Goal: Task Accomplishment & Management: Complete application form

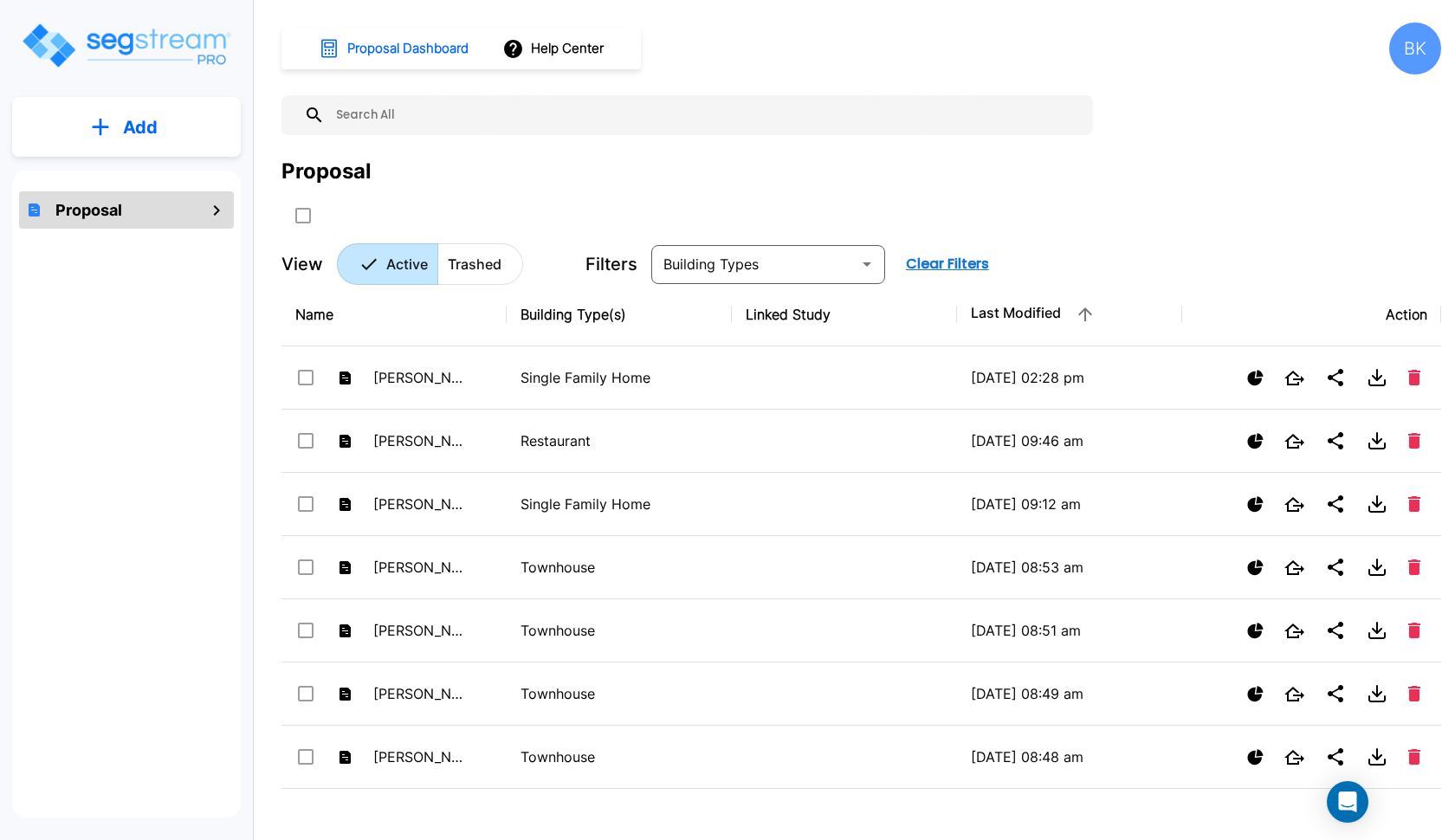
click at [118, 118] on button "Add" at bounding box center [127, 127] width 228 height 50
click at [101, 166] on p "Add Proposal" at bounding box center [137, 174] width 89 height 20
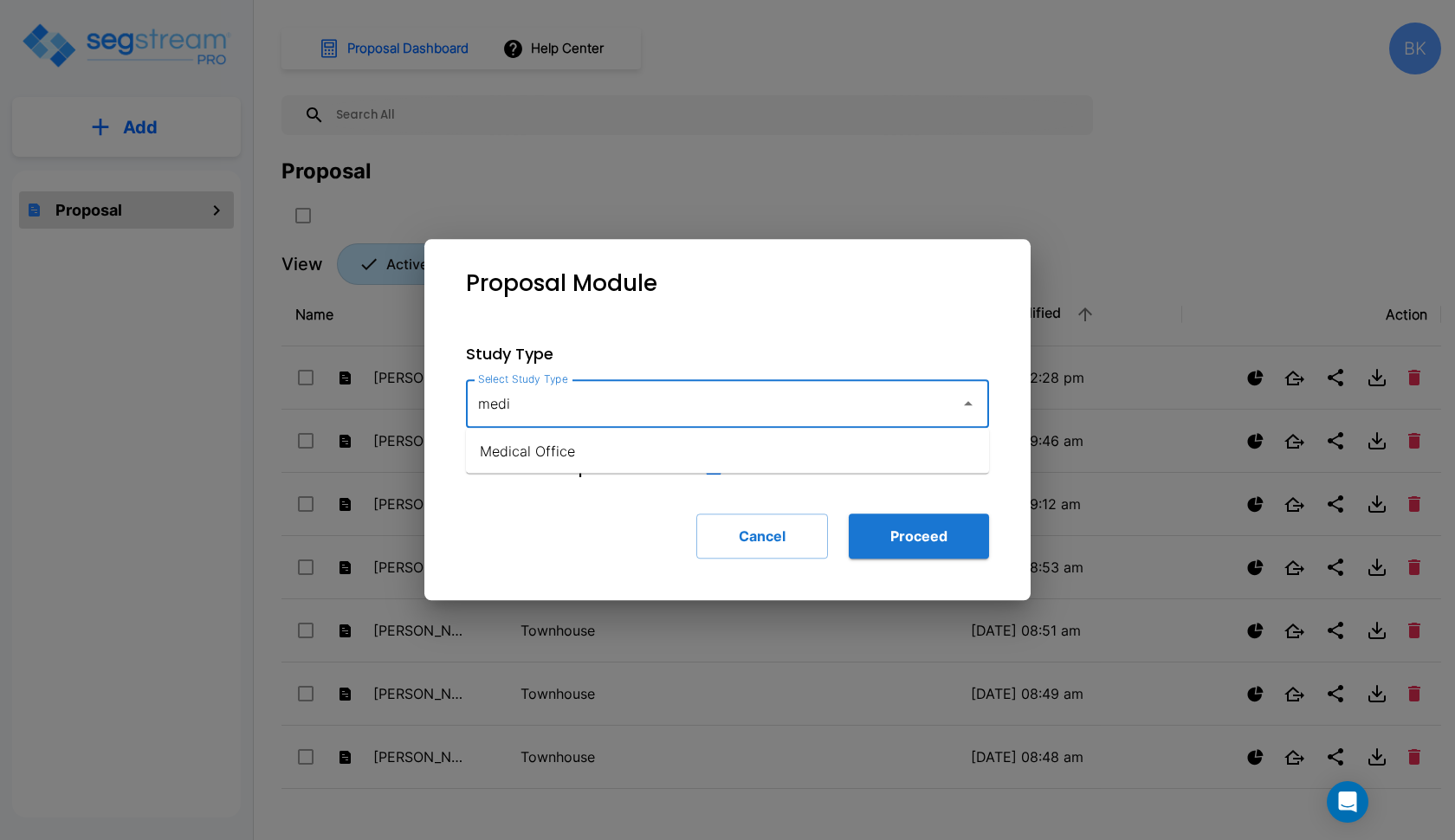
click at [530, 456] on li "Medical Office" at bounding box center [727, 451] width 523 height 31
type input "Medical Office"
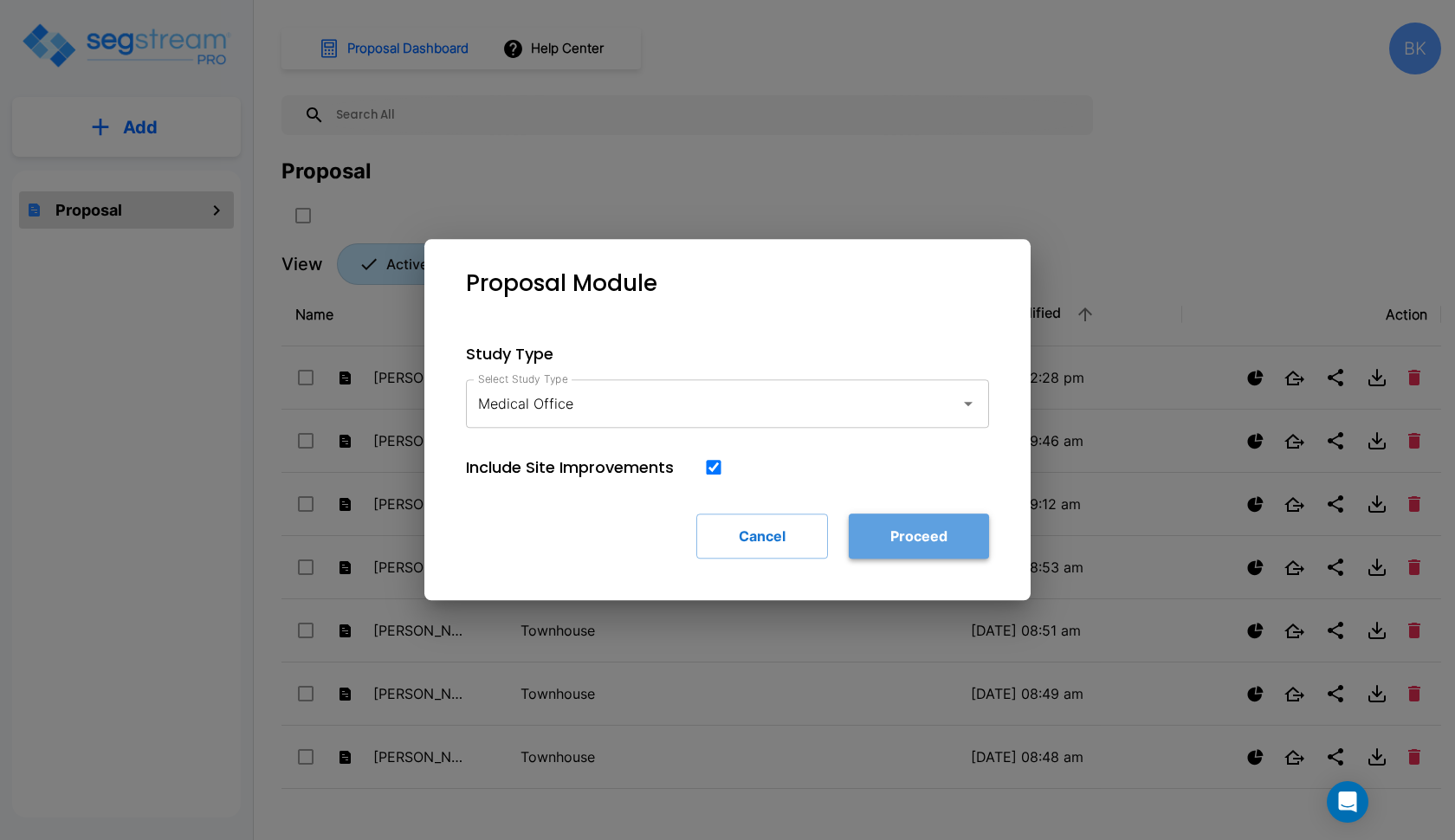
click at [928, 536] on button "Proceed" at bounding box center [918, 536] width 140 height 45
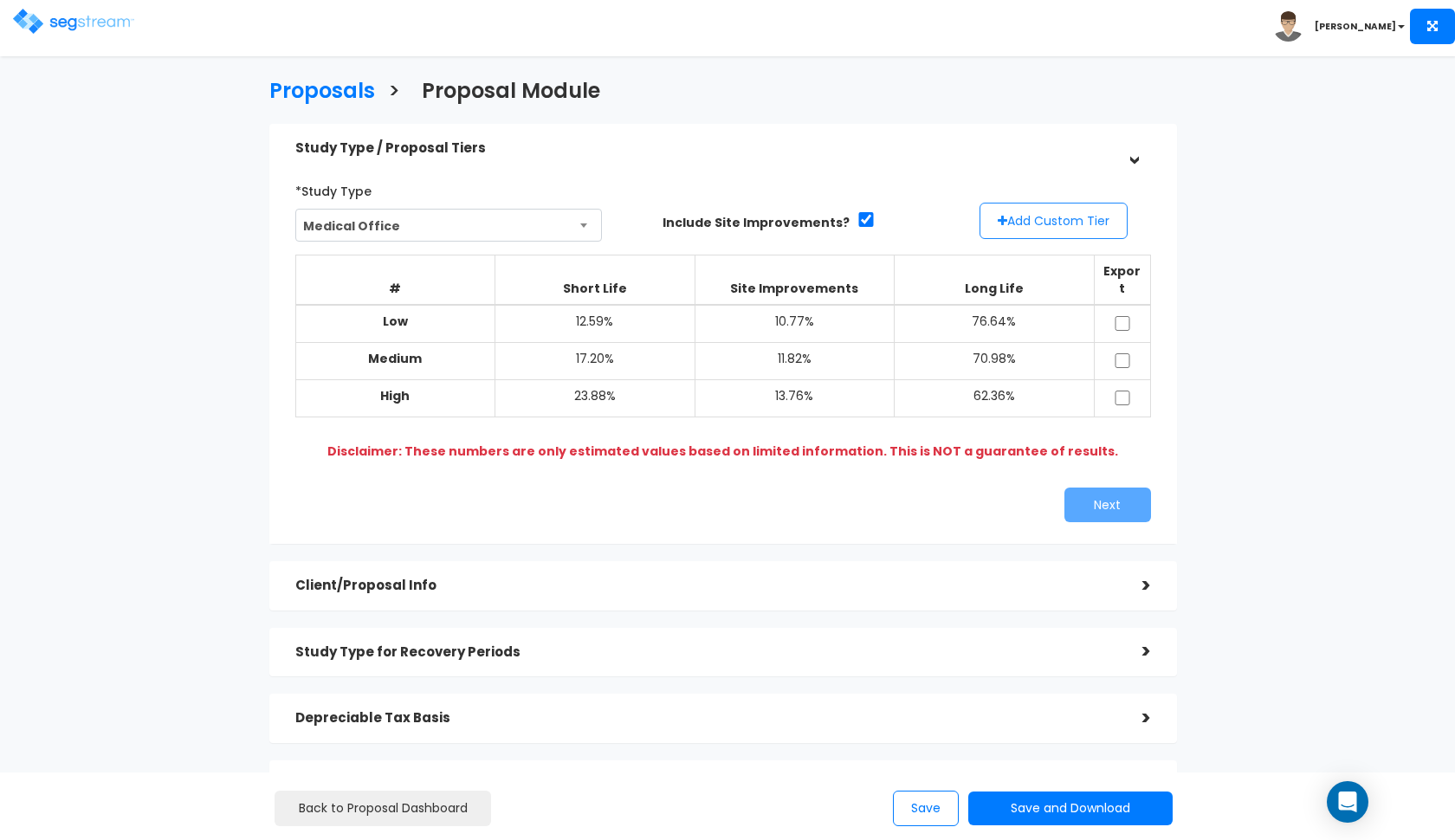
click at [1035, 215] on button "Add Custom Tier" at bounding box center [1053, 220] width 148 height 36
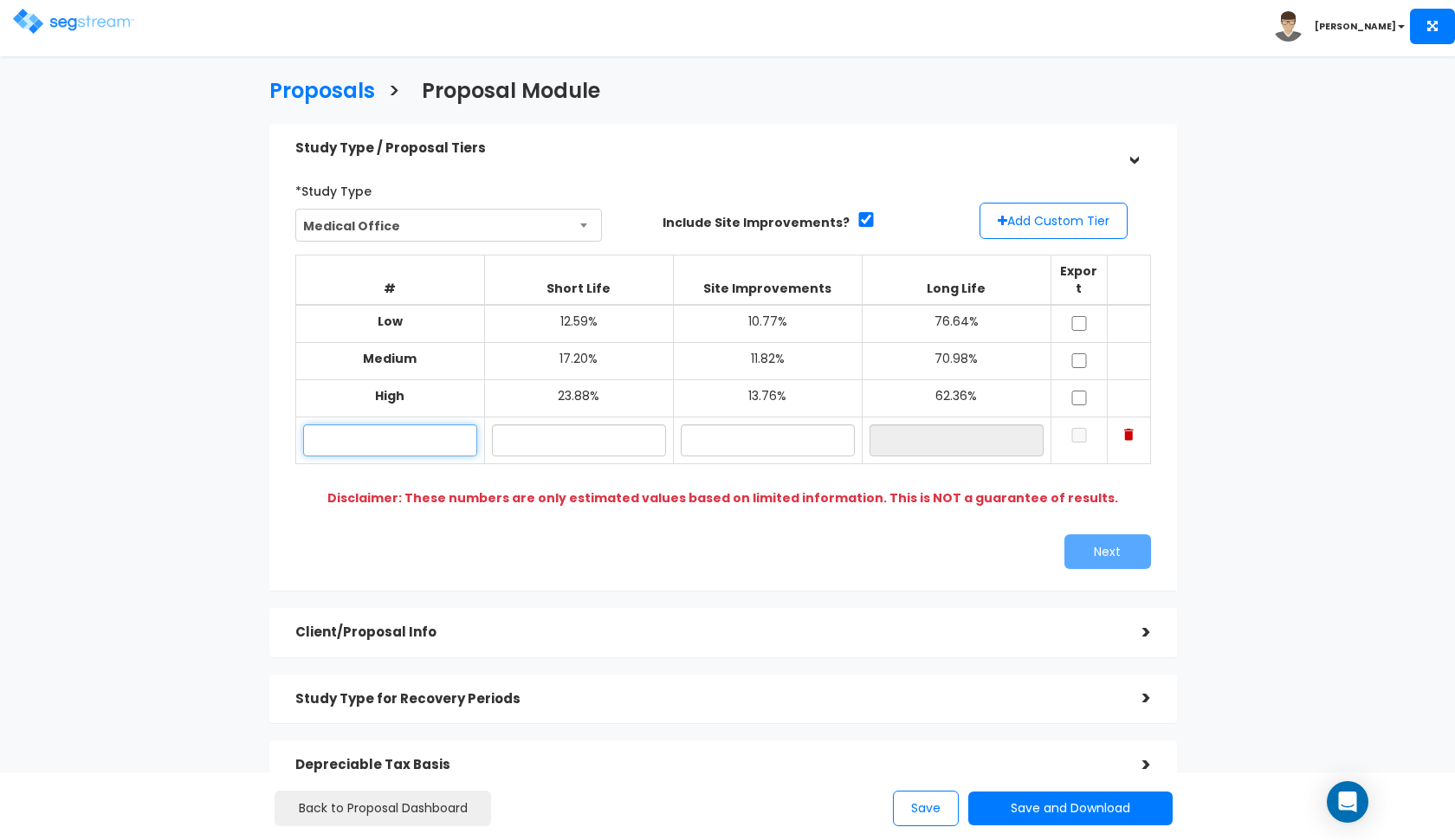
click at [373, 424] on input "text" at bounding box center [390, 440] width 174 height 32
paste input "107 trenton rd browns mill nj"
type input "107 Trenton Rd"
click at [557, 424] on input "text" at bounding box center [578, 440] width 174 height 32
type input "17.30%"
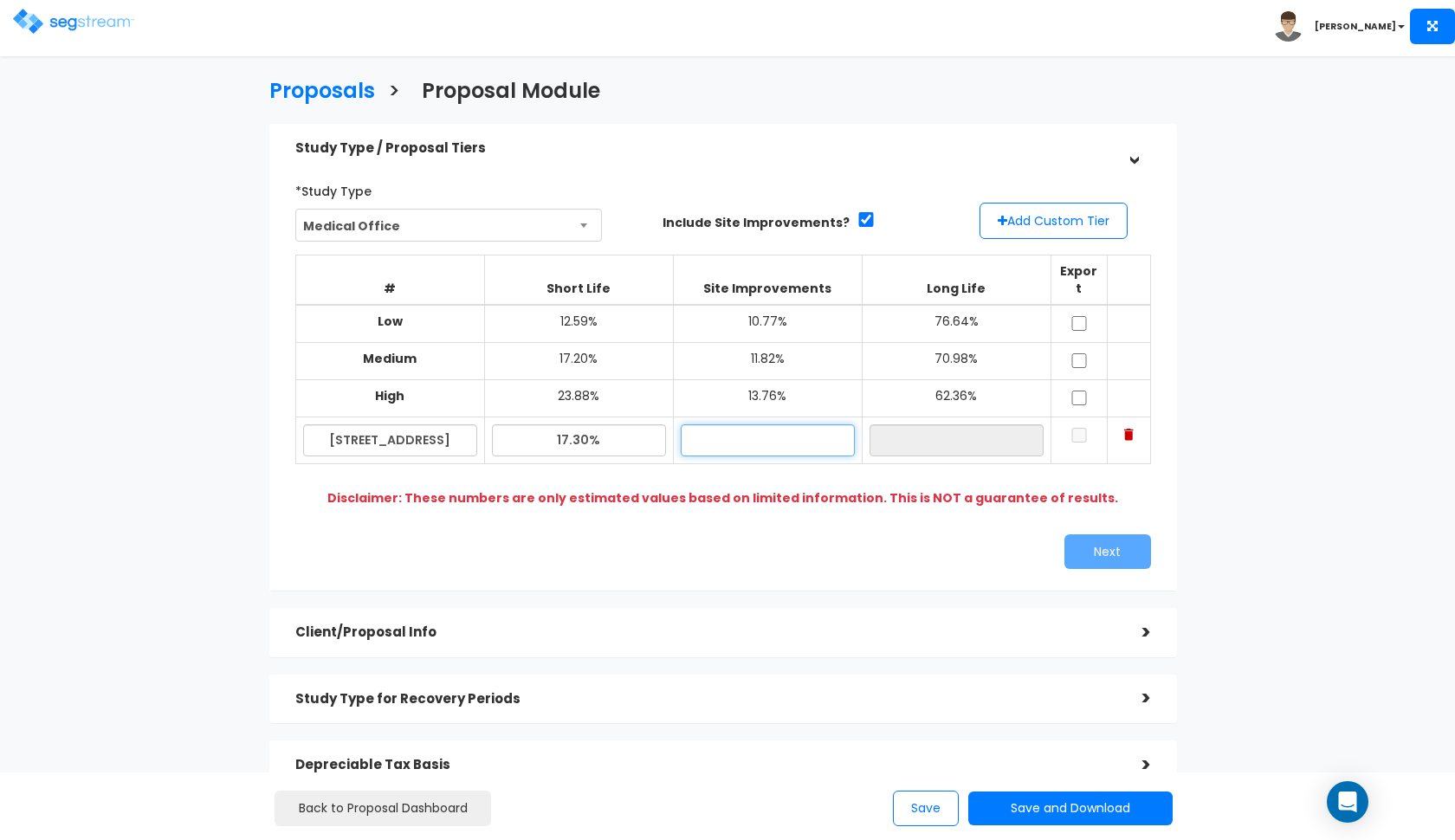
click at [727, 424] on input "text" at bounding box center [768, 440] width 174 height 32
type input "11.80%"
type input "70.90%"
click at [738, 561] on div "*Study Type Medical Office Assisted/Senior Living Auto Repair Shop Auto Dealers…" at bounding box center [723, 373] width 908 height 435
click at [569, 424] on input "17.30%" at bounding box center [578, 440] width 174 height 32
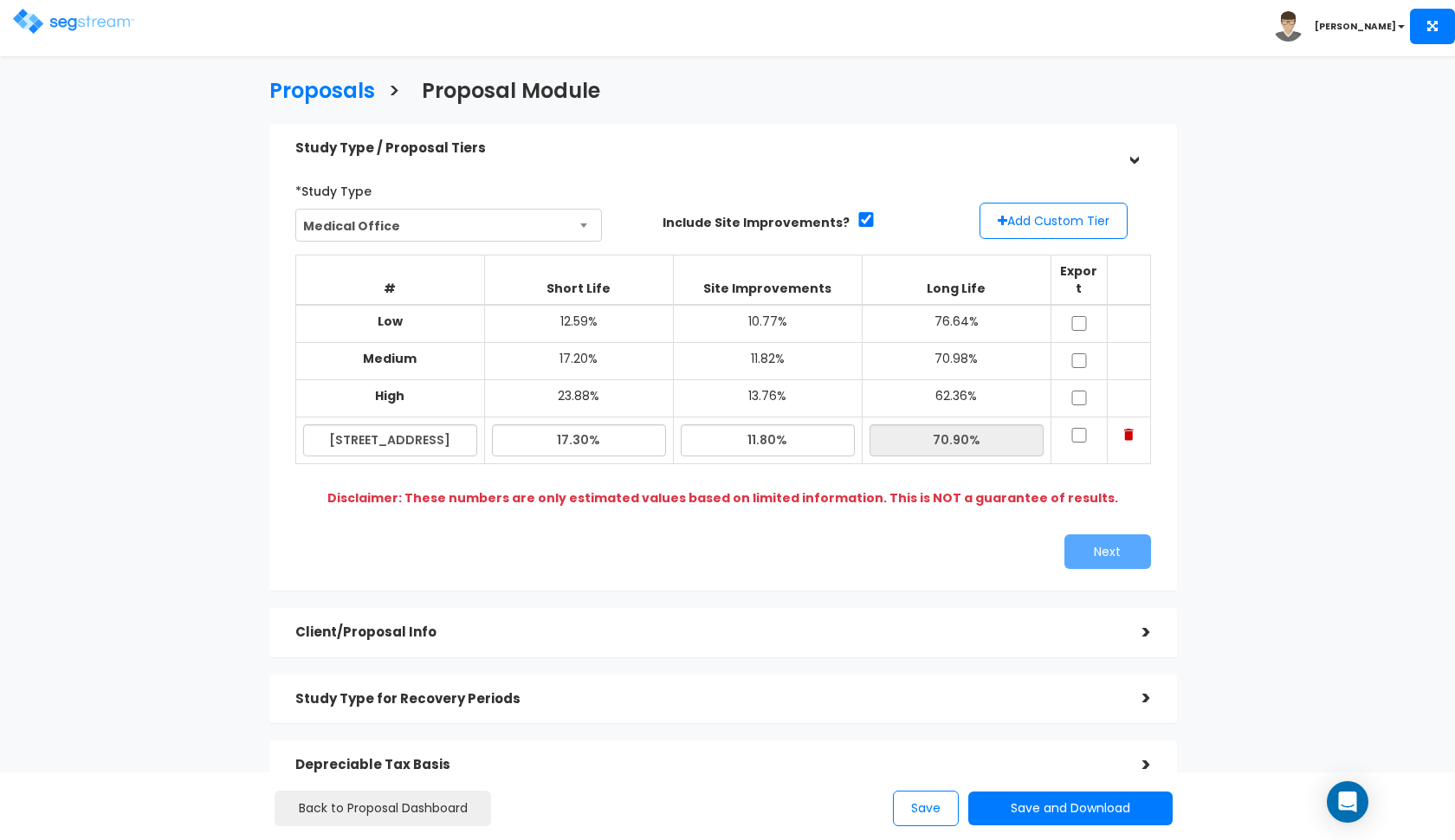
click at [685, 534] on div "Next" at bounding box center [724, 551] width 882 height 35
click at [1075, 316] on input "checkbox" at bounding box center [1080, 323] width 18 height 15
checkbox input "true"
click at [1075, 353] on input "checkbox" at bounding box center [1080, 360] width 18 height 15
checkbox input "true"
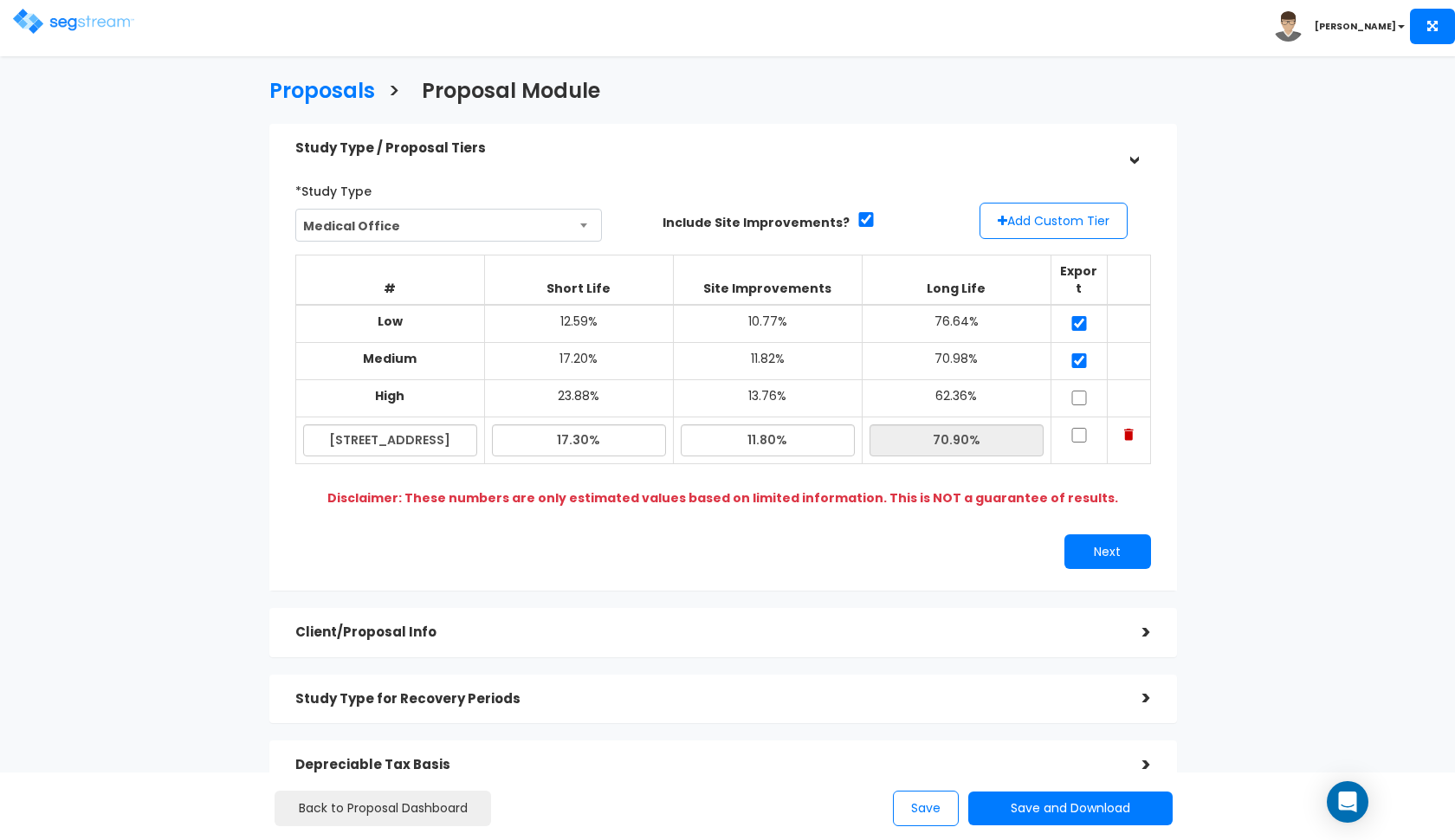
click at [1075, 390] on input "checkbox" at bounding box center [1080, 397] width 18 height 15
checkbox input "true"
click at [1081, 428] on input "checkbox" at bounding box center [1080, 435] width 18 height 15
checkbox input "true"
click at [1099, 501] on div "*Study Type Medical Office Assisted/Senior Living Auto Repair Shop Auto Dealers…" at bounding box center [724, 373] width 882 height 410
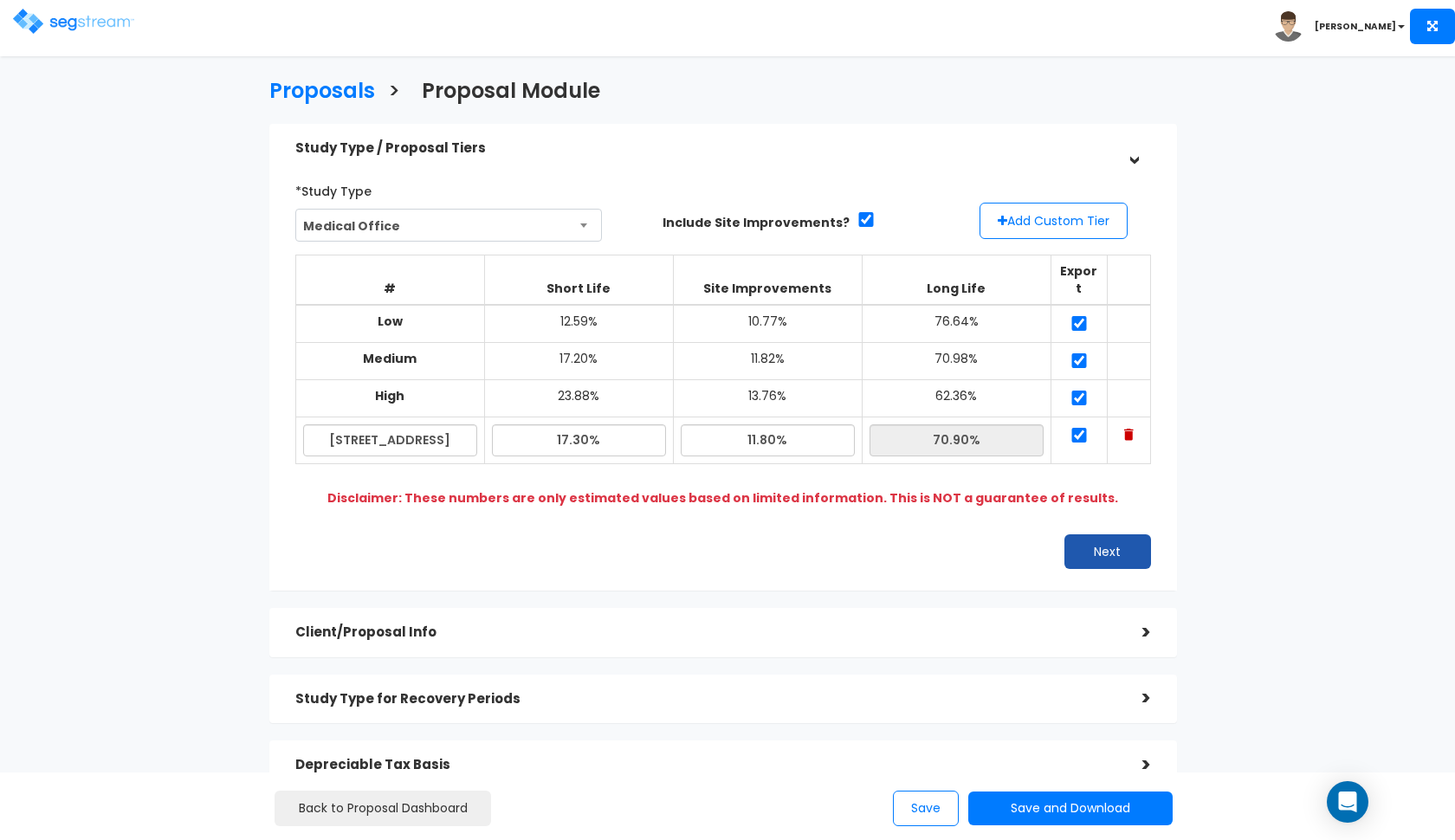
click at [1099, 534] on button "Next" at bounding box center [1108, 551] width 87 height 35
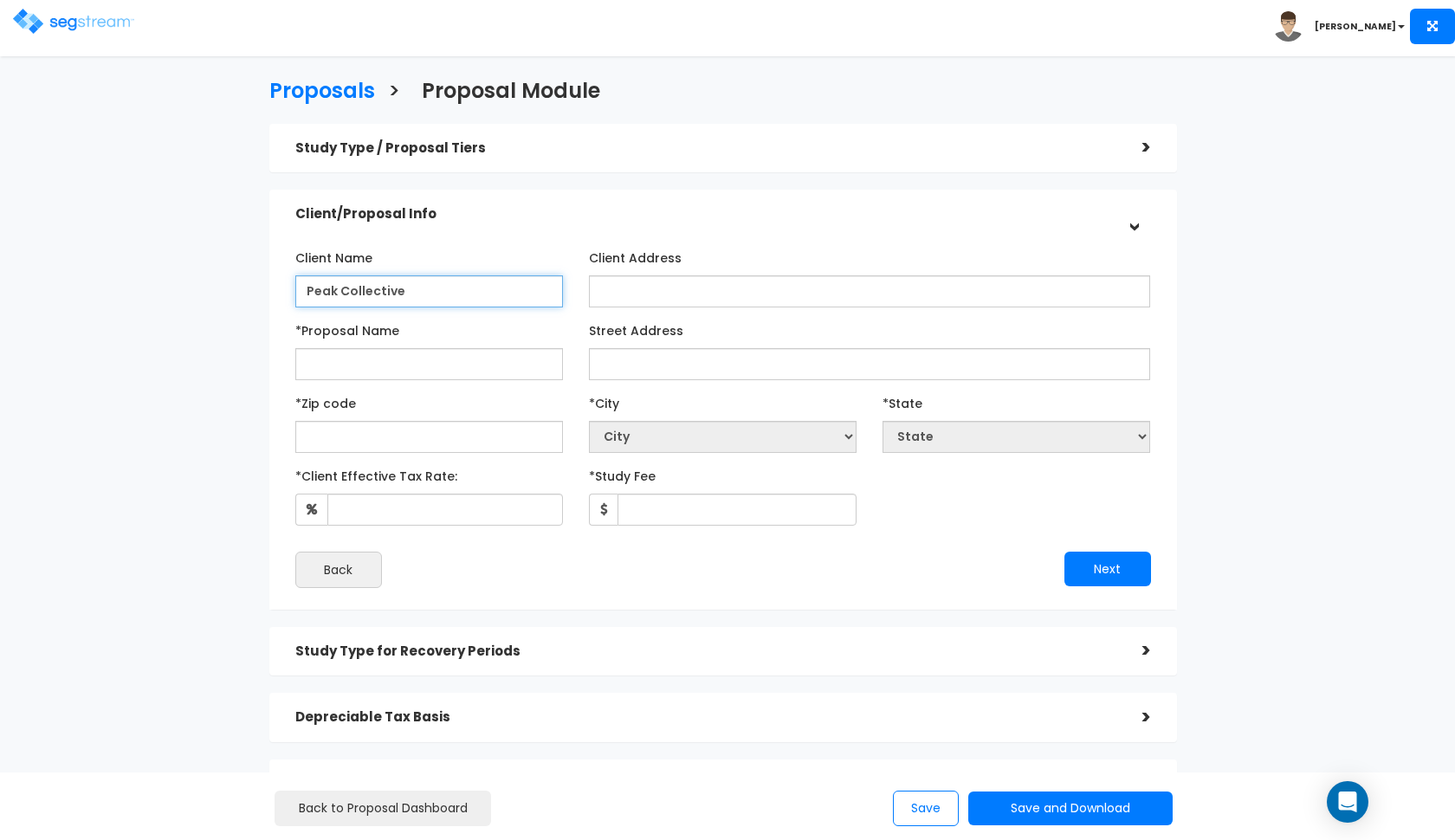
type input "Peak Collective"
type input "C"
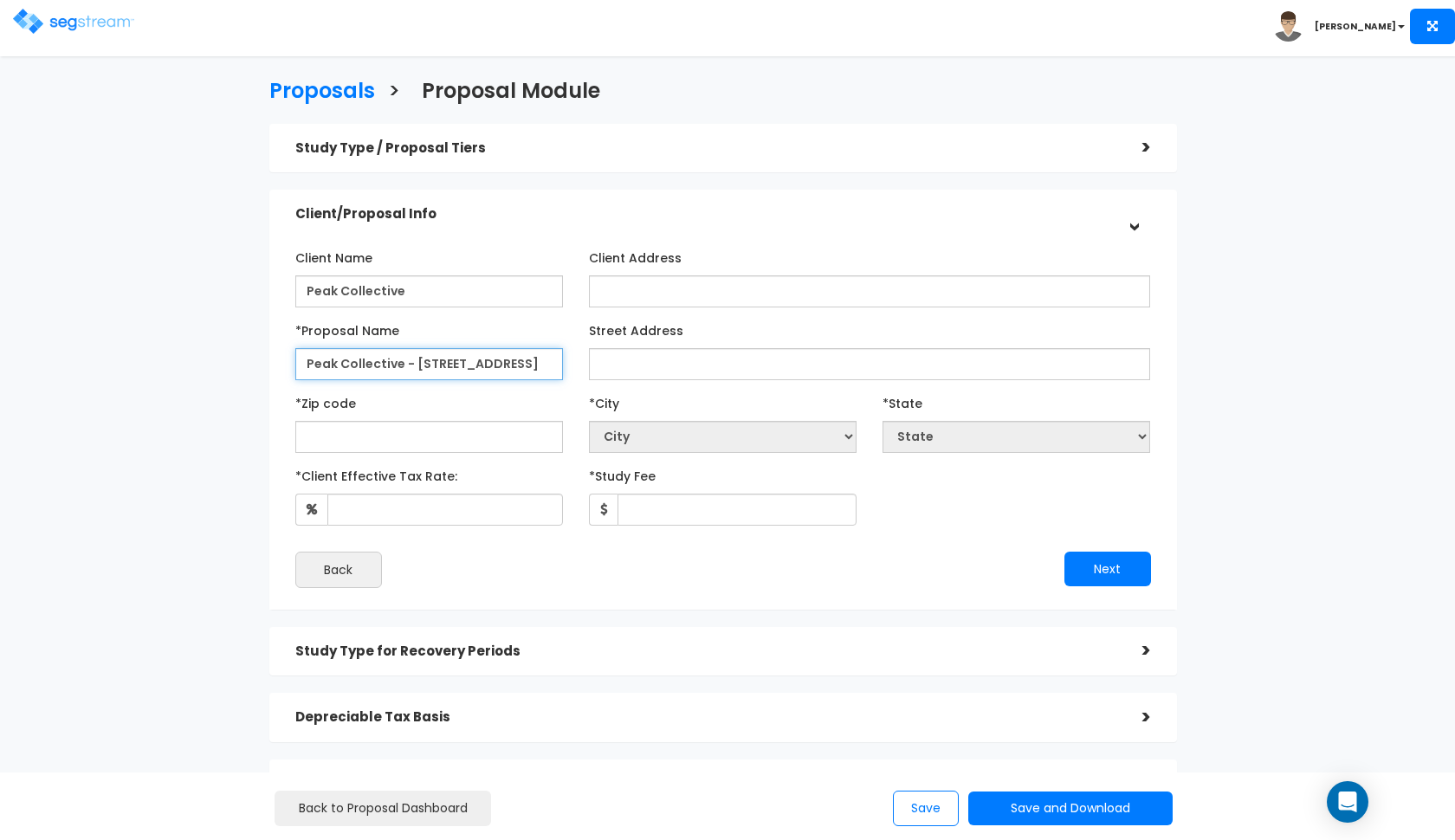
type input "Peak Collective - 107 Trenton Rd"
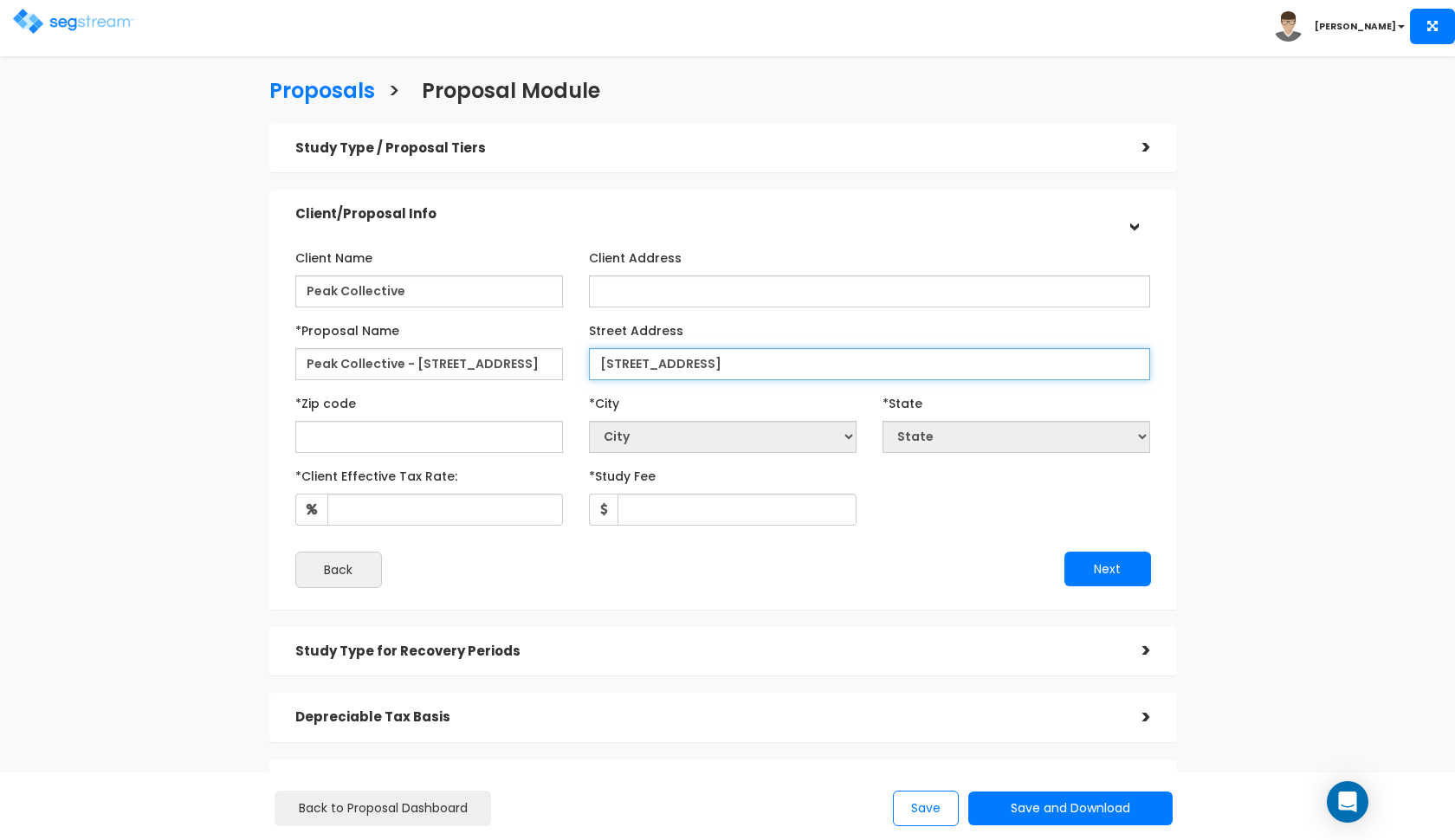
type input "107 Trenton Rd"
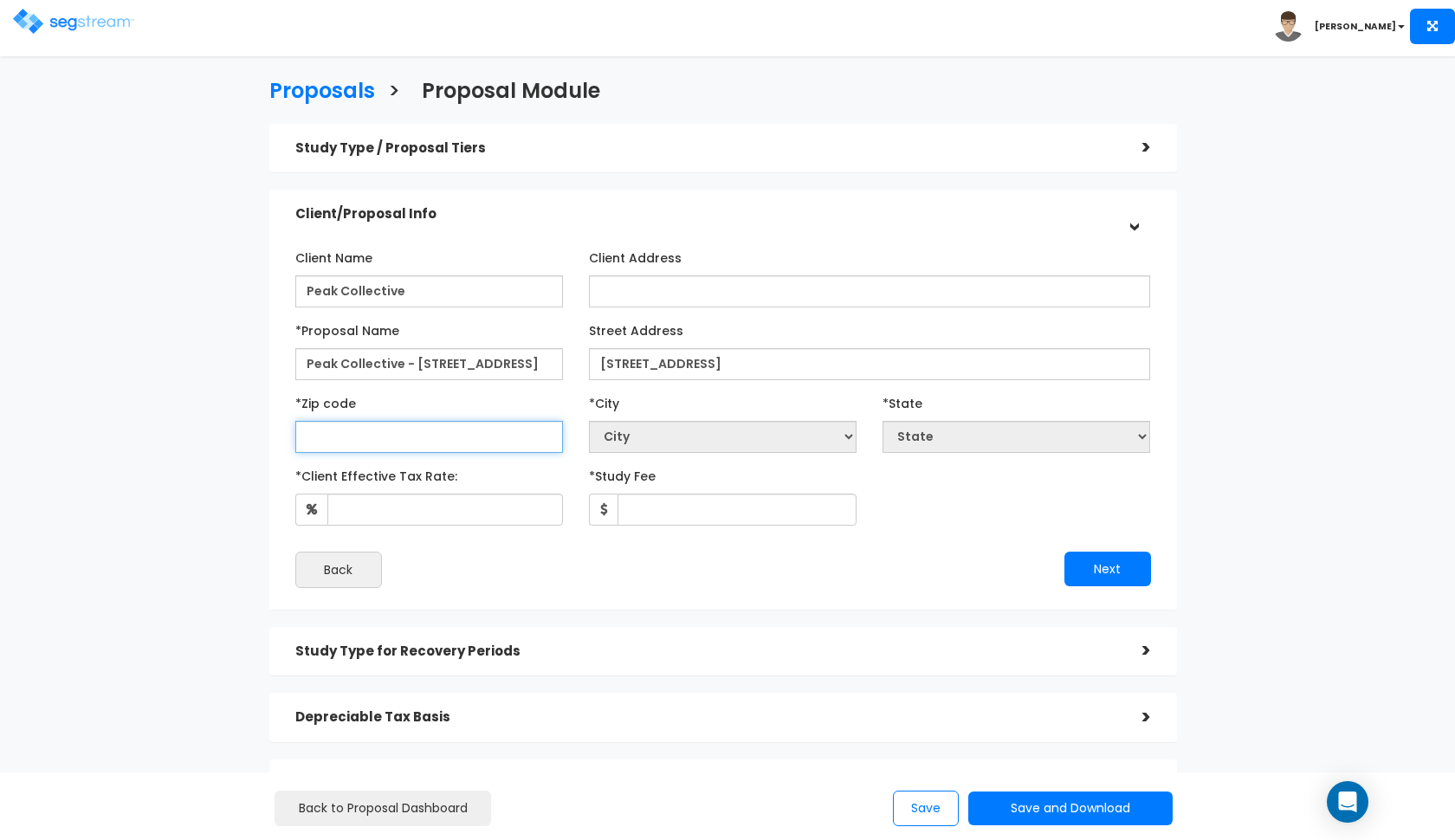
select select "National Average"
type input "080"
select select "NJ"
type input "08015"
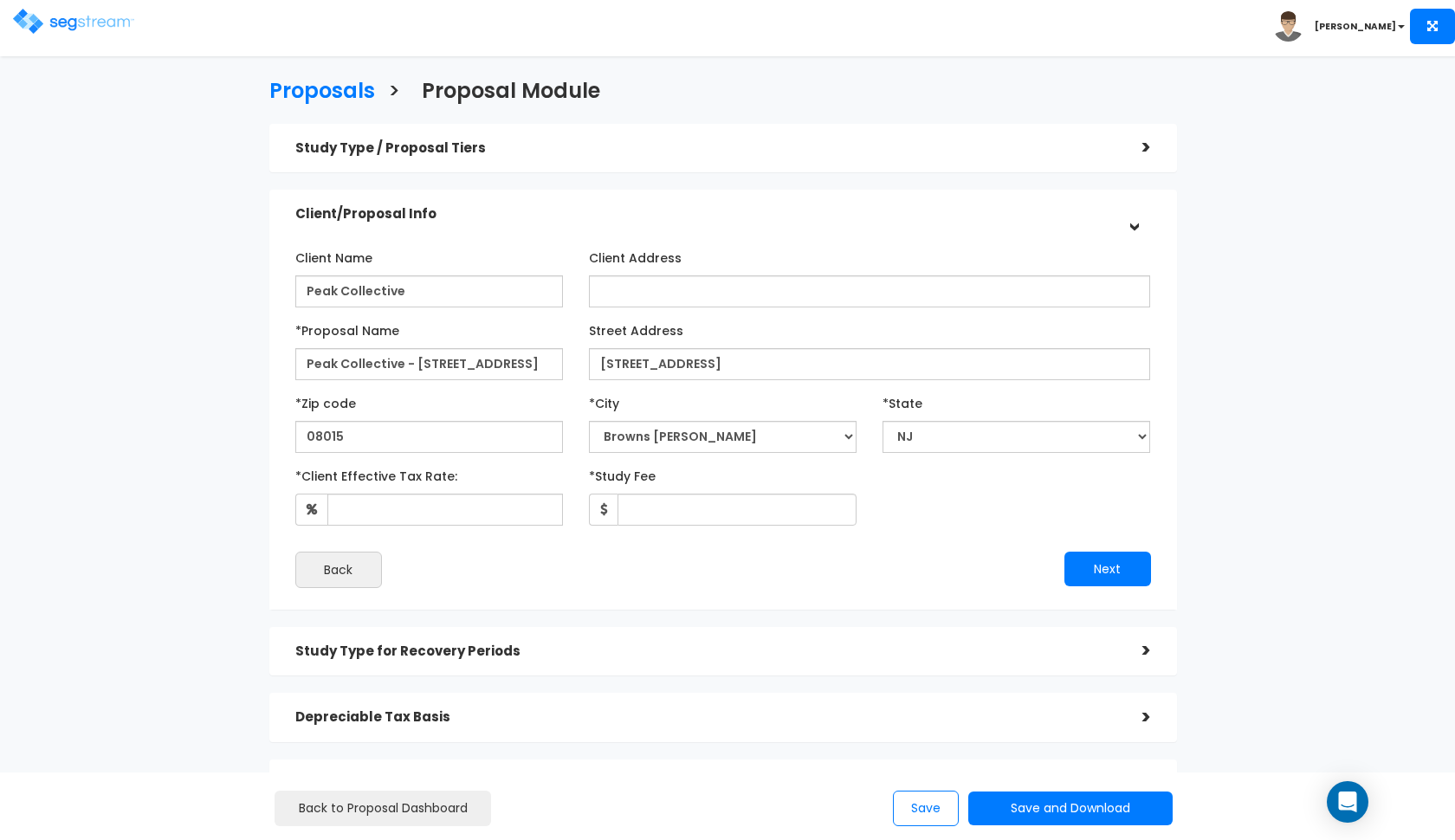
click at [443, 526] on div "Client Name Peak Collective Client Address *Proposal Name" at bounding box center [723, 415] width 855 height 344
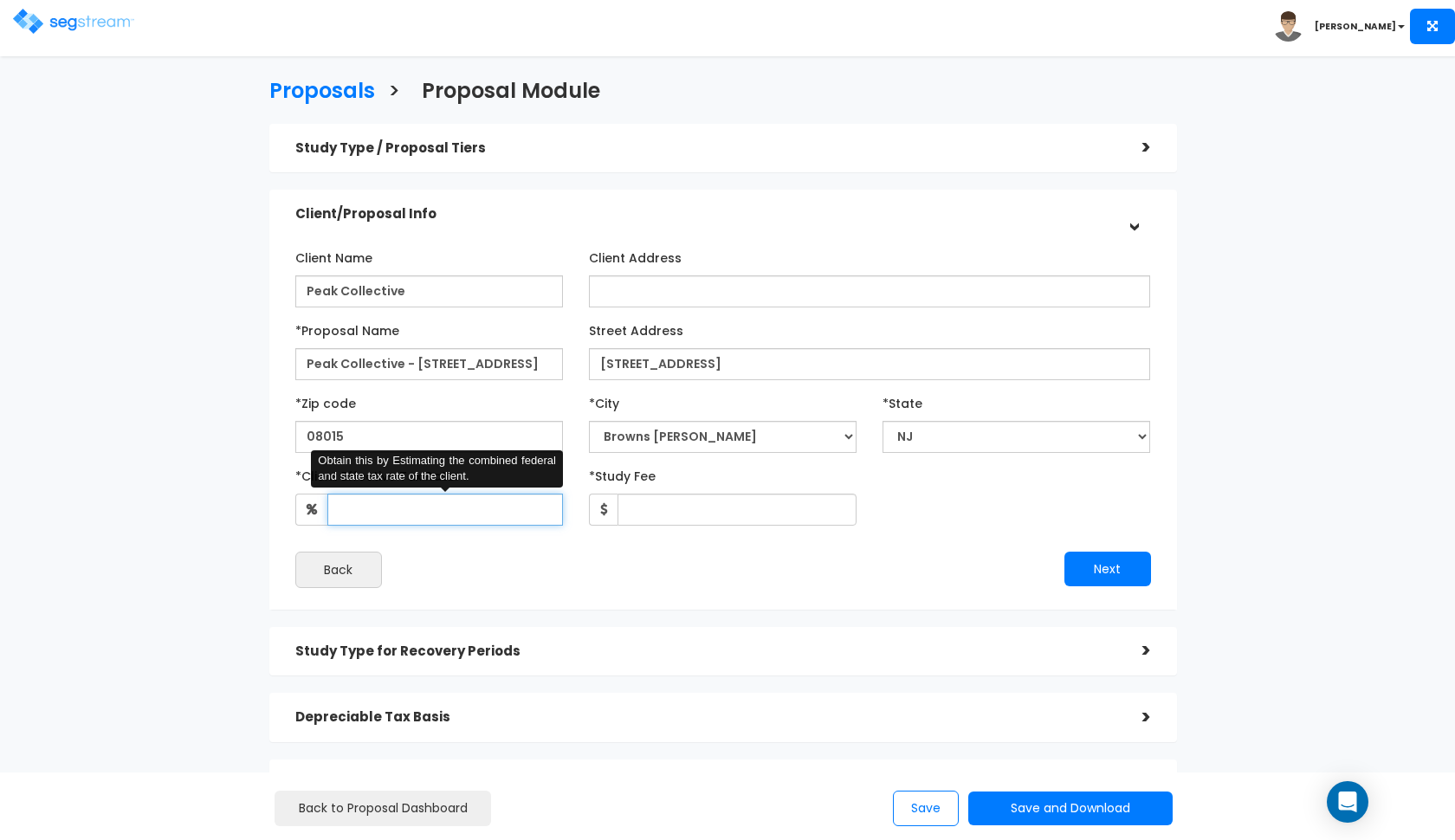
click at [451, 509] on input "*Client Effective Tax Rate:" at bounding box center [445, 509] width 236 height 32
type input "35"
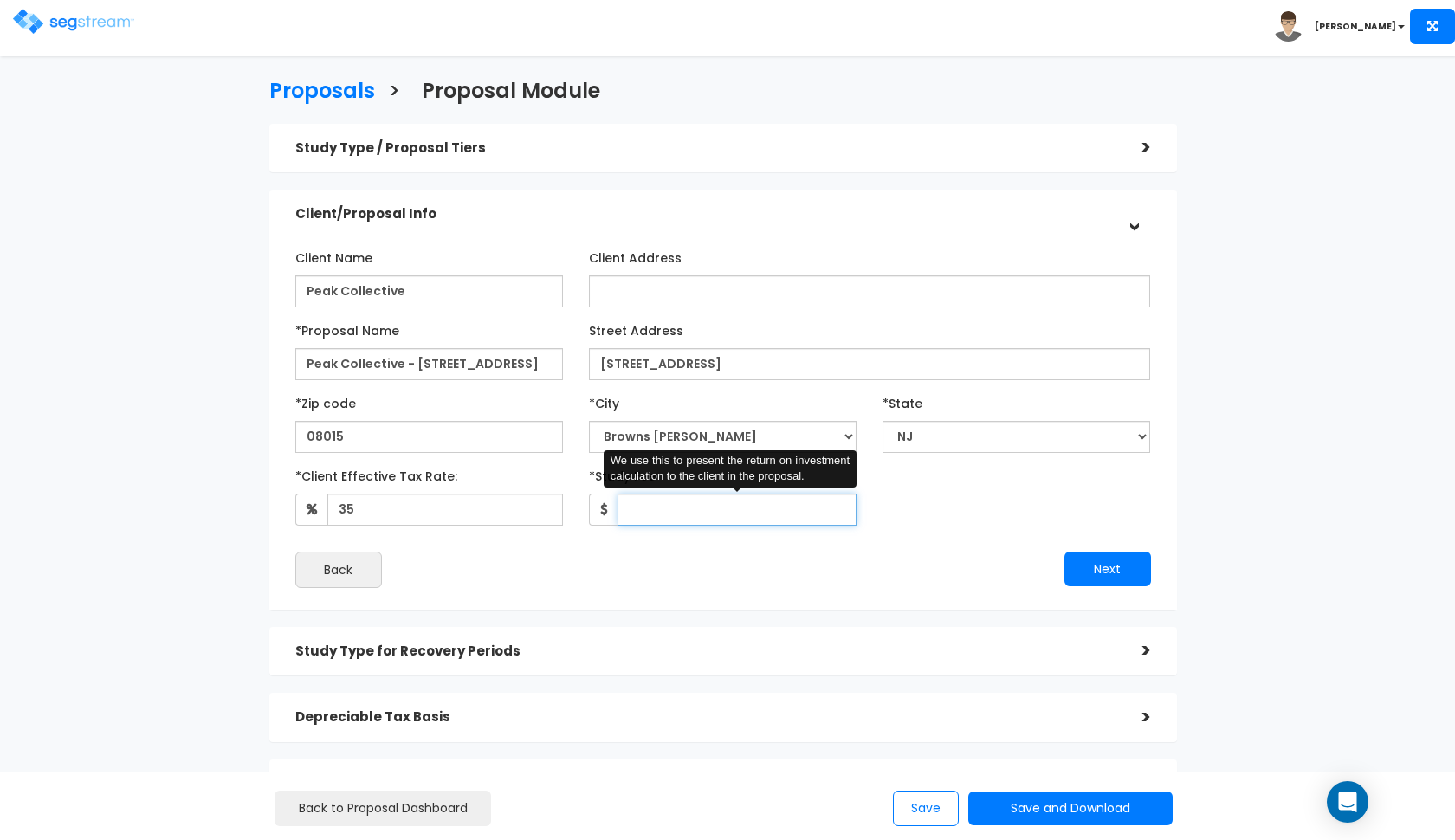
click at [633, 506] on input "*Study Fee" at bounding box center [737, 509] width 239 height 32
type input "3"
type input "4,050"
click at [1077, 566] on button "Next" at bounding box center [1108, 568] width 87 height 35
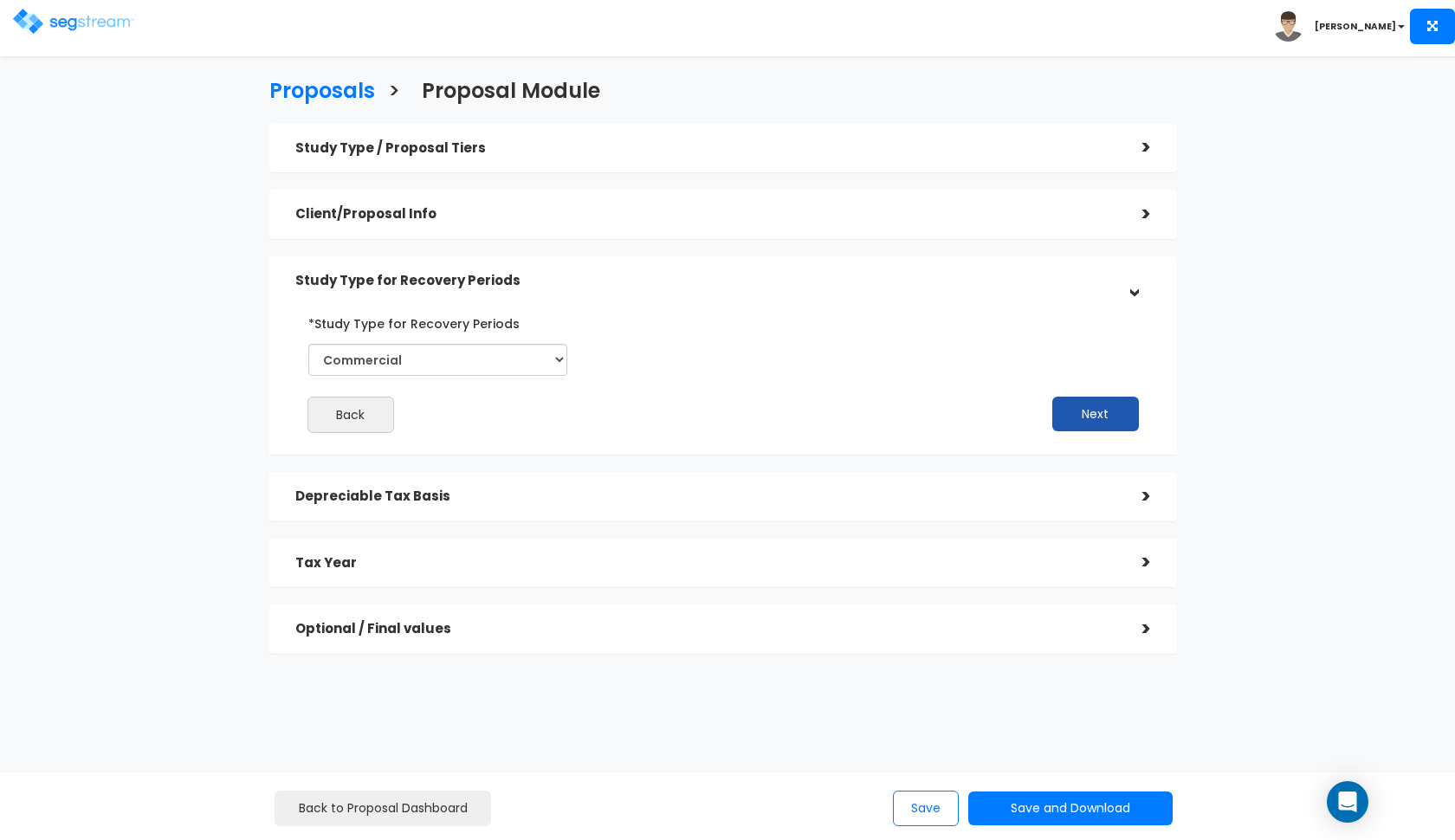
click at [1070, 416] on button "Next" at bounding box center [1095, 413] width 87 height 35
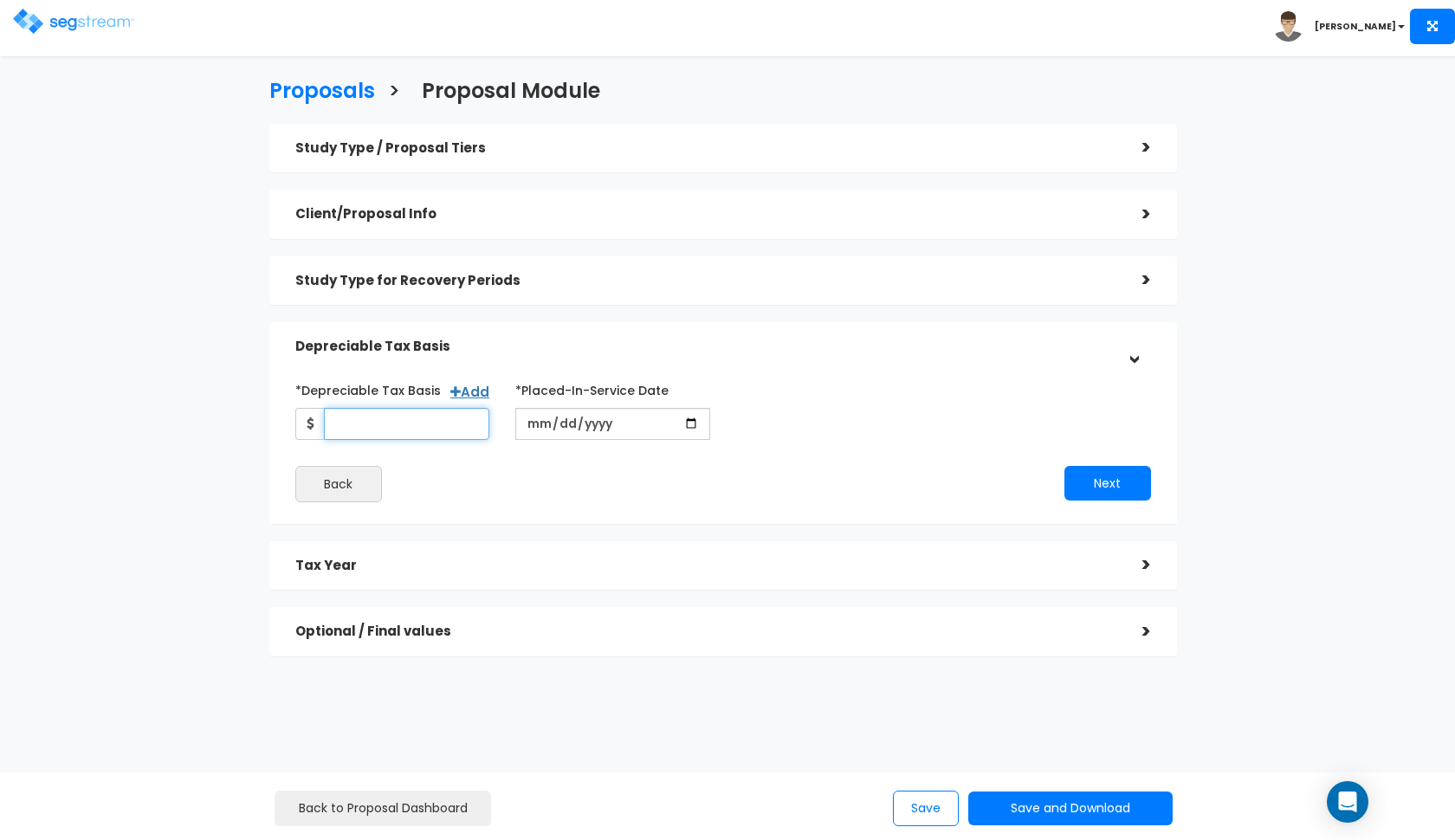
click at [430, 416] on input "*Depreciable Tax Basis" at bounding box center [407, 424] width 166 height 32
type input "2,212,000"
click at [530, 423] on input "date" at bounding box center [613, 424] width 195 height 32
type input "2025-10-10"
click at [766, 429] on input "*Purchase/Contract Date" at bounding box center [833, 424] width 195 height 32
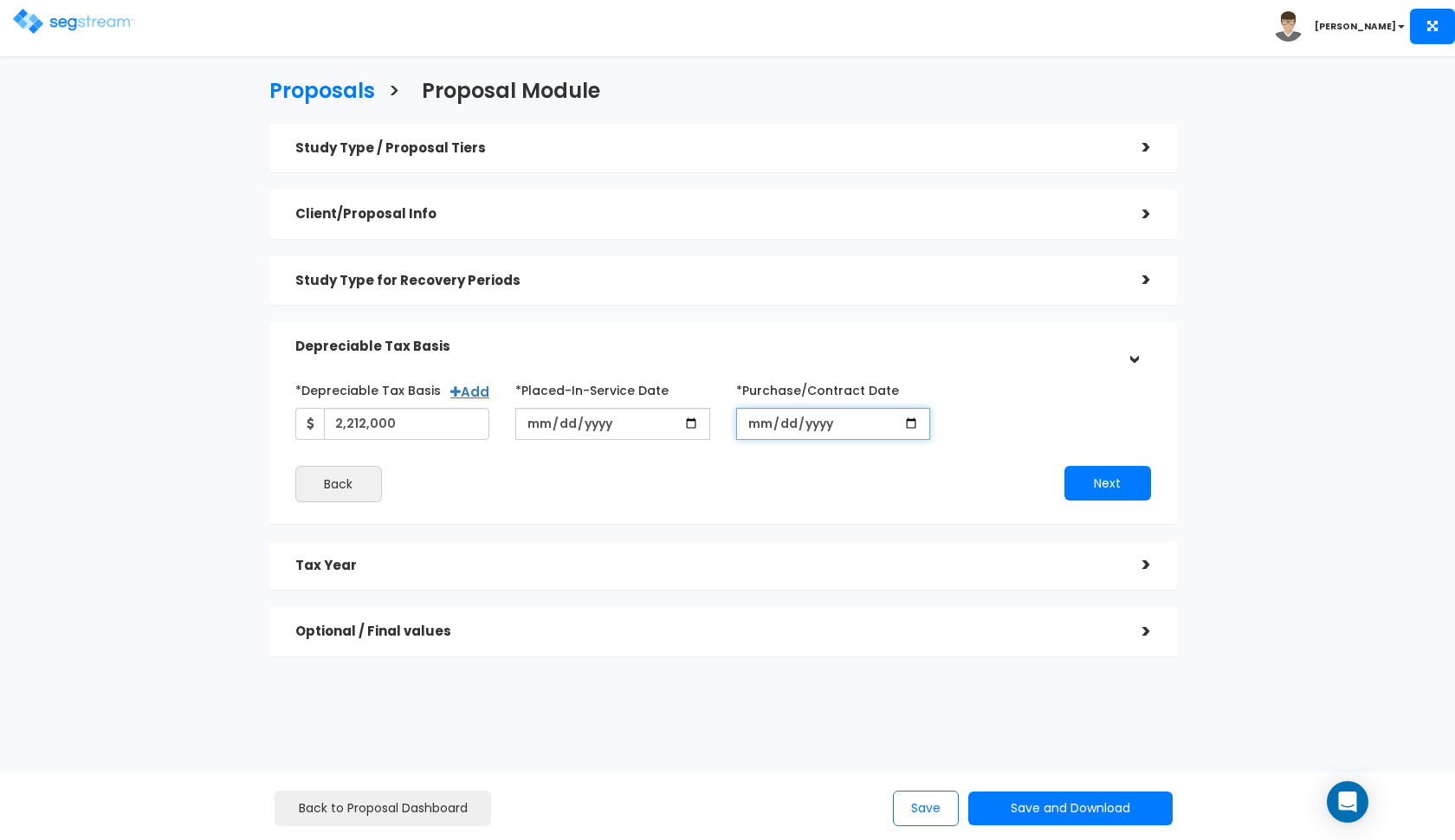
type input "2025-10-10"
click at [959, 452] on div "*Depreciable Tax Basis Add 2,212,000 *Placed-In-Service Date" at bounding box center [723, 438] width 855 height 127
click at [1099, 478] on button "Next" at bounding box center [1108, 482] width 87 height 35
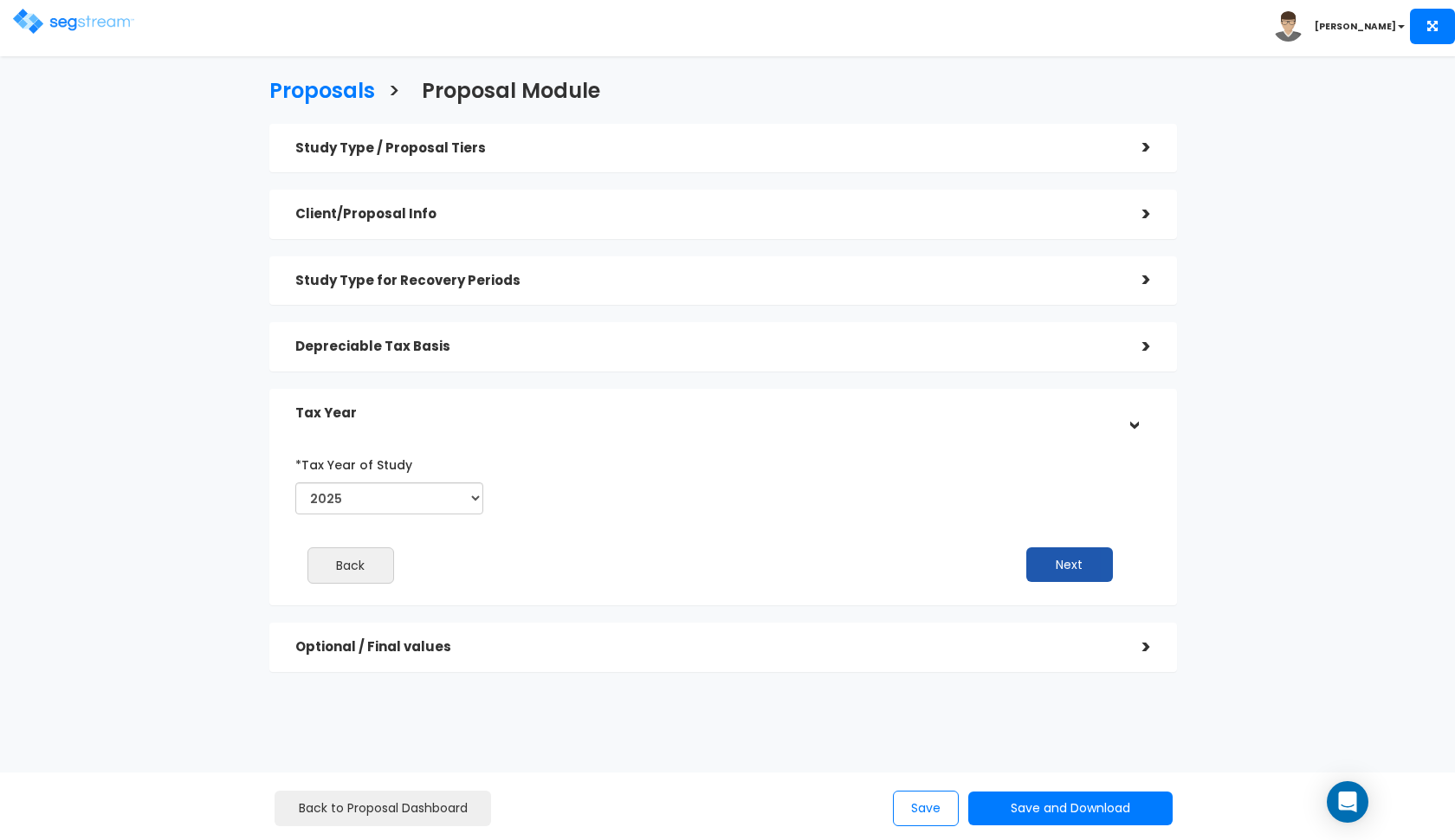
click at [1050, 562] on button "Next" at bounding box center [1070, 564] width 87 height 35
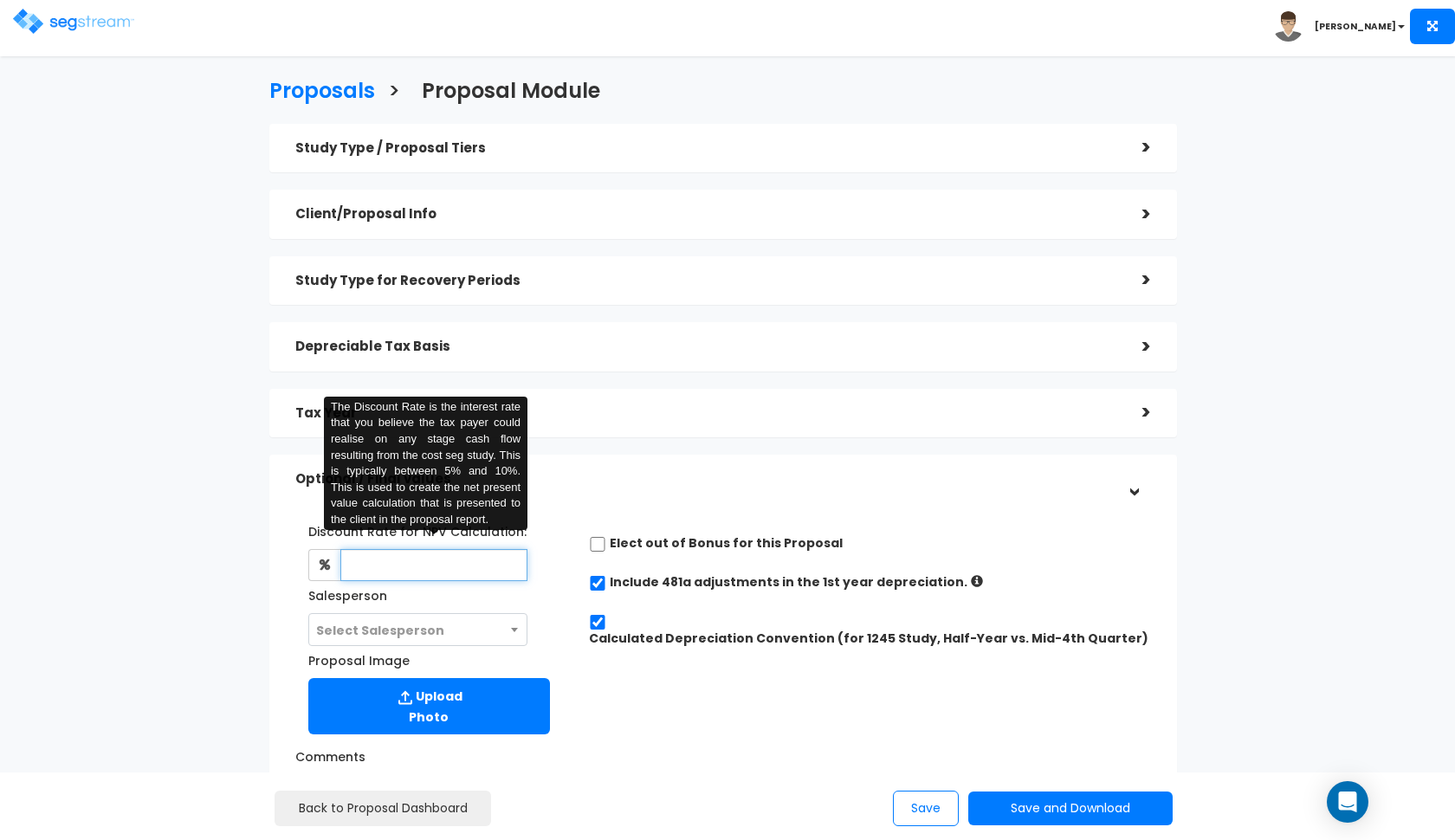
click at [446, 558] on input "text" at bounding box center [434, 565] width 188 height 32
type input "8"
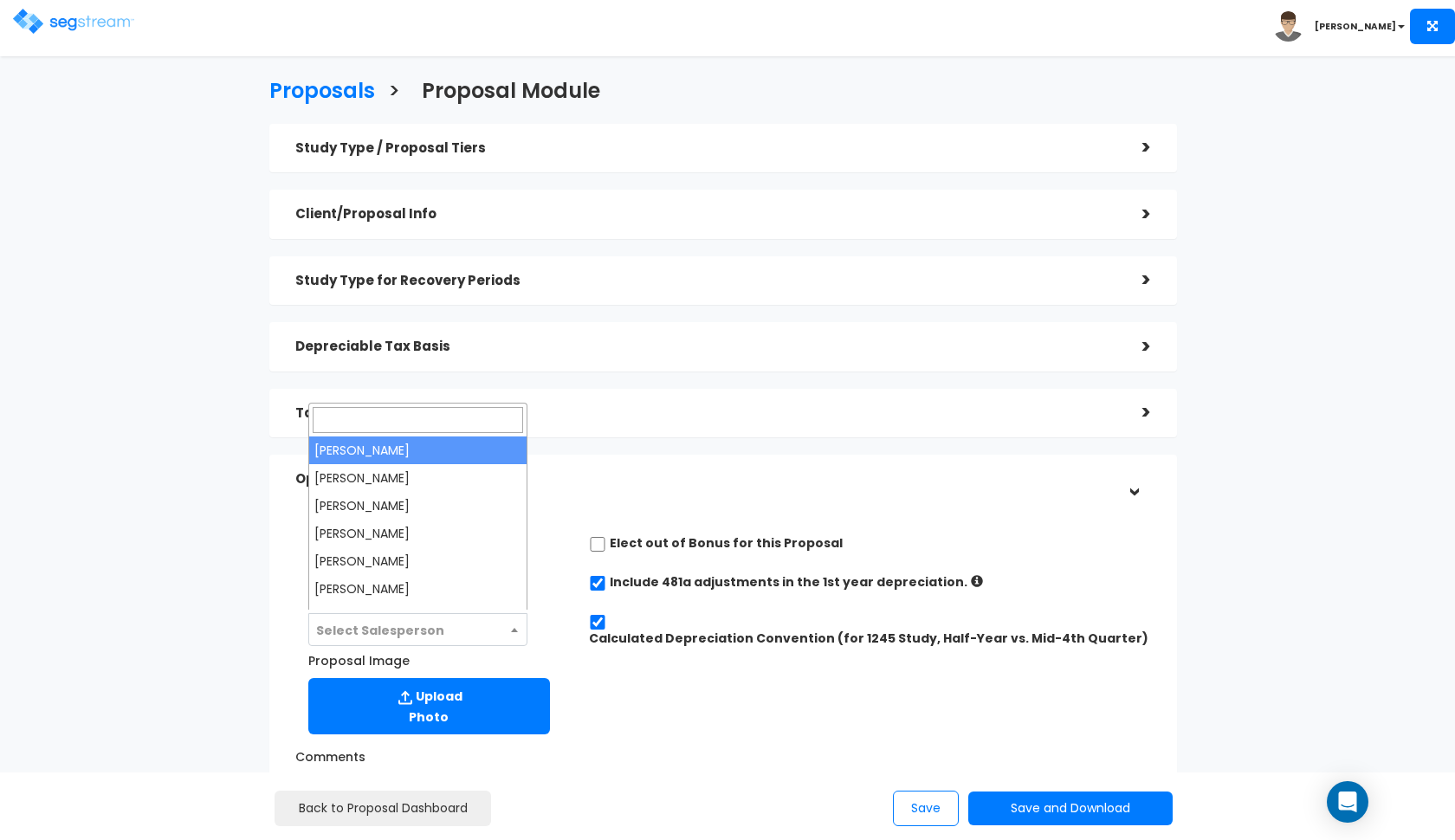
click at [455, 633] on span "Select Salesperson" at bounding box center [418, 629] width 218 height 33
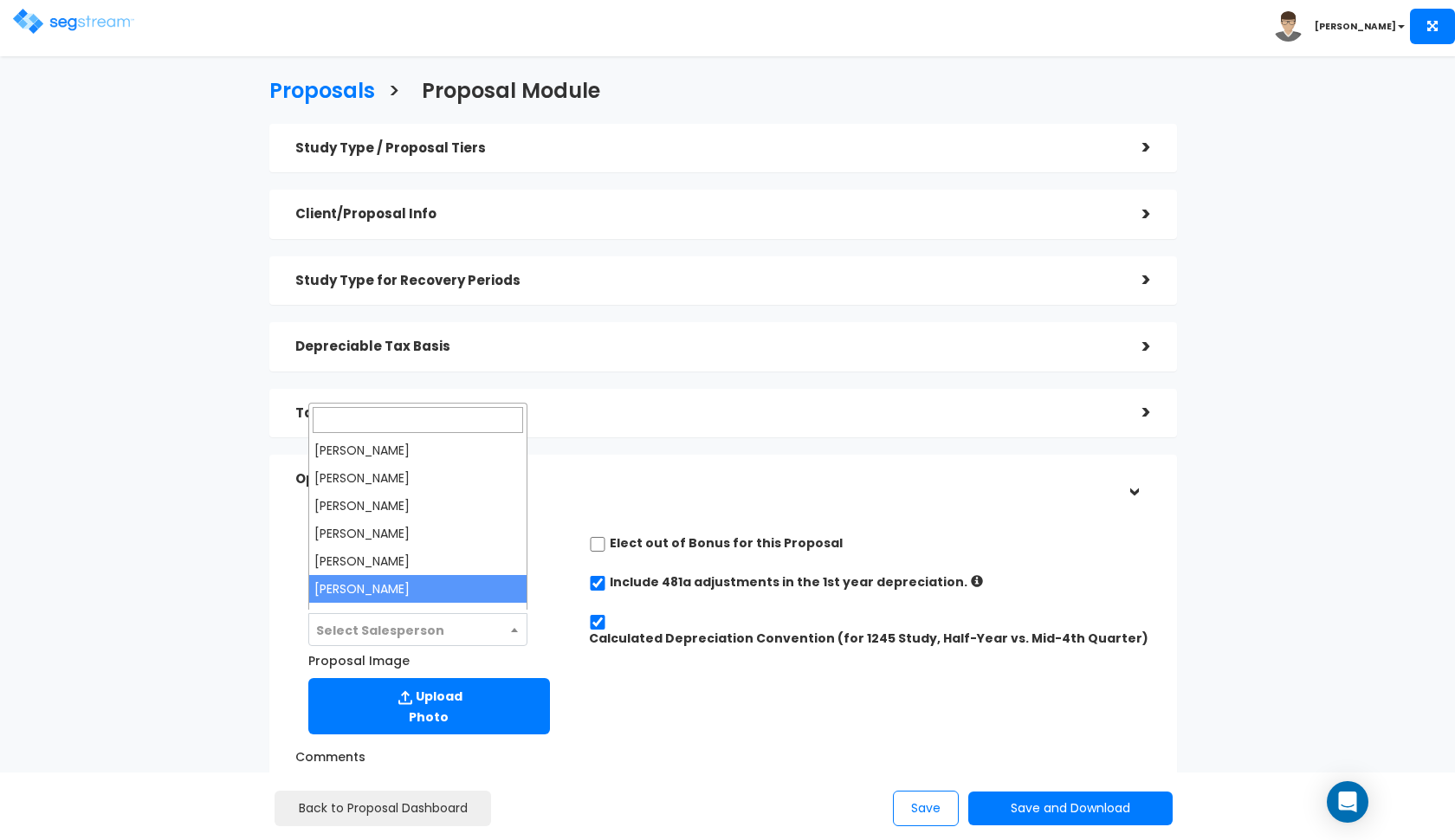
select select "190"
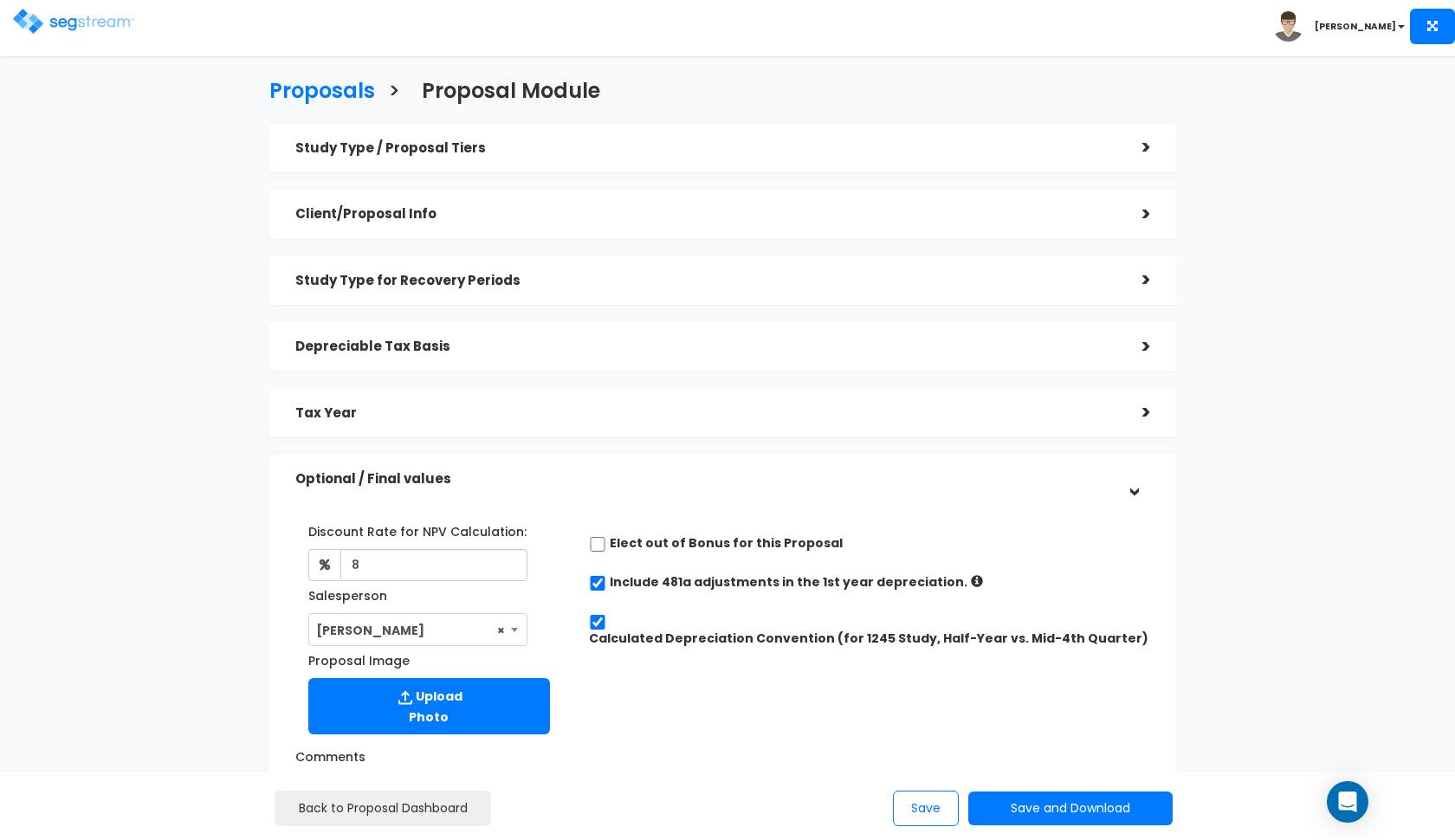
click at [613, 481] on h5 "Optional / Final values" at bounding box center [705, 479] width 821 height 15
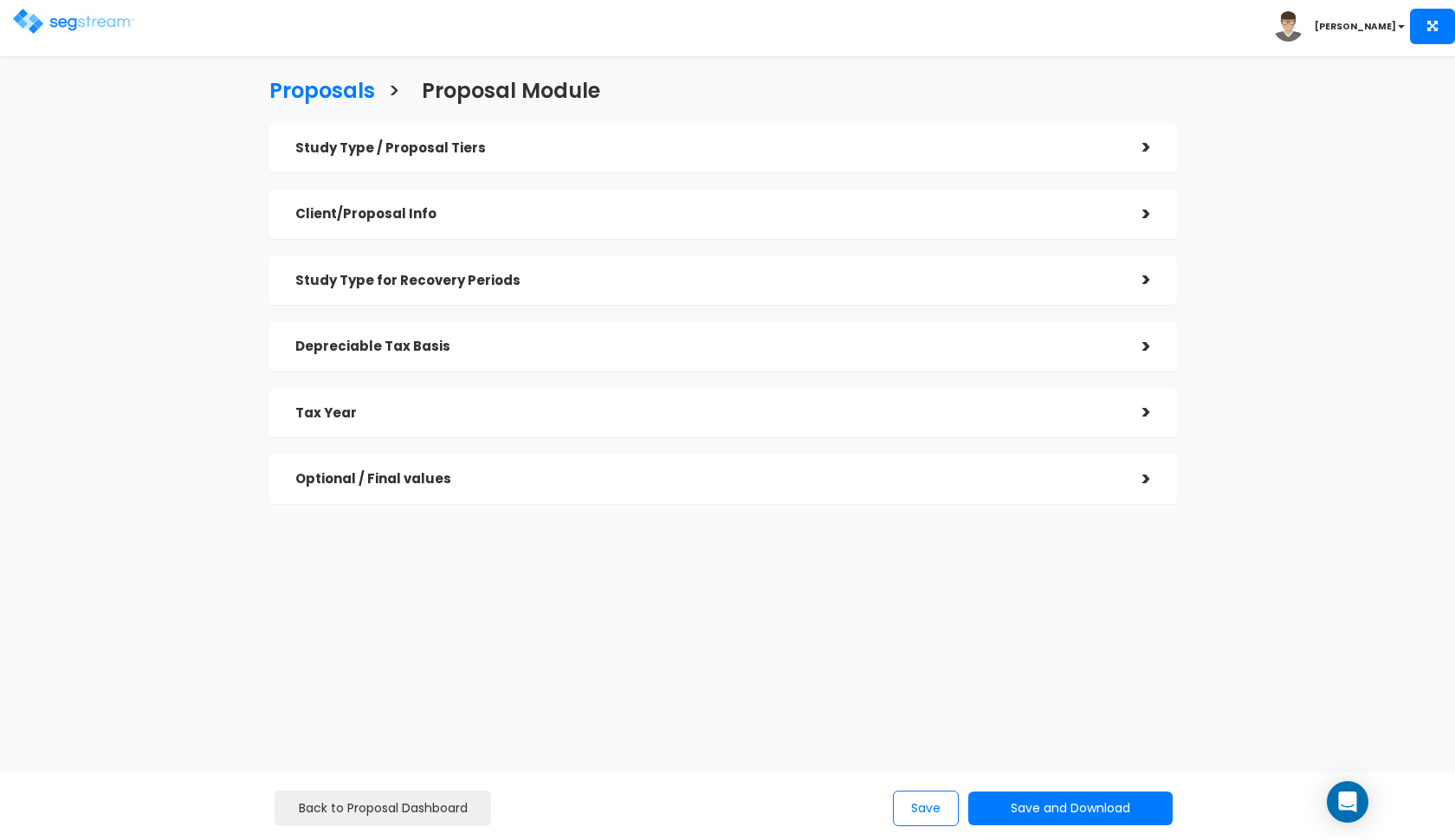
click at [613, 481] on h5 "Optional / Final values" at bounding box center [705, 479] width 821 height 15
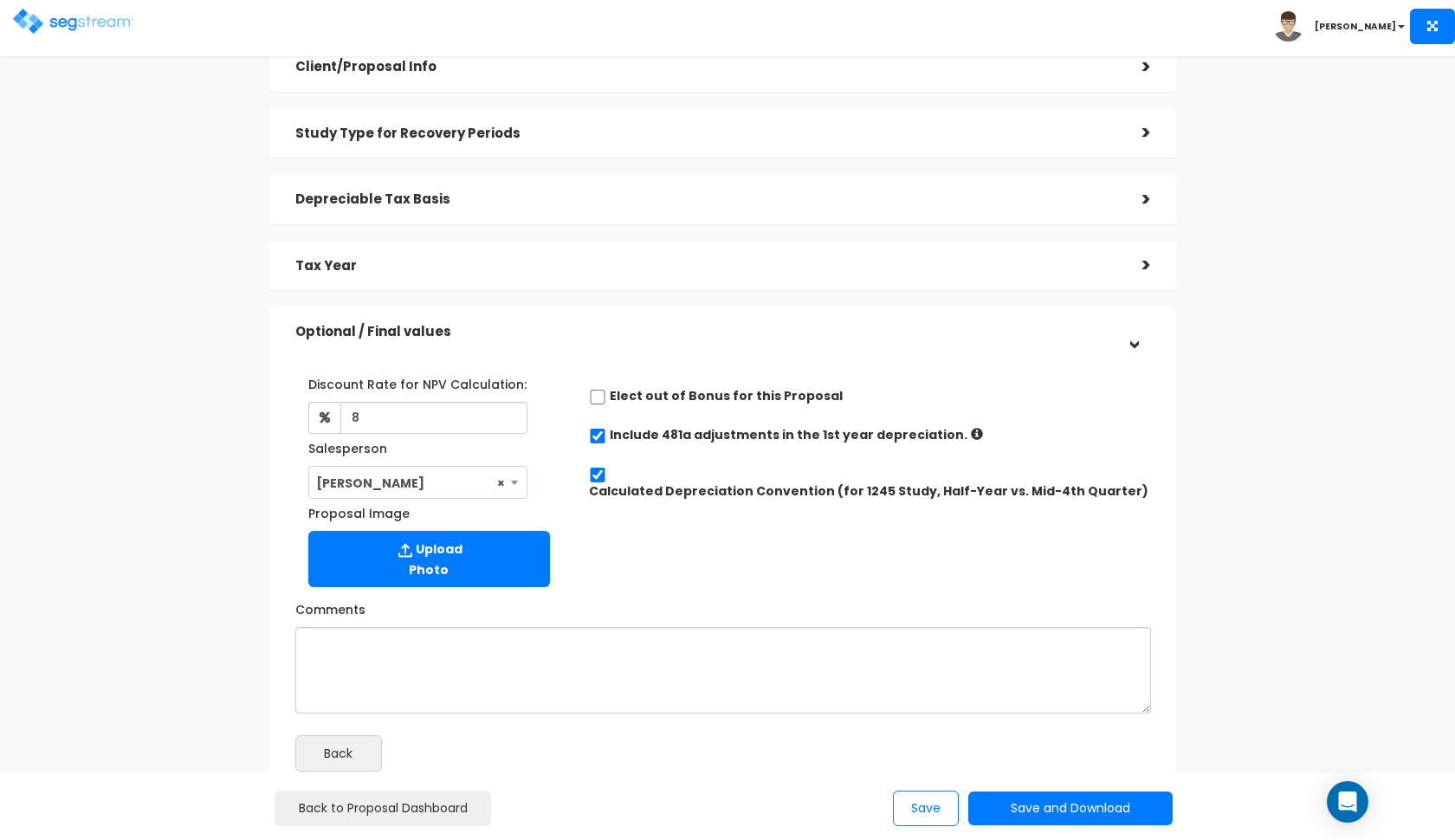
scroll to position [194, 0]
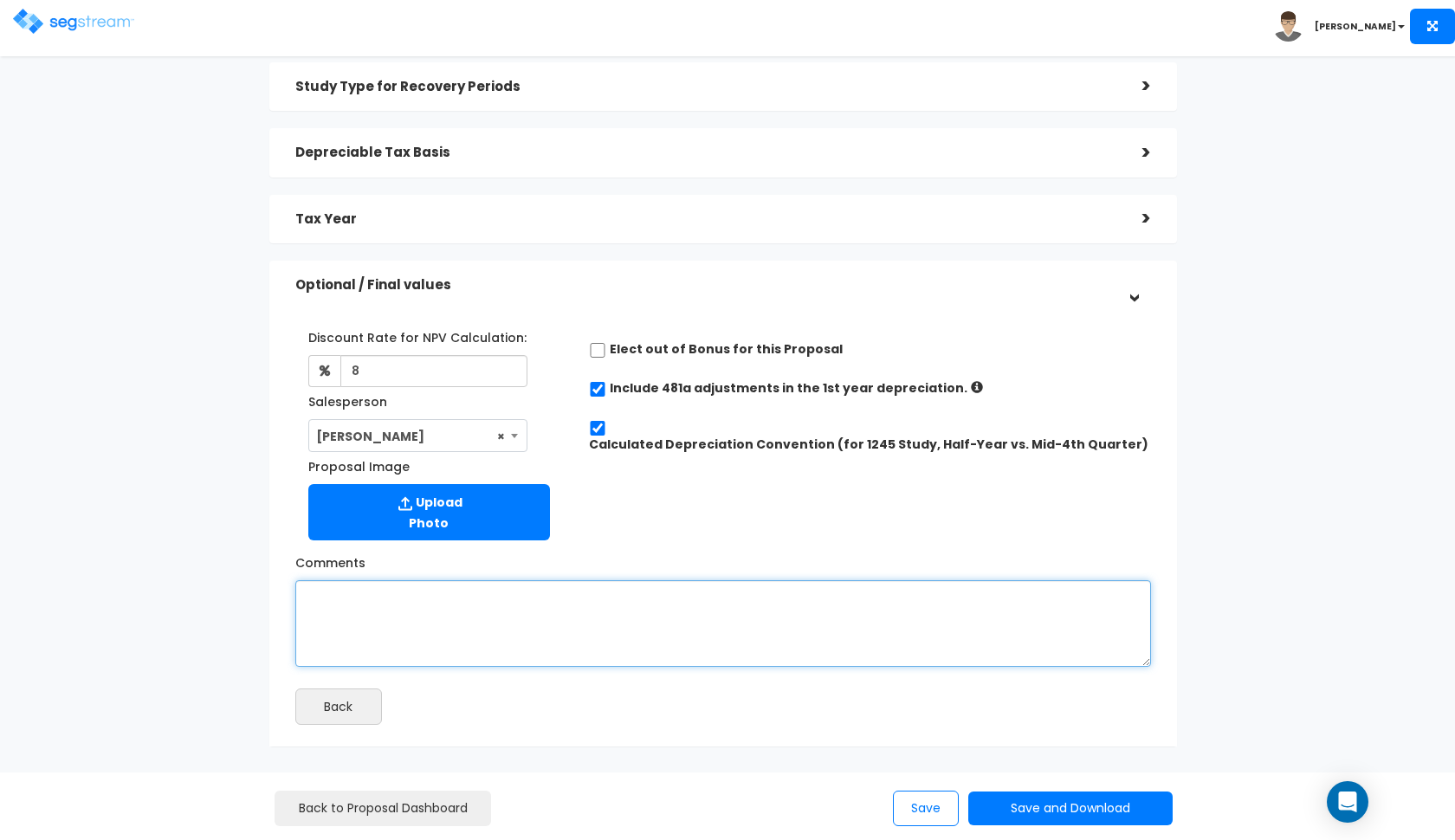
click at [535, 594] on textarea "Comments" at bounding box center [723, 623] width 855 height 87
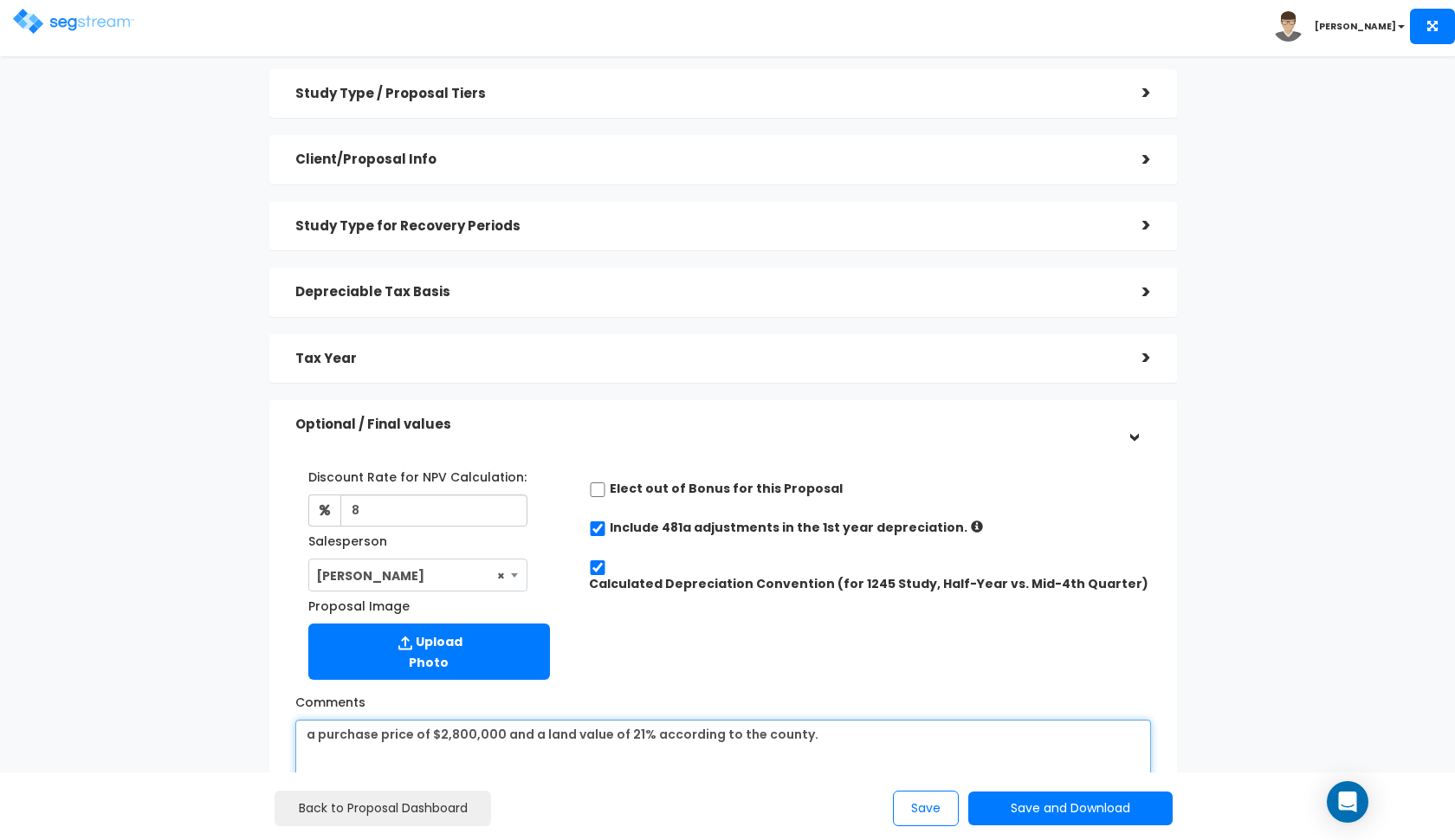
scroll to position [55, 0]
type textarea "a purchase price of $2,800,000 and a land value of 21% according to the county."
click at [642, 420] on h5 "Optional / Final values" at bounding box center [705, 424] width 821 height 15
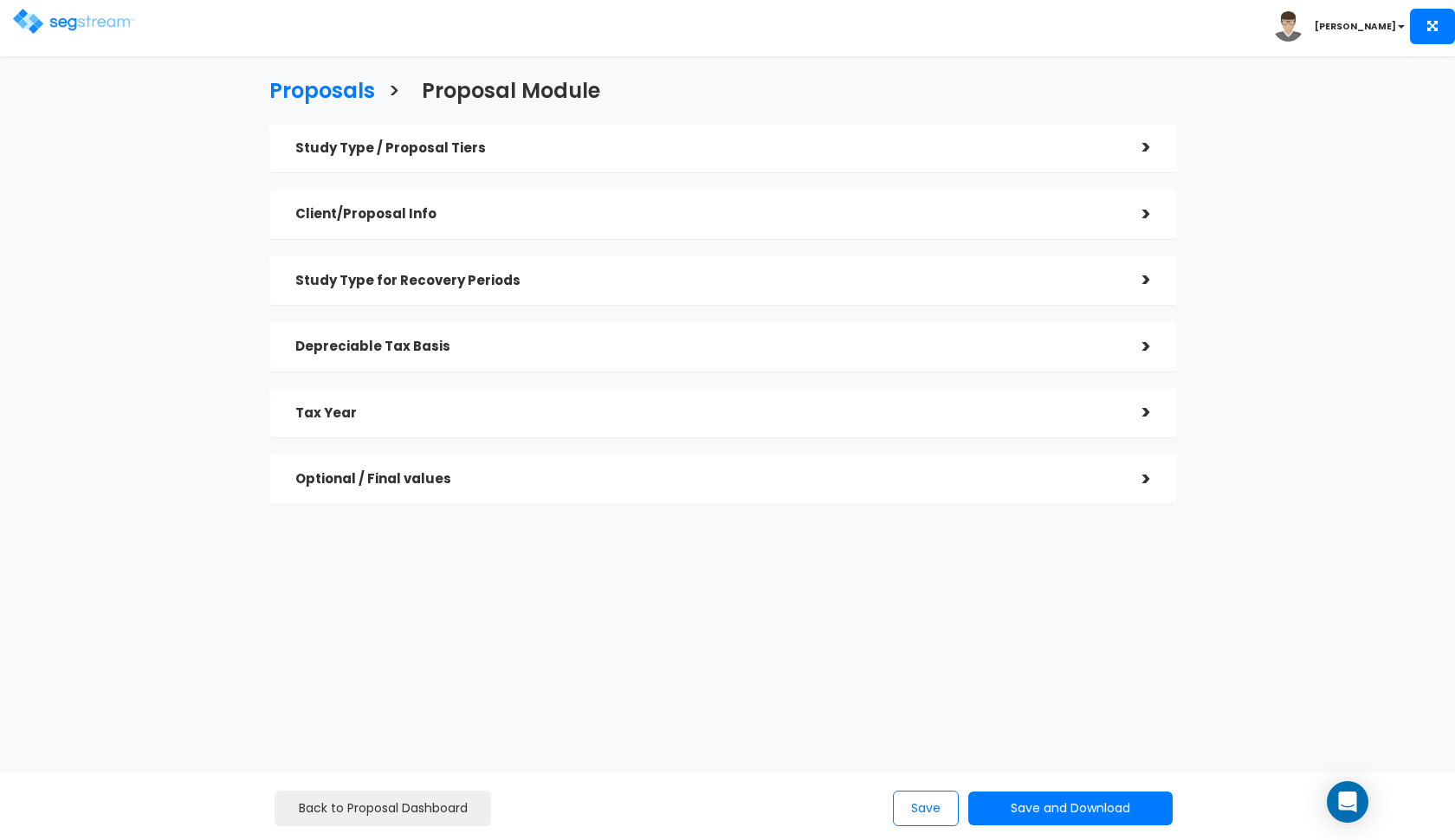
click at [671, 268] on div "Study Type for Recovery Periods" at bounding box center [705, 281] width 821 height 32
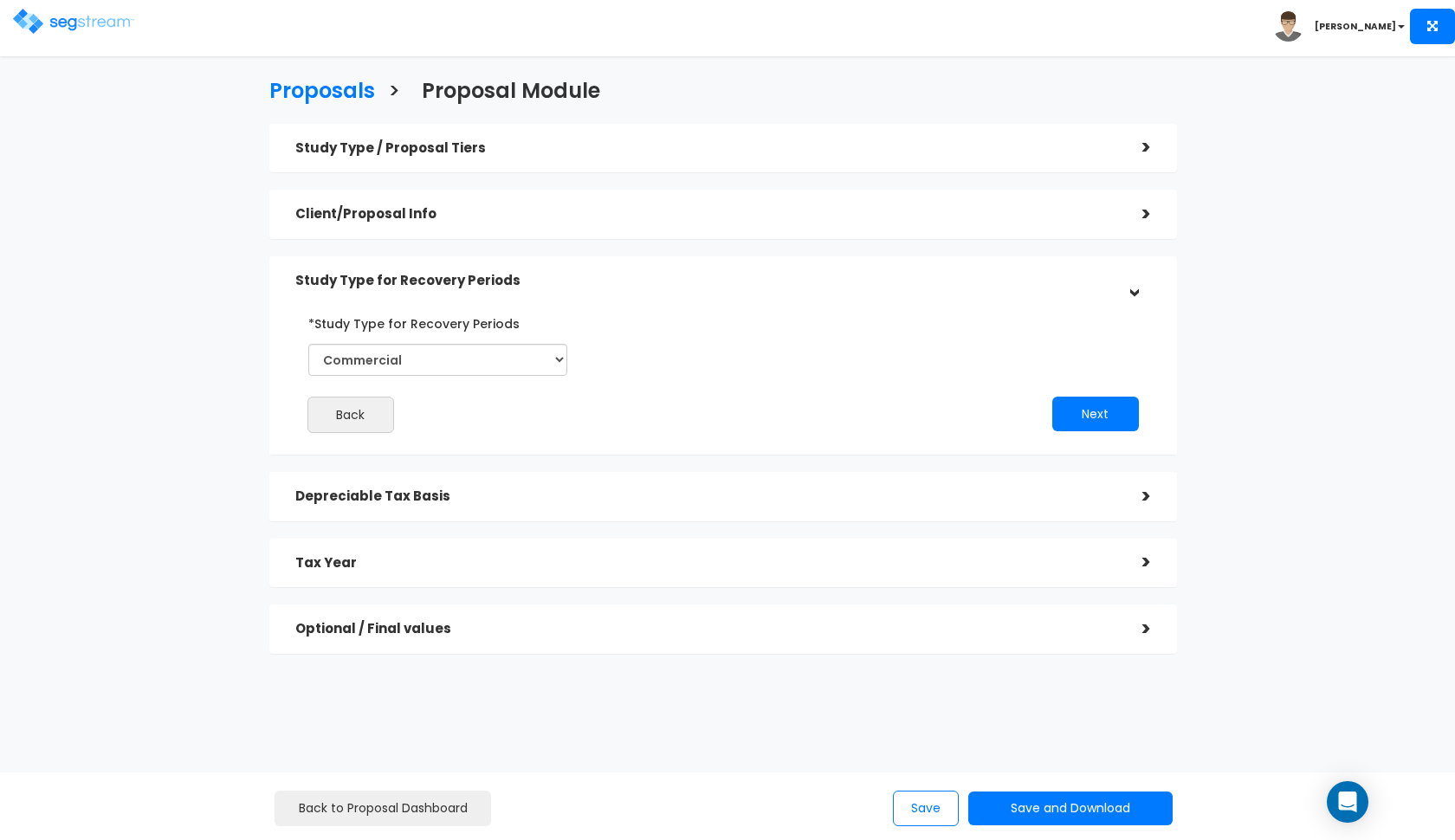
click at [675, 207] on h5 "Client/Proposal Info" at bounding box center [705, 214] width 821 height 15
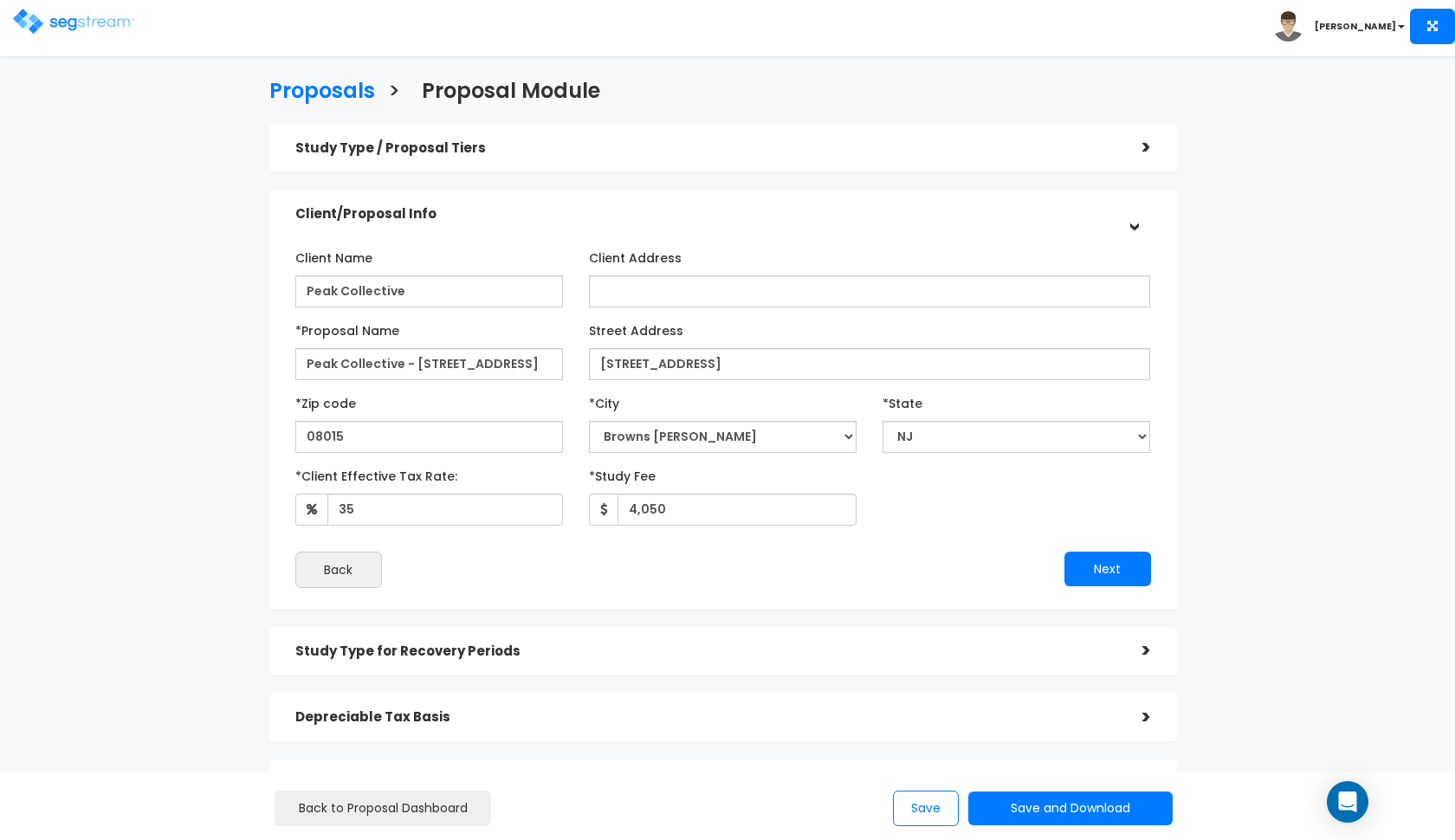
click at [675, 207] on h5 "Client/Proposal Info" at bounding box center [705, 214] width 821 height 15
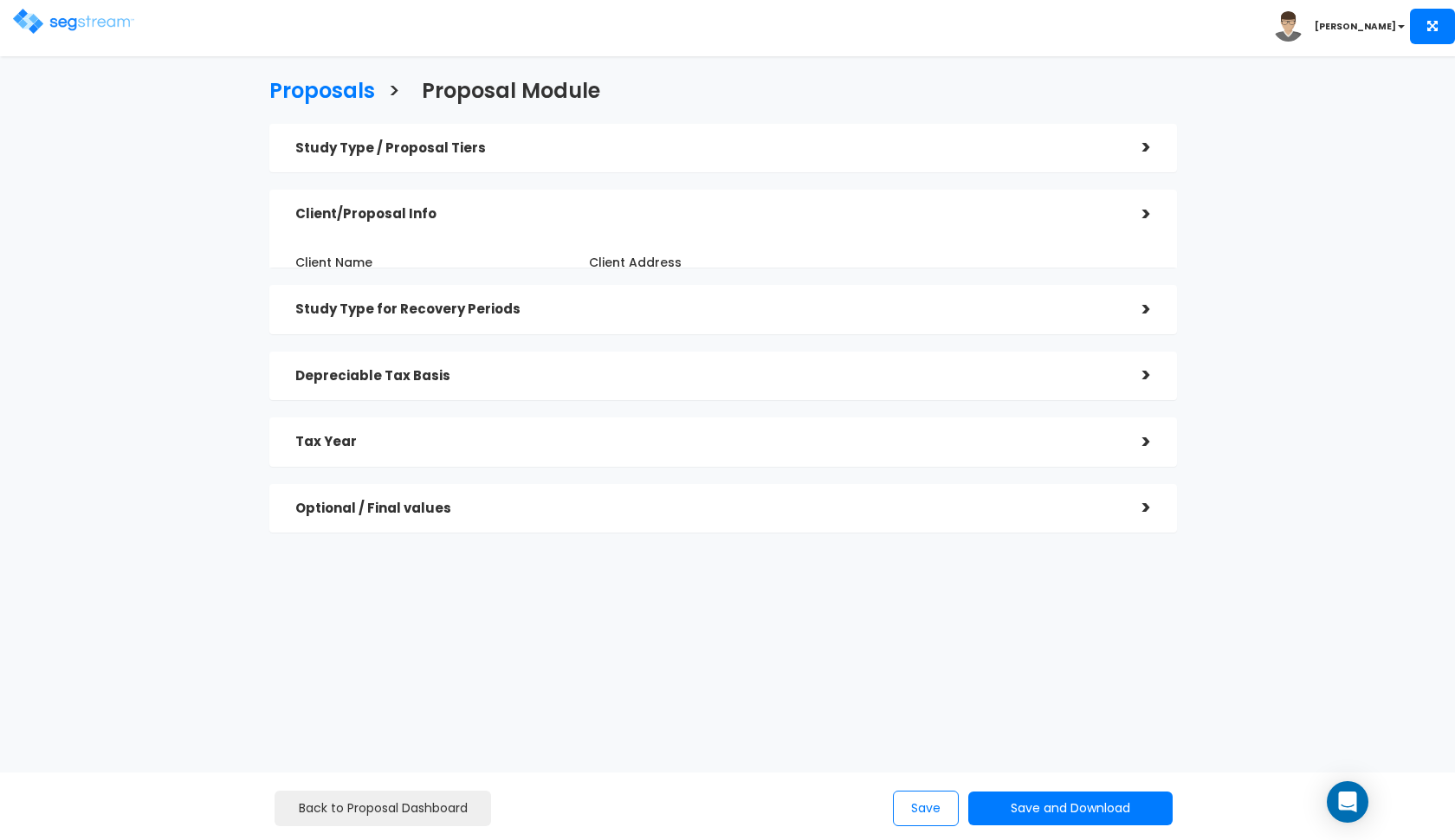
click at [698, 158] on div "Study Type / Proposal Tiers" at bounding box center [705, 149] width 821 height 32
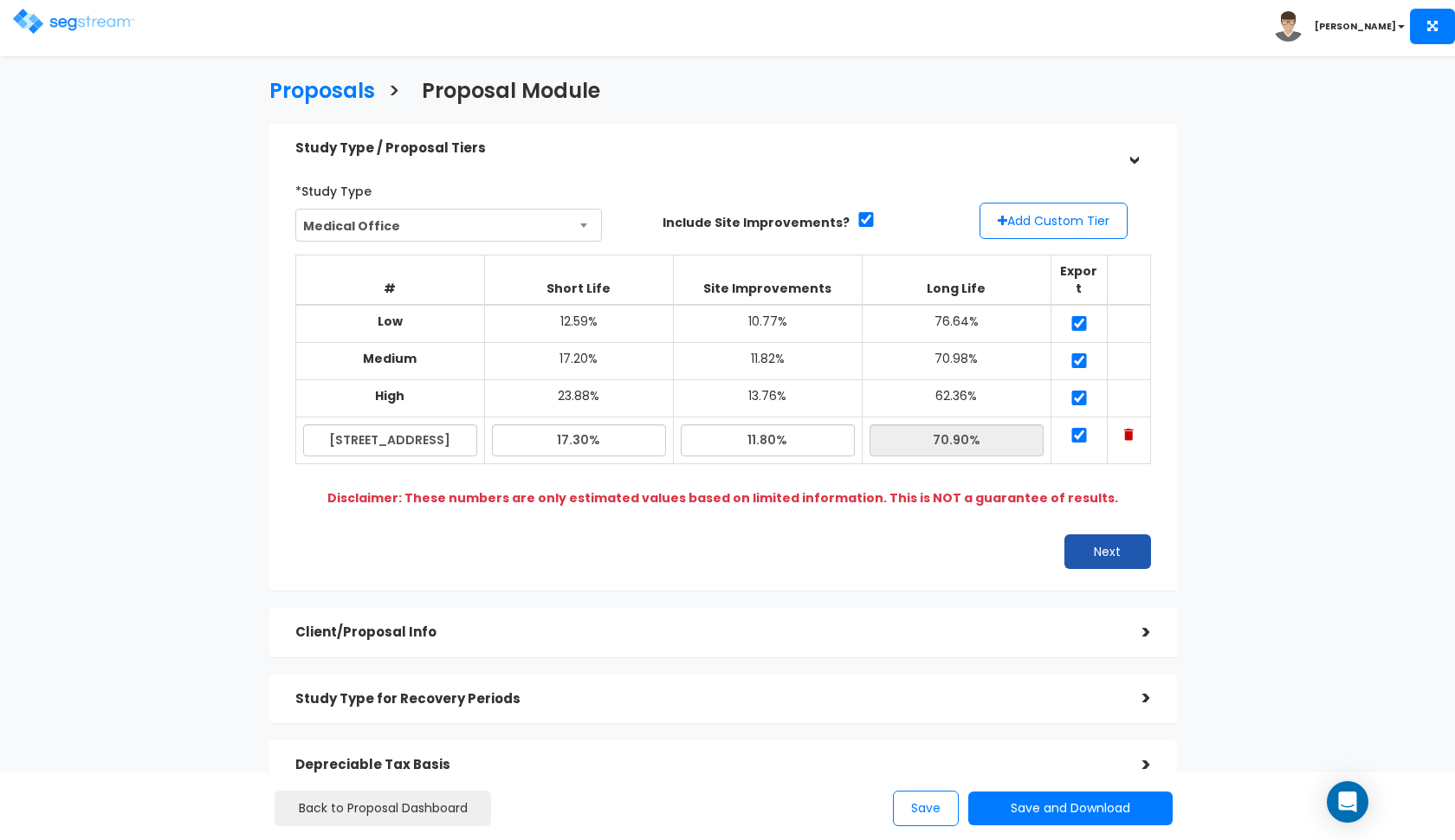
click at [1066, 534] on button "Next" at bounding box center [1108, 551] width 87 height 35
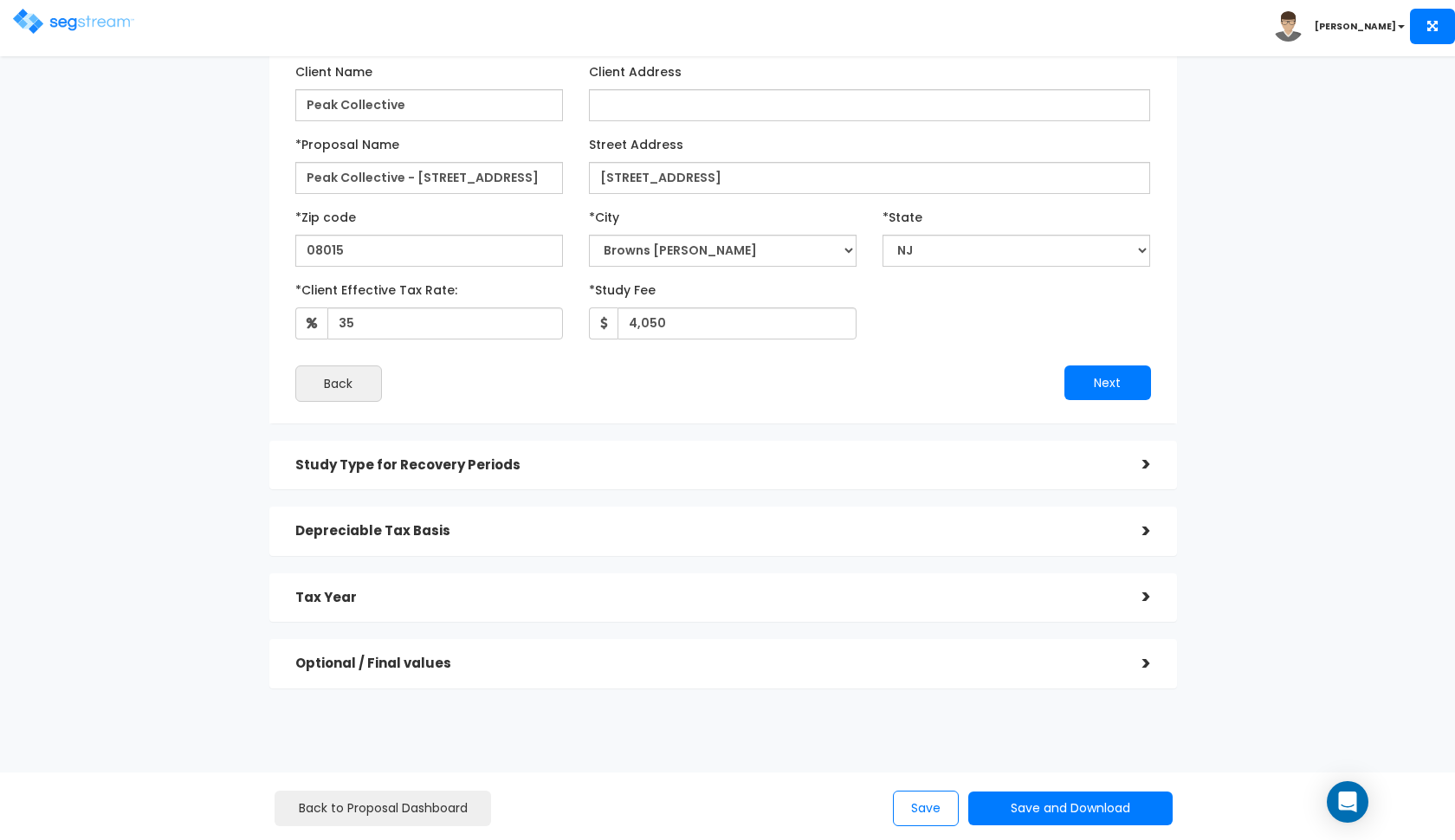
click at [802, 465] on h5 "Study Type for Recovery Periods" at bounding box center [705, 465] width 821 height 15
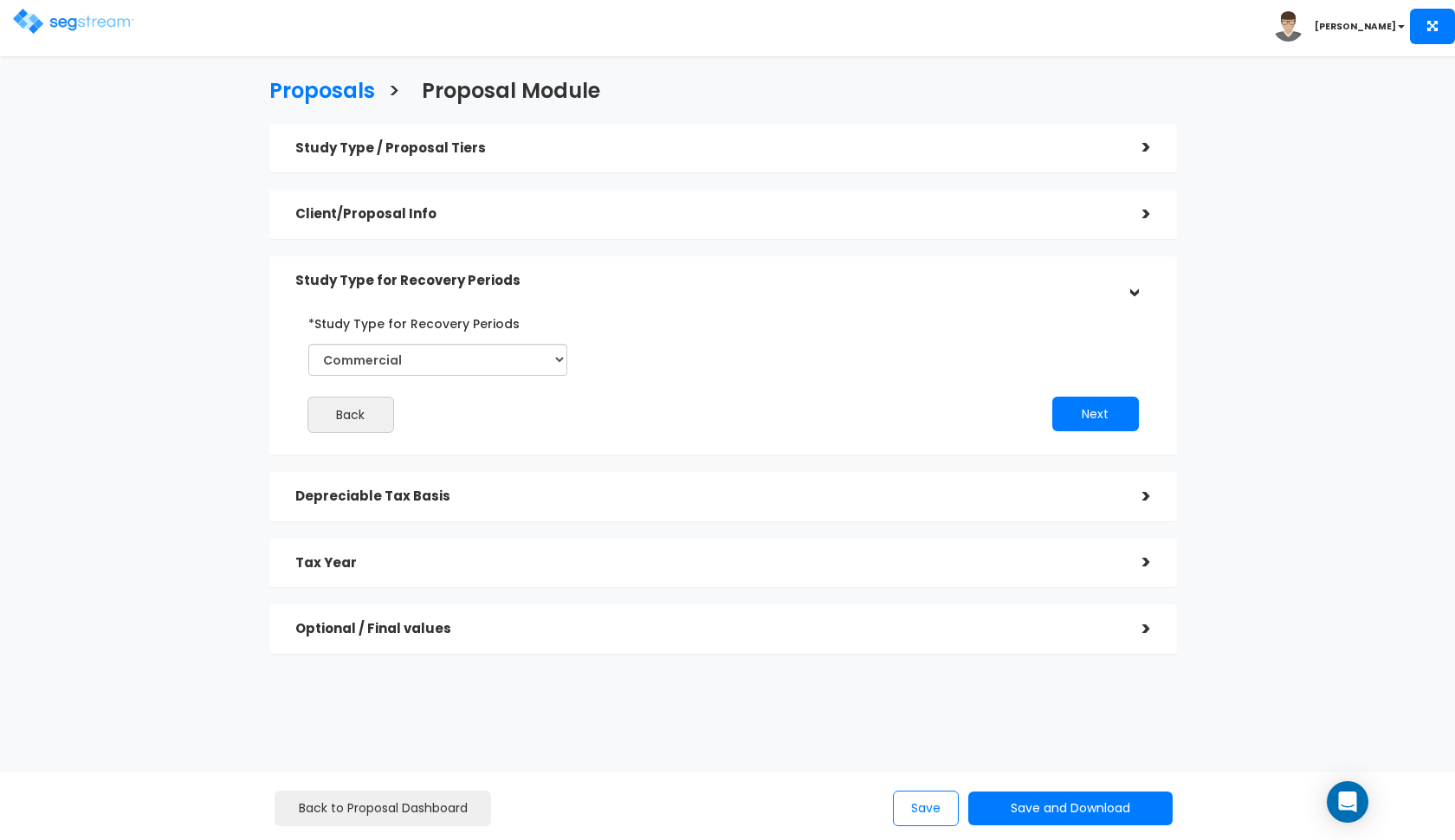
click at [838, 300] on div "*Study Type for Recovery Periods Commercial Residential Back Next" at bounding box center [724, 370] width 882 height 141
click at [843, 292] on div "Study Type for Recovery Periods" at bounding box center [705, 281] width 821 height 32
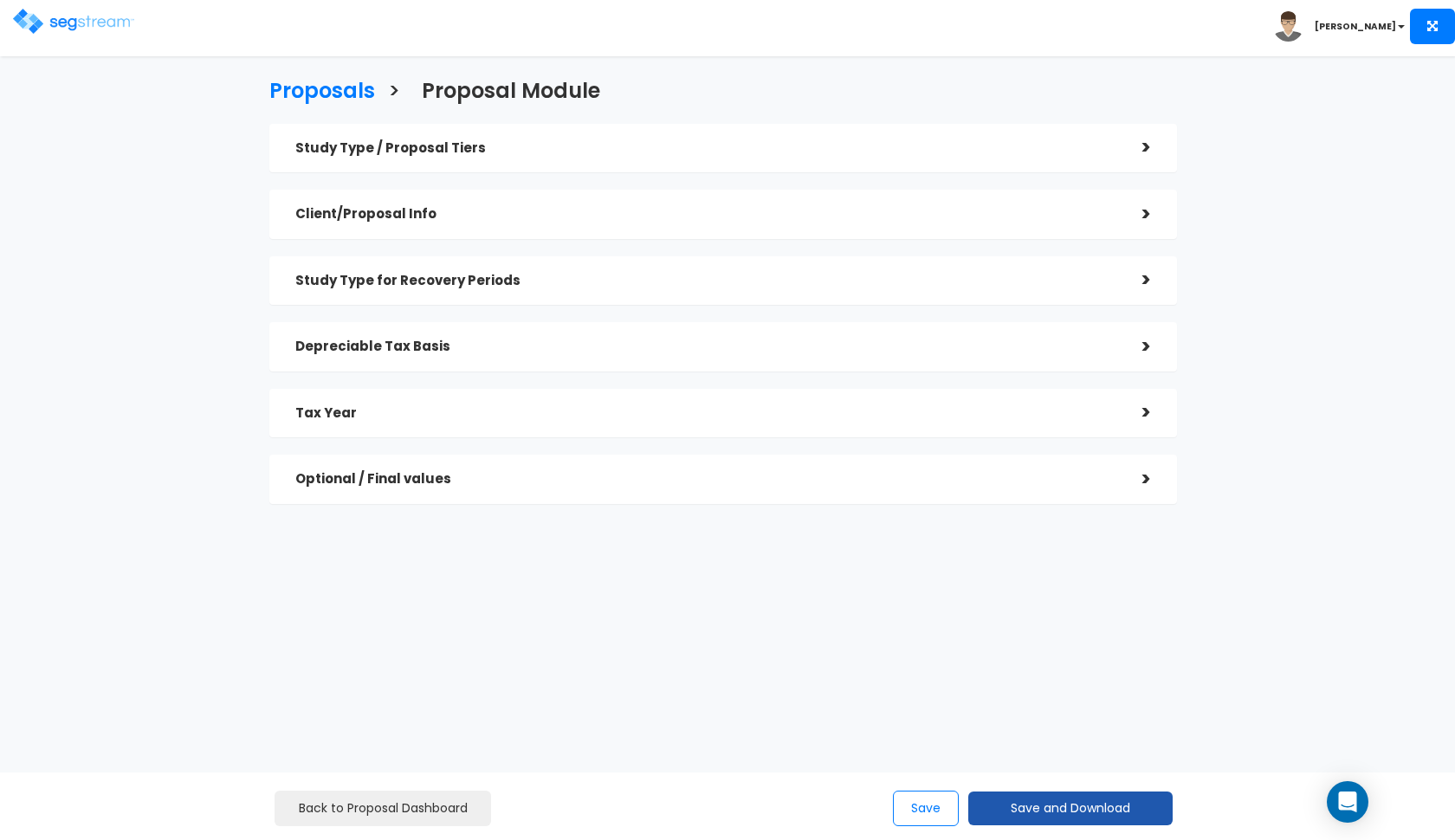
click at [1012, 799] on button "Save and Download" at bounding box center [1070, 808] width 205 height 34
click at [1067, 742] on link "Custom Proposal CSV" at bounding box center [1114, 760] width 271 height 40
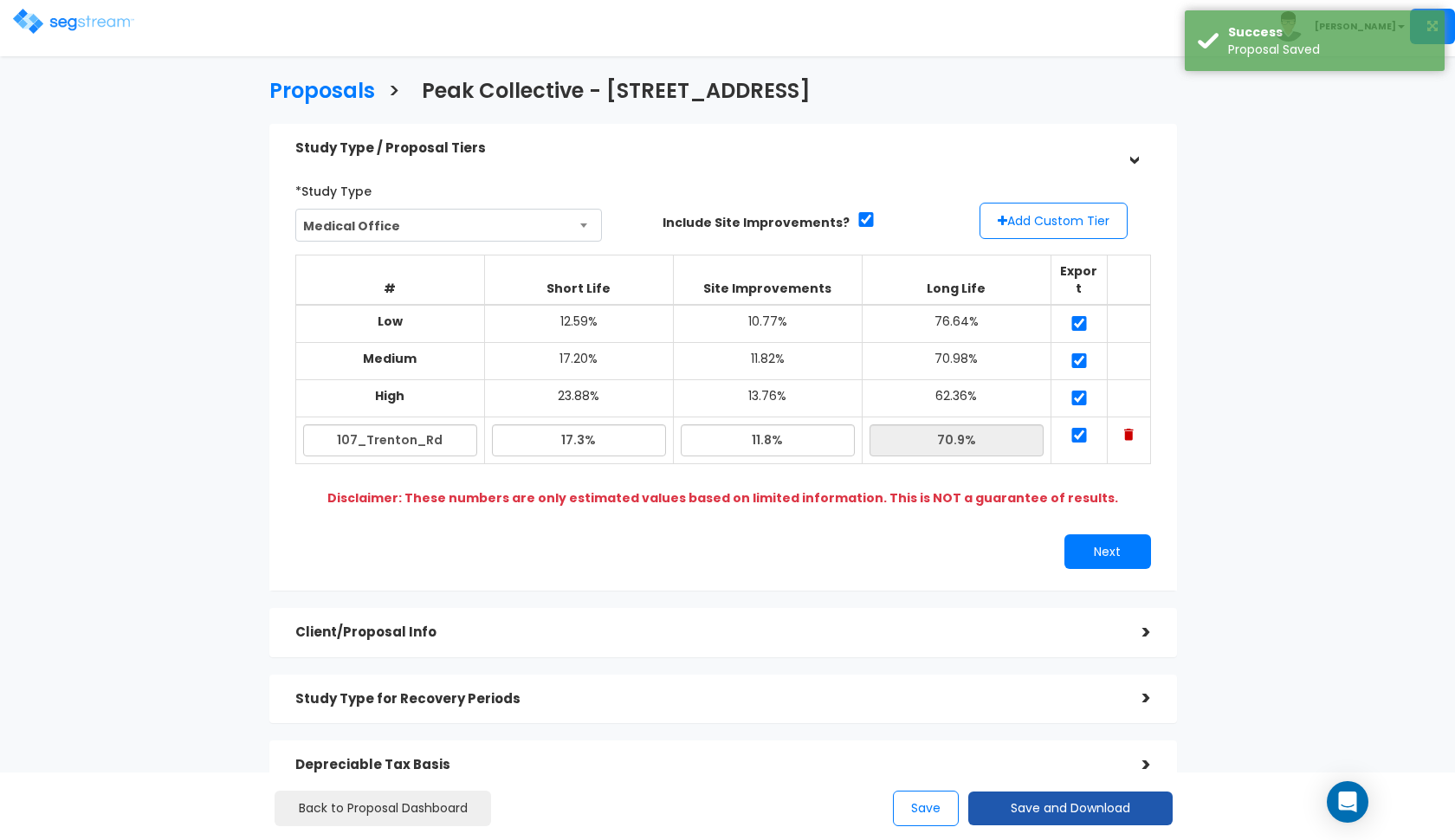
click at [1044, 811] on button "Save and Download" at bounding box center [1070, 808] width 205 height 34
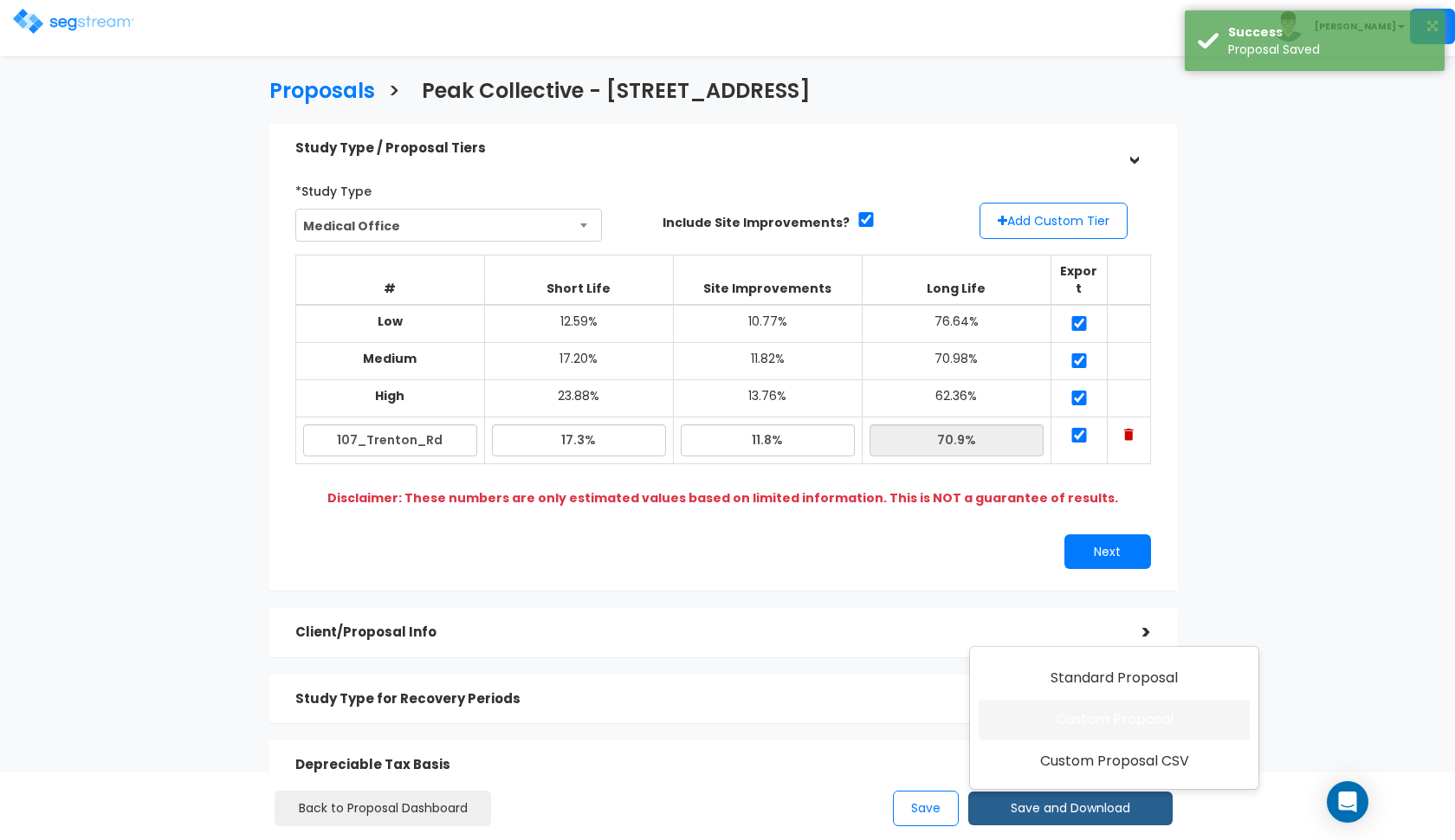
click at [1079, 721] on link "Custom Proposal" at bounding box center [1114, 719] width 271 height 40
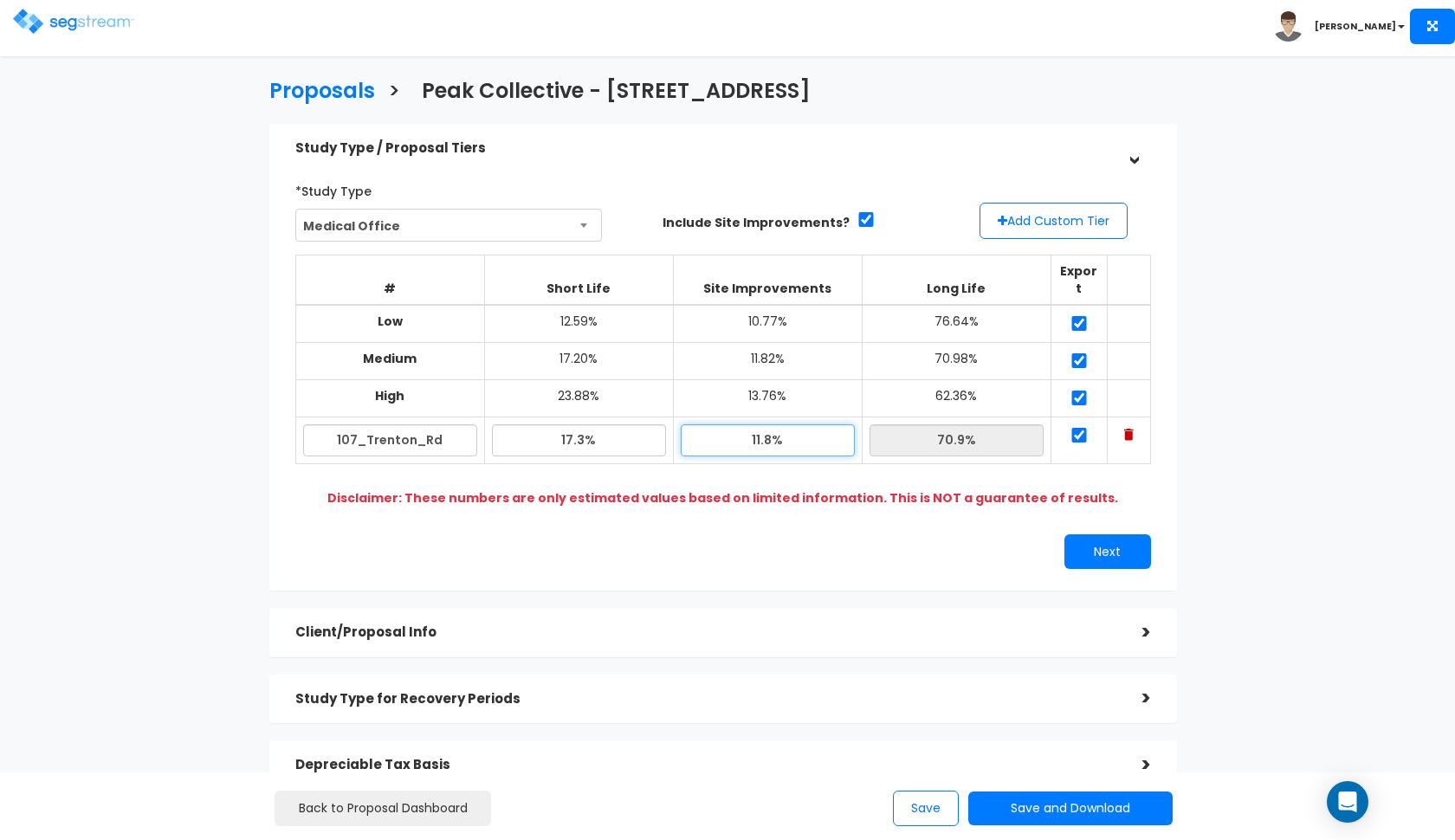
click at [761, 424] on input "11.8%" at bounding box center [768, 440] width 174 height 32
type input "10.80%"
type input "71.90%"
click at [935, 500] on div "*Study Type Medical Office Assisted/Senior Living Auto Repair Shop Auto Dealers…" at bounding box center [724, 373] width 882 height 410
click at [1088, 534] on button "Next" at bounding box center [1108, 551] width 87 height 35
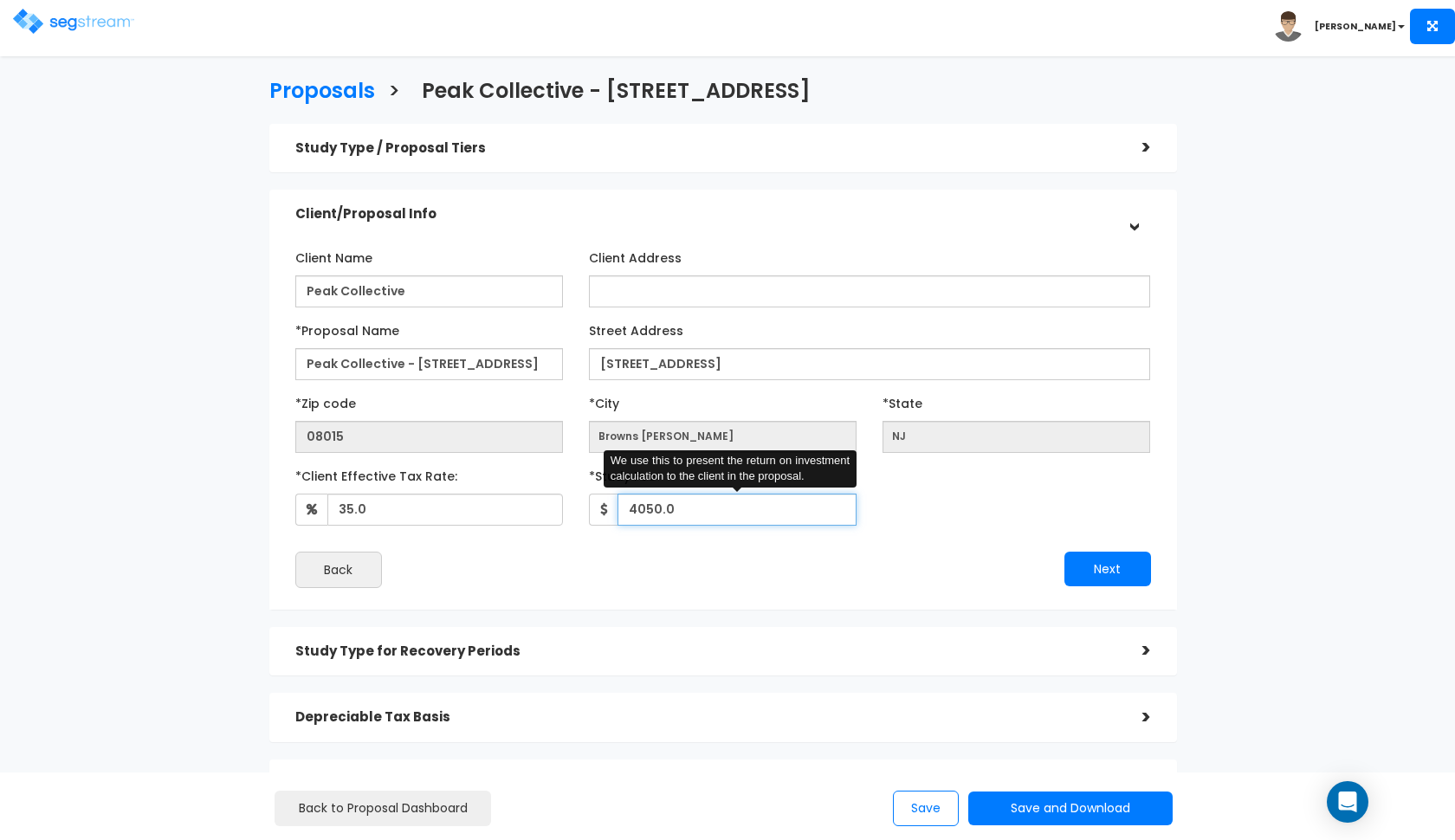
click at [650, 508] on input "4050.0" at bounding box center [737, 509] width 239 height 32
click at [887, 561] on div "Next" at bounding box center [944, 568] width 441 height 35
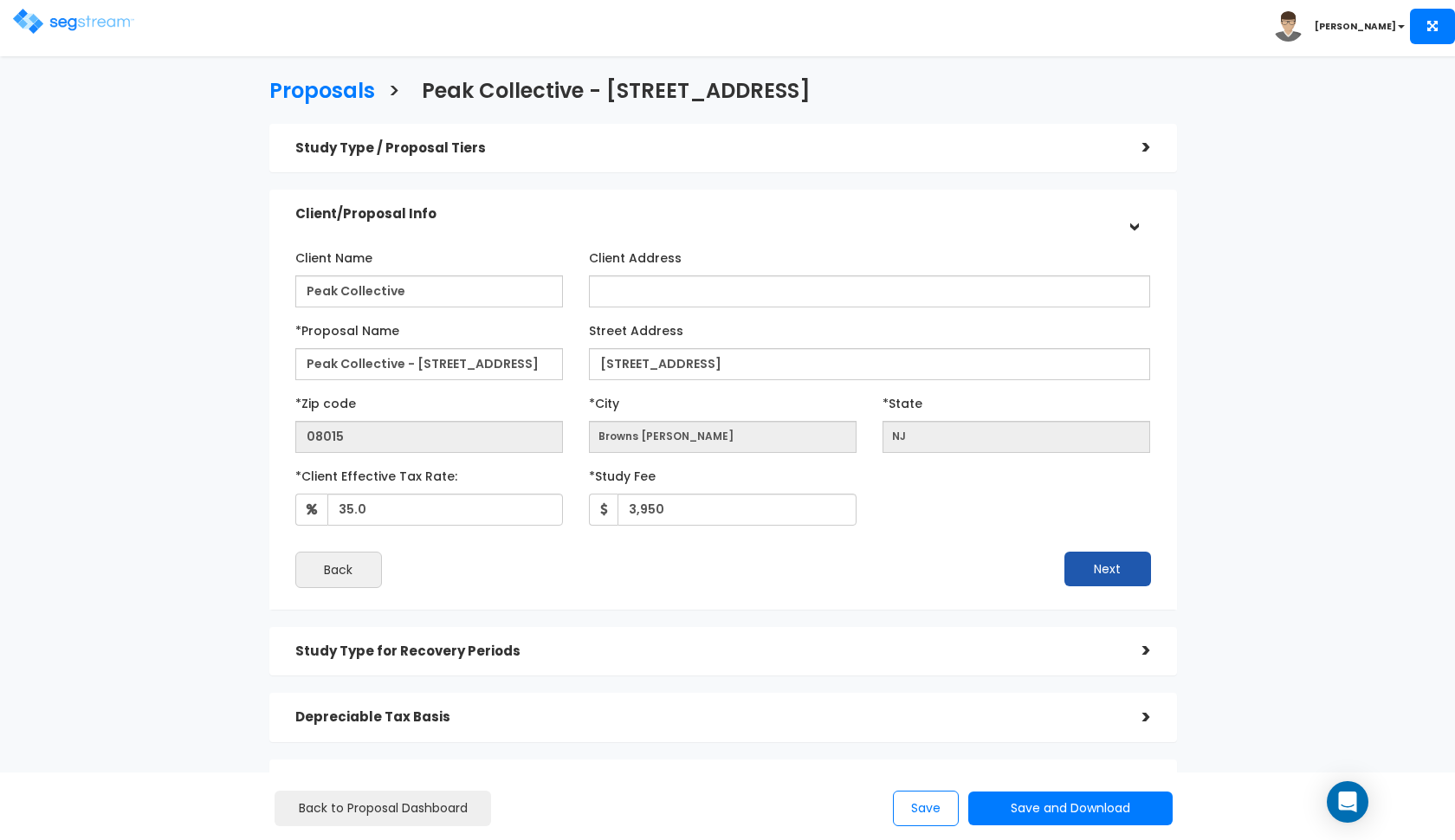
click at [1104, 562] on button "Next" at bounding box center [1108, 568] width 87 height 35
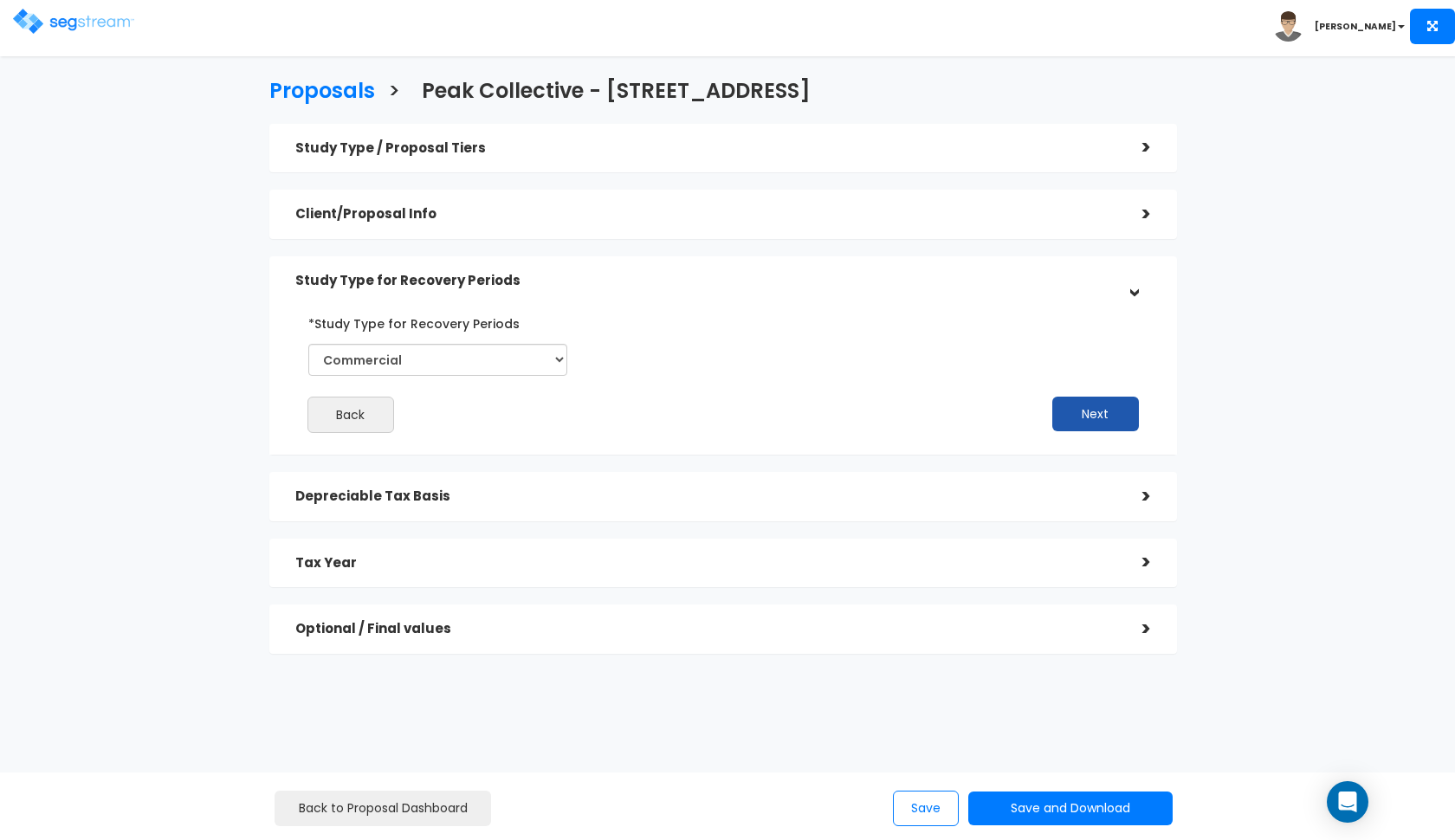
click at [1086, 420] on button "Next" at bounding box center [1095, 413] width 87 height 35
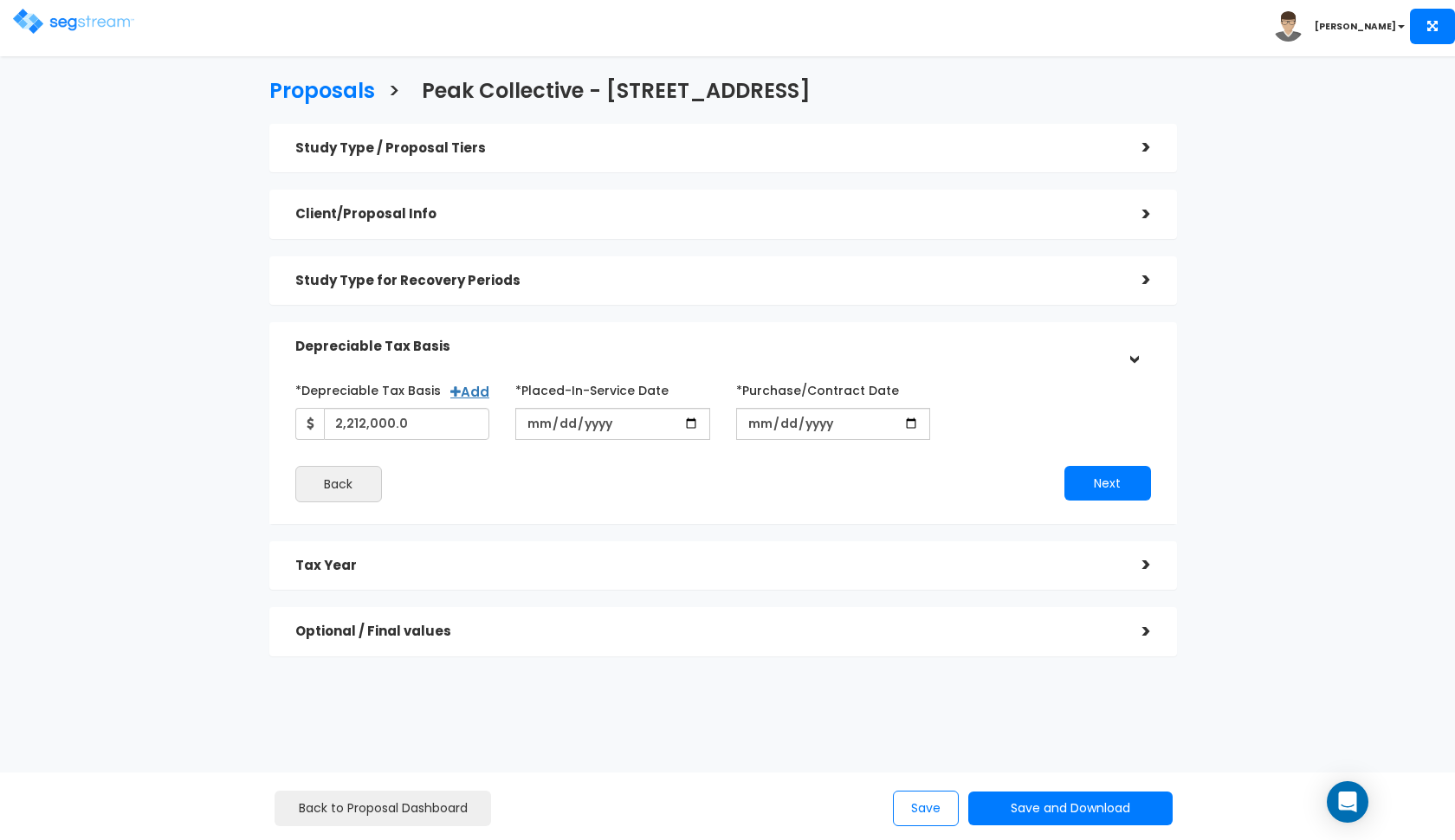
click at [906, 219] on h5 "Client/Proposal Info" at bounding box center [705, 214] width 821 height 15
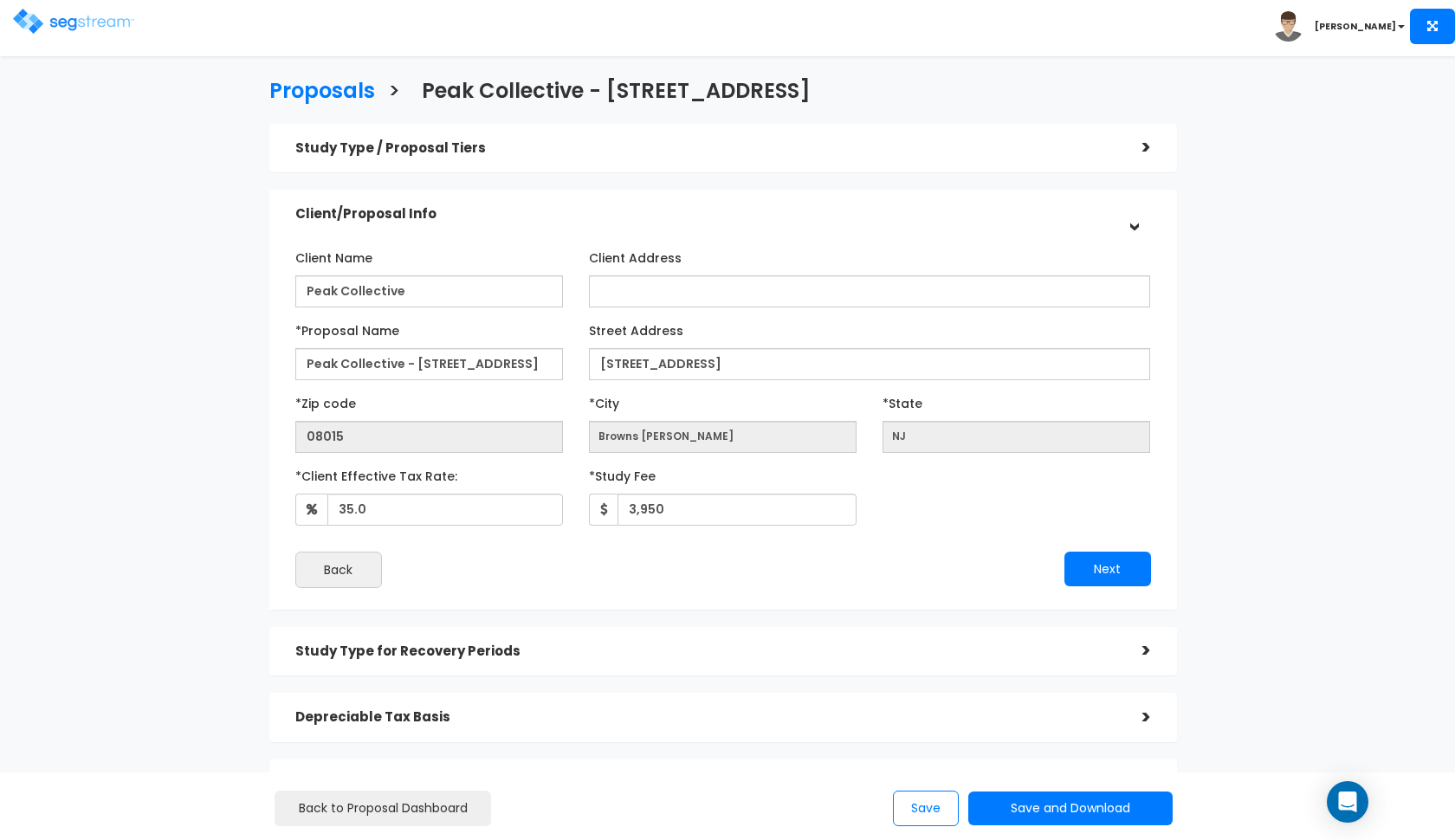
click at [872, 161] on div "Study Type / Proposal Tiers" at bounding box center [705, 149] width 821 height 32
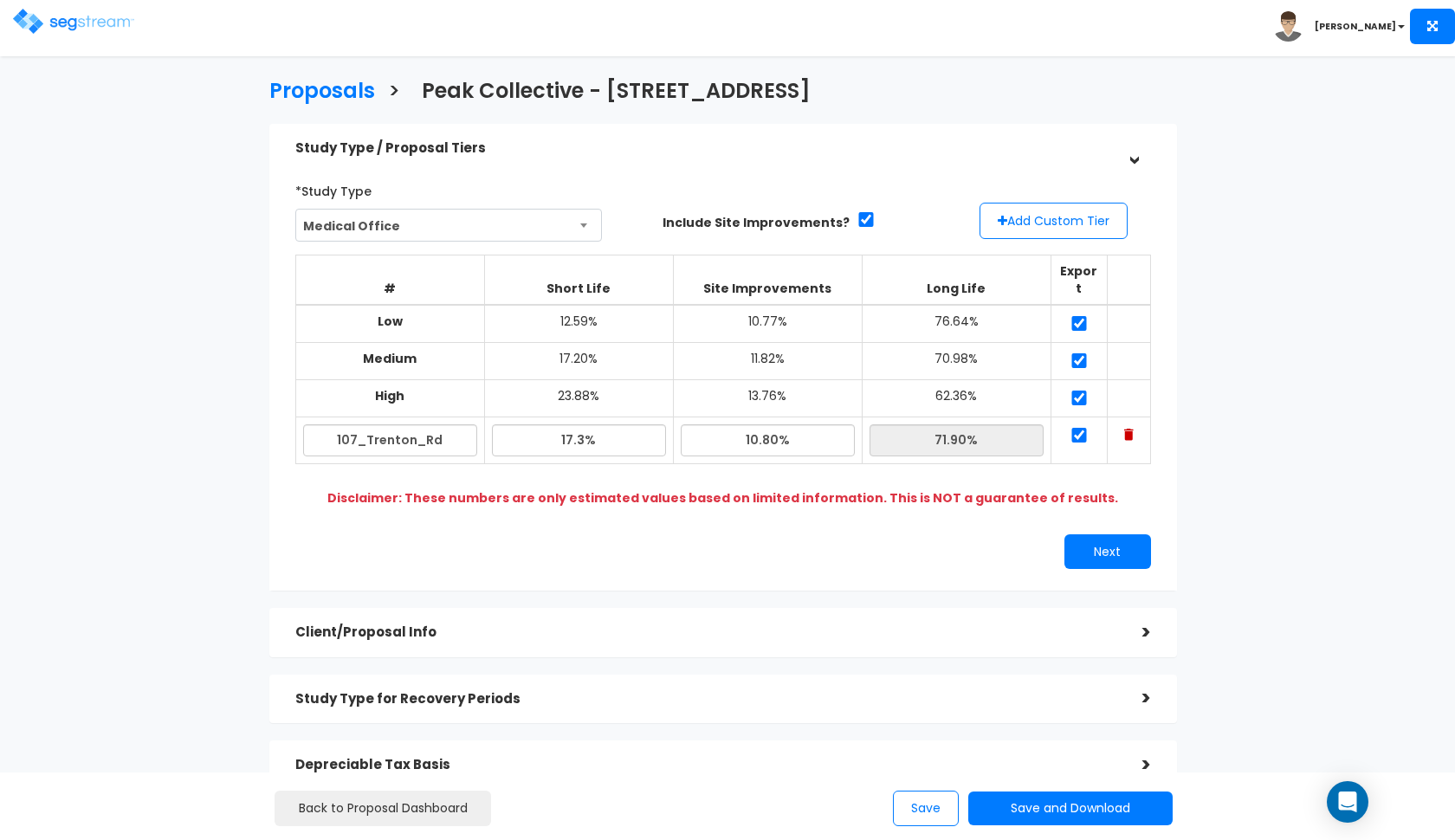
click at [868, 150] on h5 "Study Type / Proposal Tiers" at bounding box center [705, 148] width 821 height 15
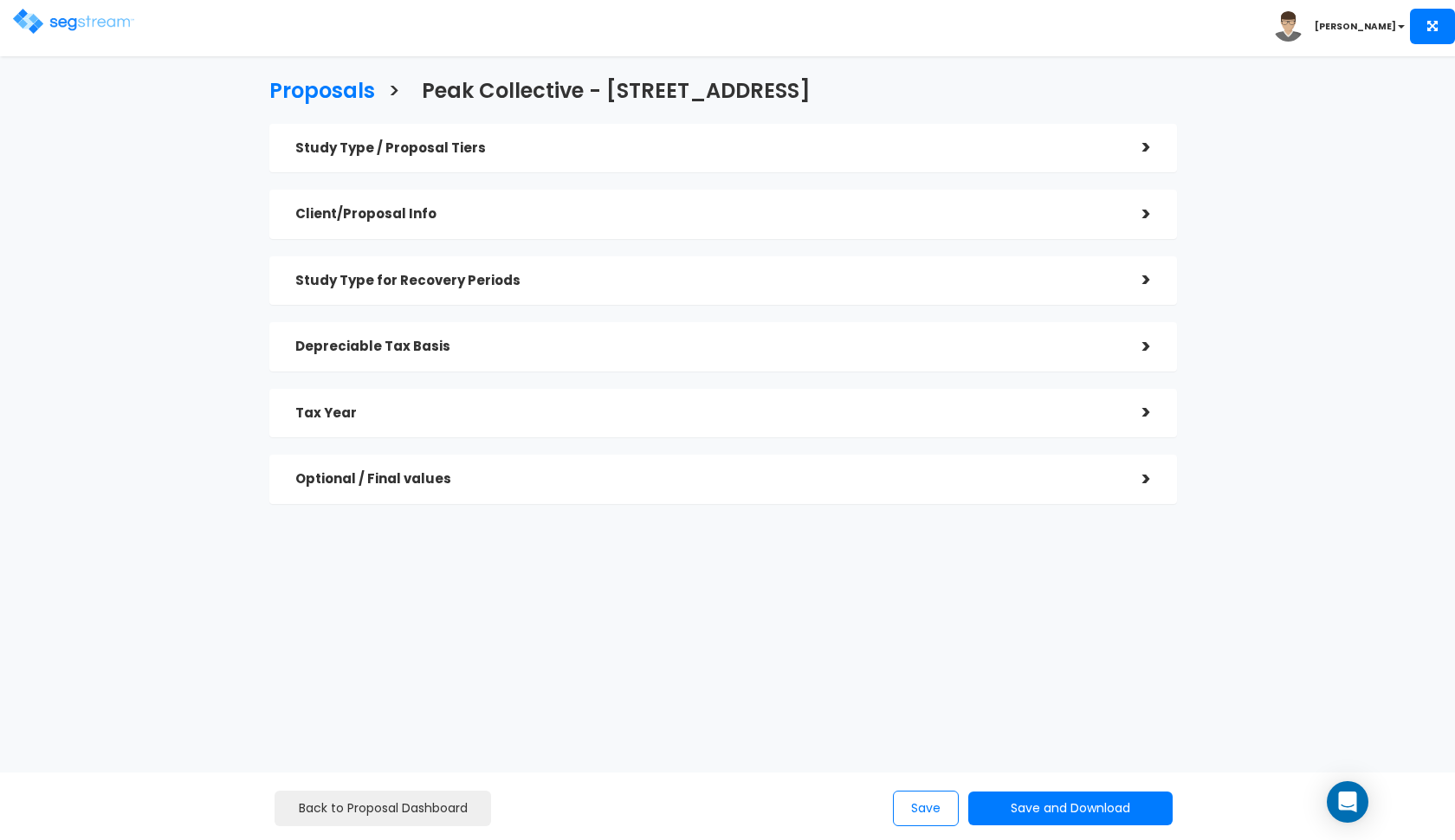
click at [840, 207] on h5 "Client/Proposal Info" at bounding box center [705, 214] width 821 height 15
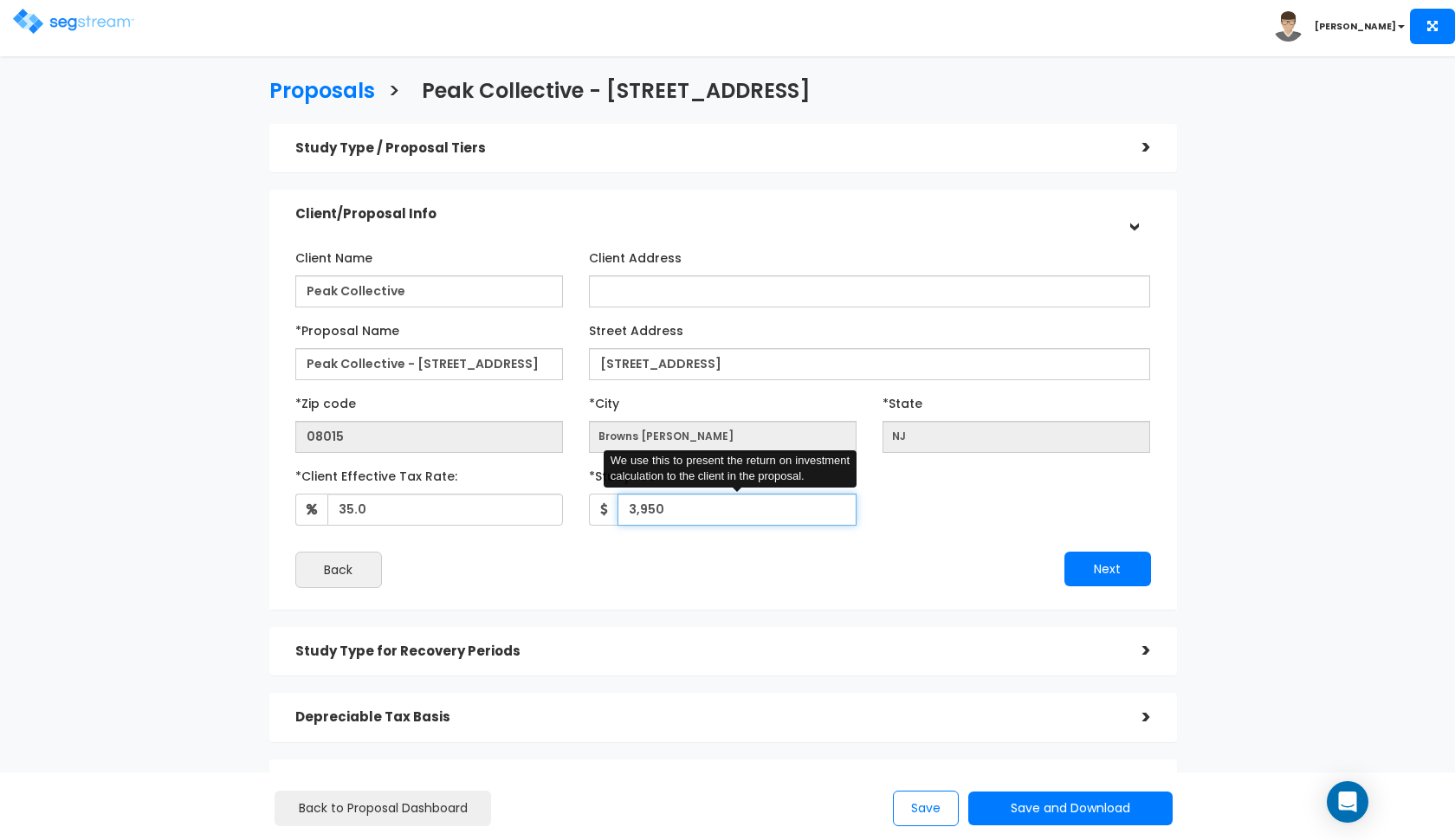
drag, startPoint x: 668, startPoint y: 504, endPoint x: 618, endPoint y: 504, distance: 50.0
click at [622, 504] on input "3,950" at bounding box center [737, 509] width 239 height 32
click at [909, 549] on div "Client Name Peak Collective Client Address *Proposal Name" at bounding box center [723, 415] width 855 height 344
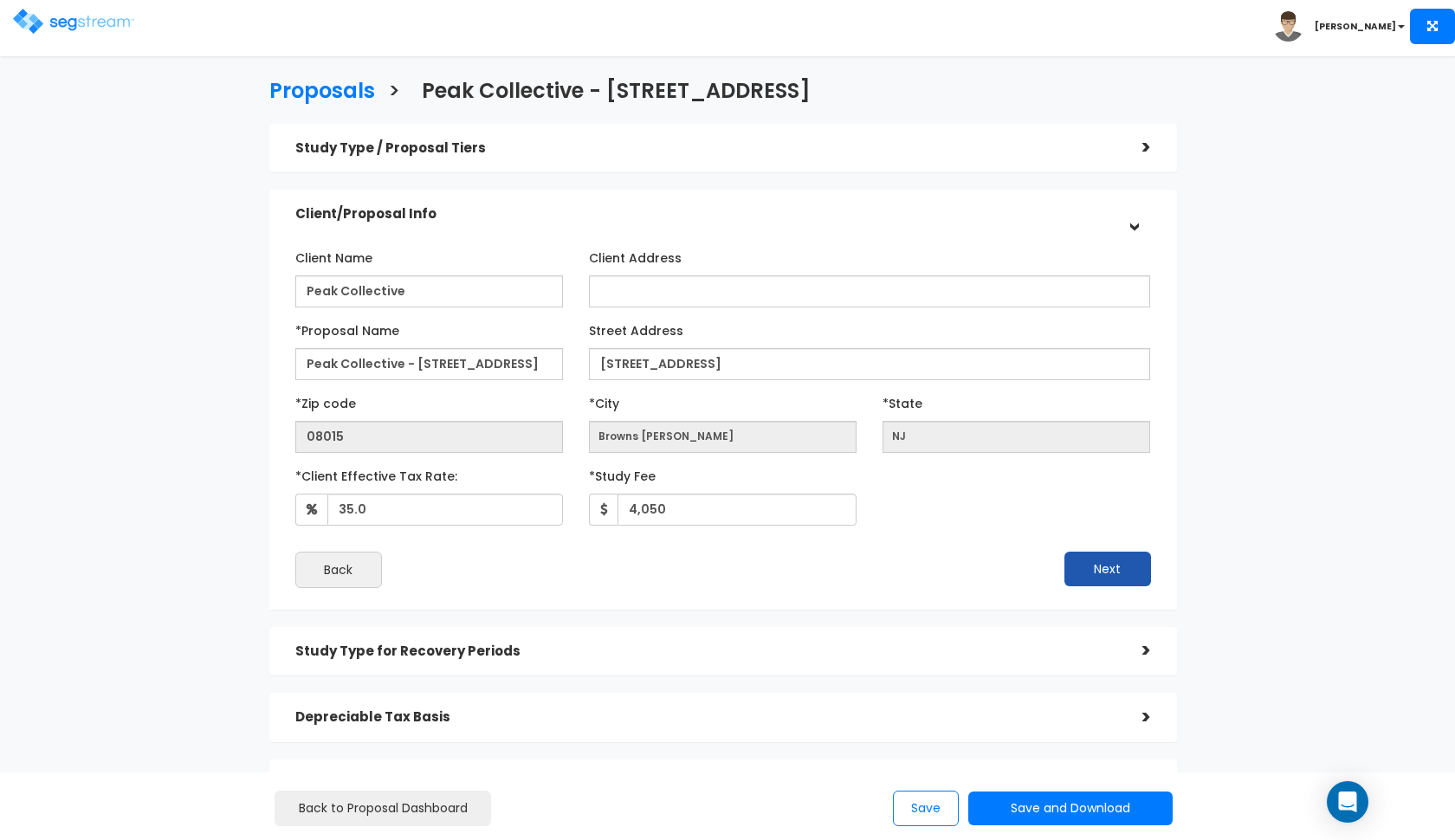
click at [1080, 561] on button "Next" at bounding box center [1108, 568] width 87 height 35
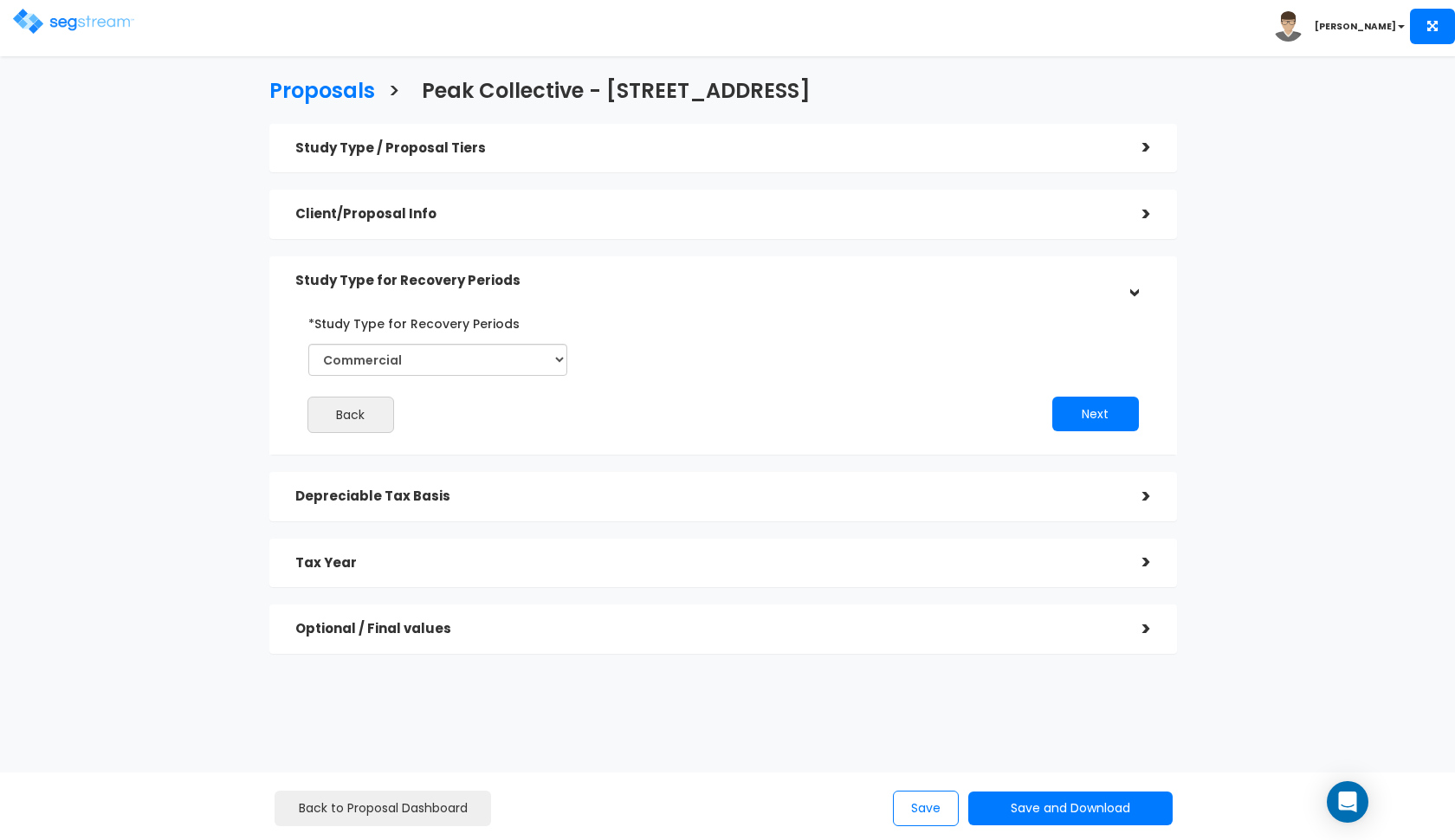
click at [906, 227] on div "Client/Proposal Info" at bounding box center [705, 214] width 821 height 32
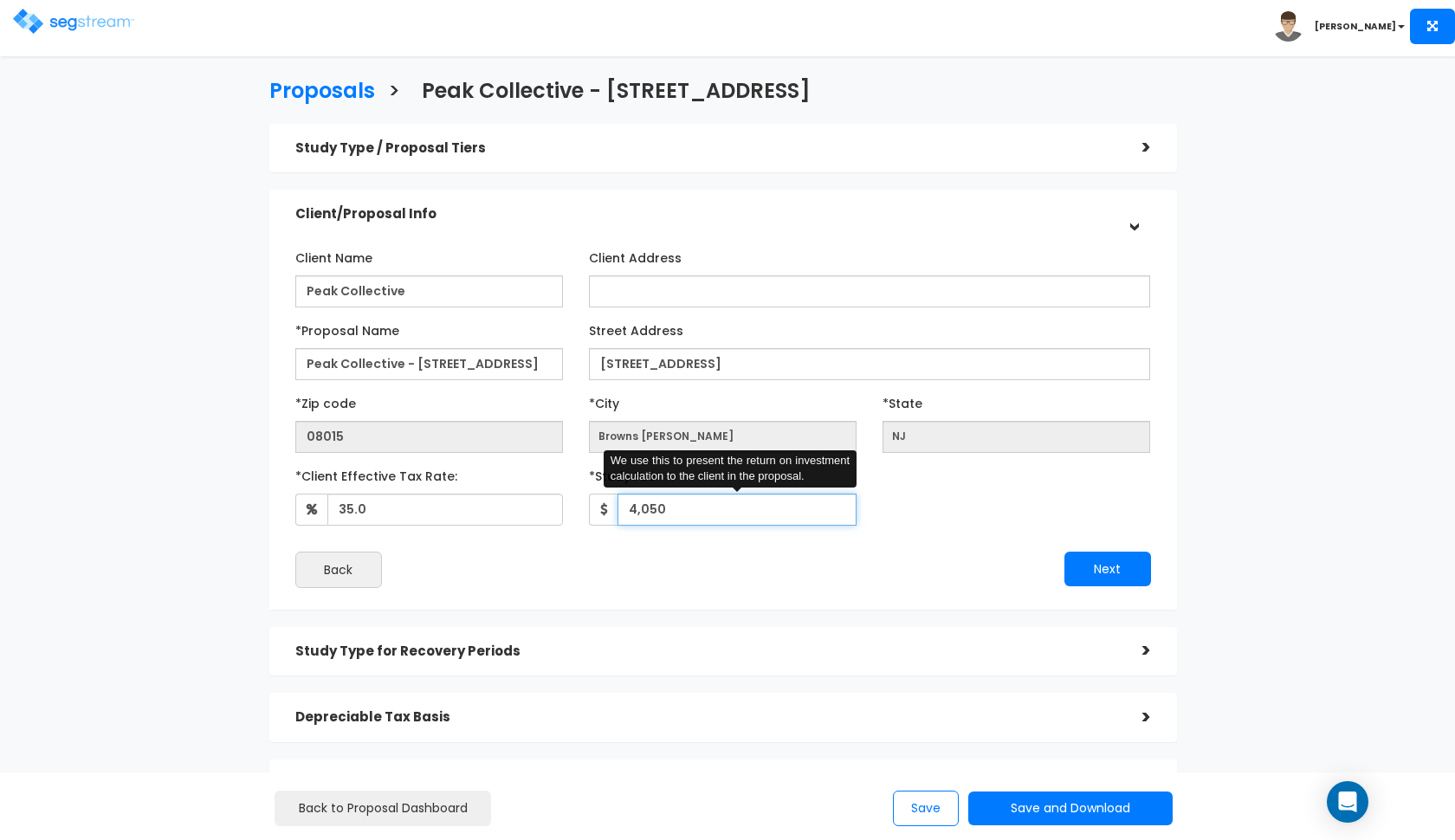
drag, startPoint x: 684, startPoint y: 506, endPoint x: 527, endPoint y: 515, distance: 157.3
click at [527, 515] on div "*Client Effective Tax Rate: 35.0 *Study Fee 4,050" at bounding box center [724, 493] width 882 height 64
type input "3,900"
click at [1100, 570] on button "Next" at bounding box center [1108, 568] width 87 height 35
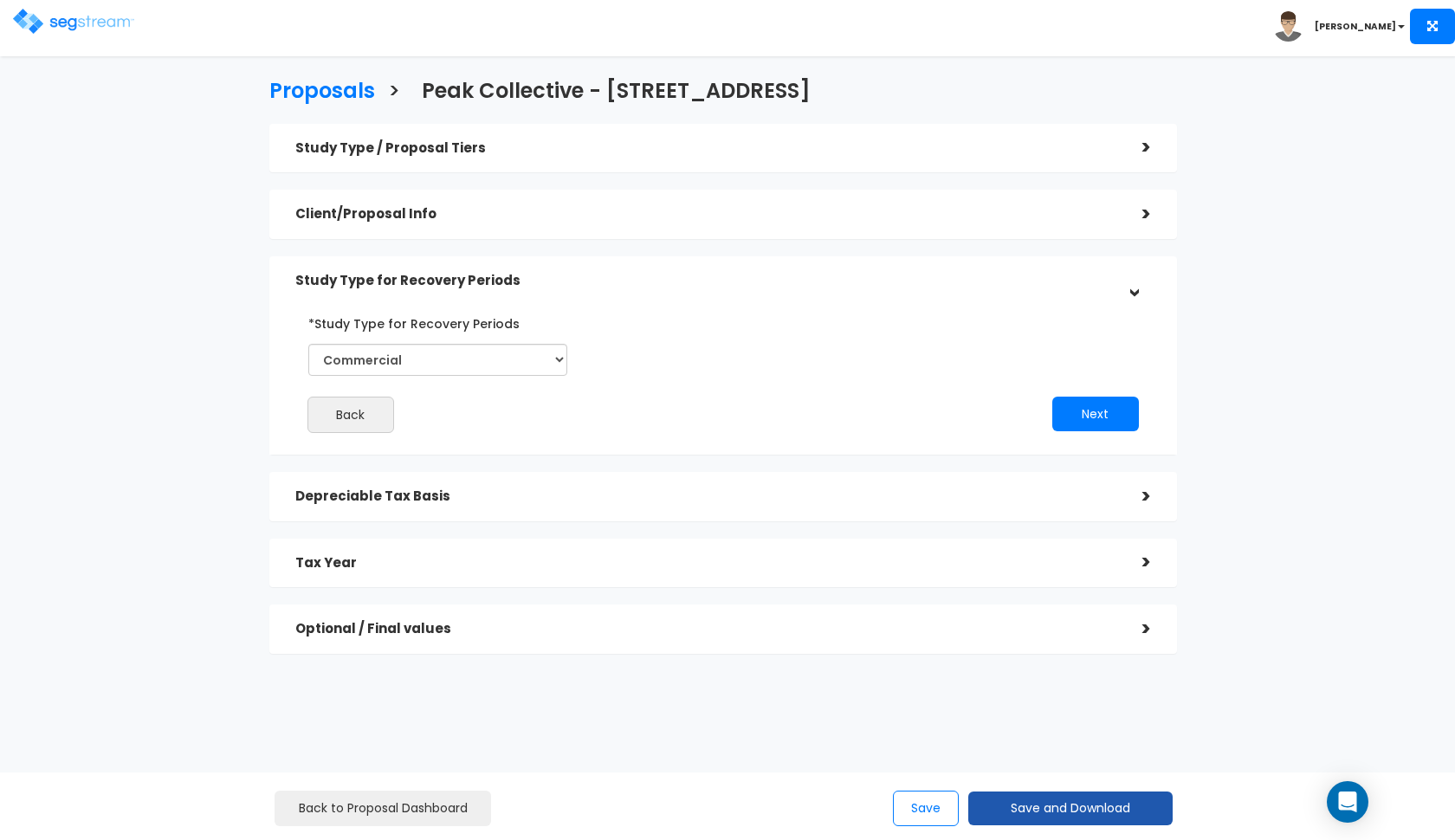
click at [995, 802] on button "Save and Download" at bounding box center [1070, 808] width 205 height 34
click at [1060, 728] on link "Custom Proposal" at bounding box center [1114, 719] width 271 height 40
click at [437, 580] on div "Tax Year >" at bounding box center [723, 563] width 908 height 50
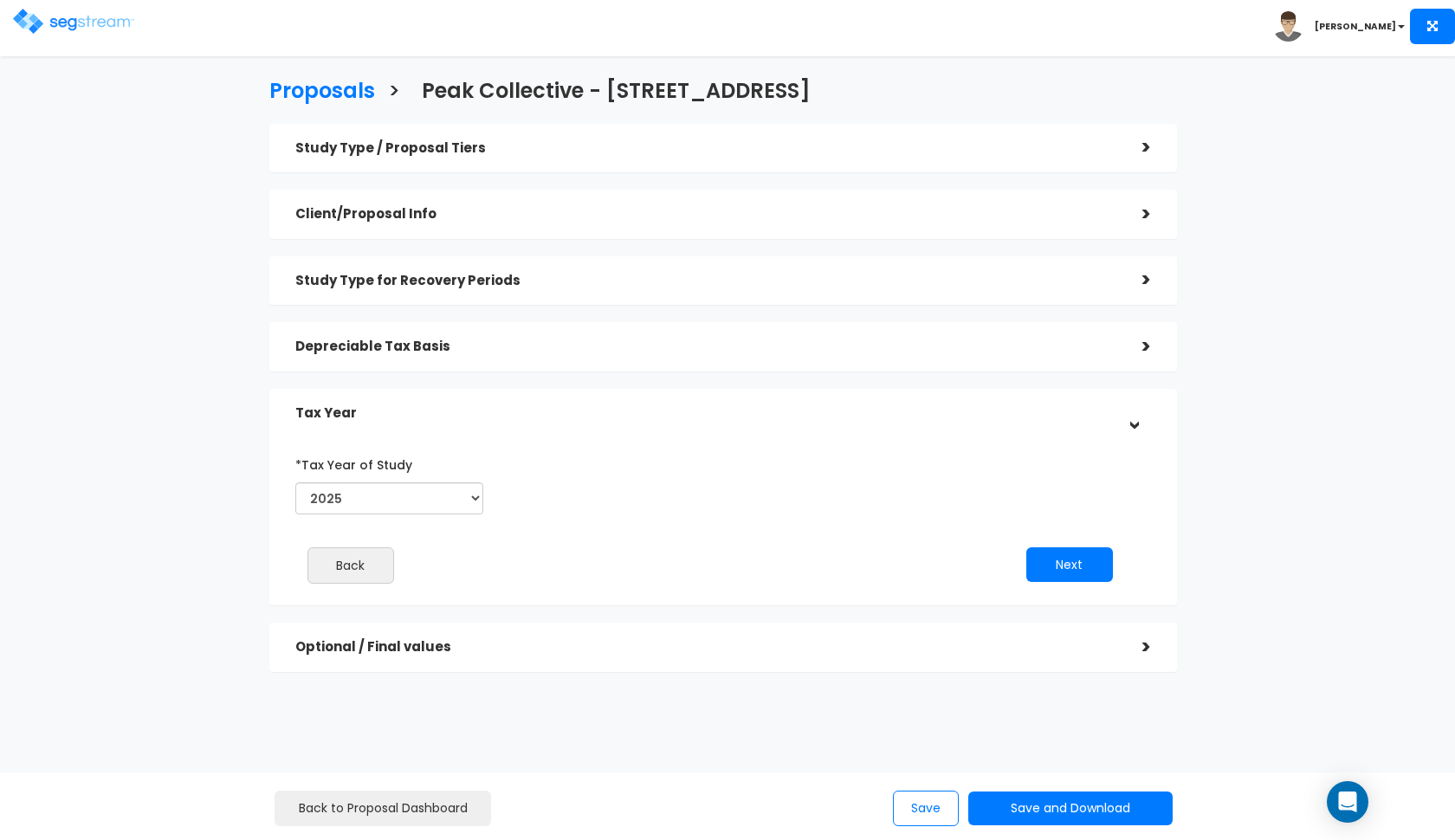
click at [445, 647] on h5 "Optional / Final values" at bounding box center [705, 647] width 821 height 15
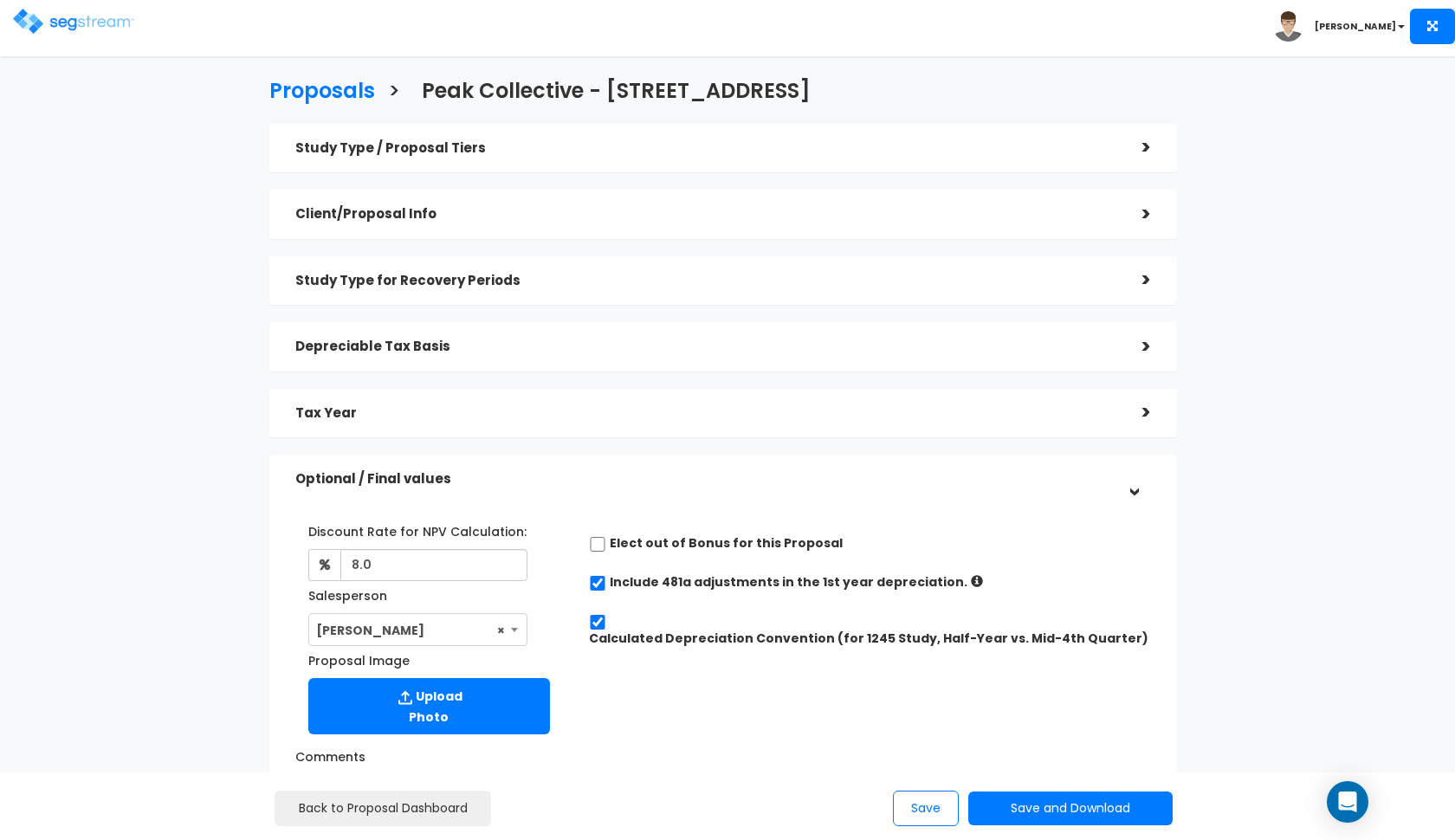
click at [499, 352] on div "Depreciable Tax Basis" at bounding box center [705, 347] width 821 height 32
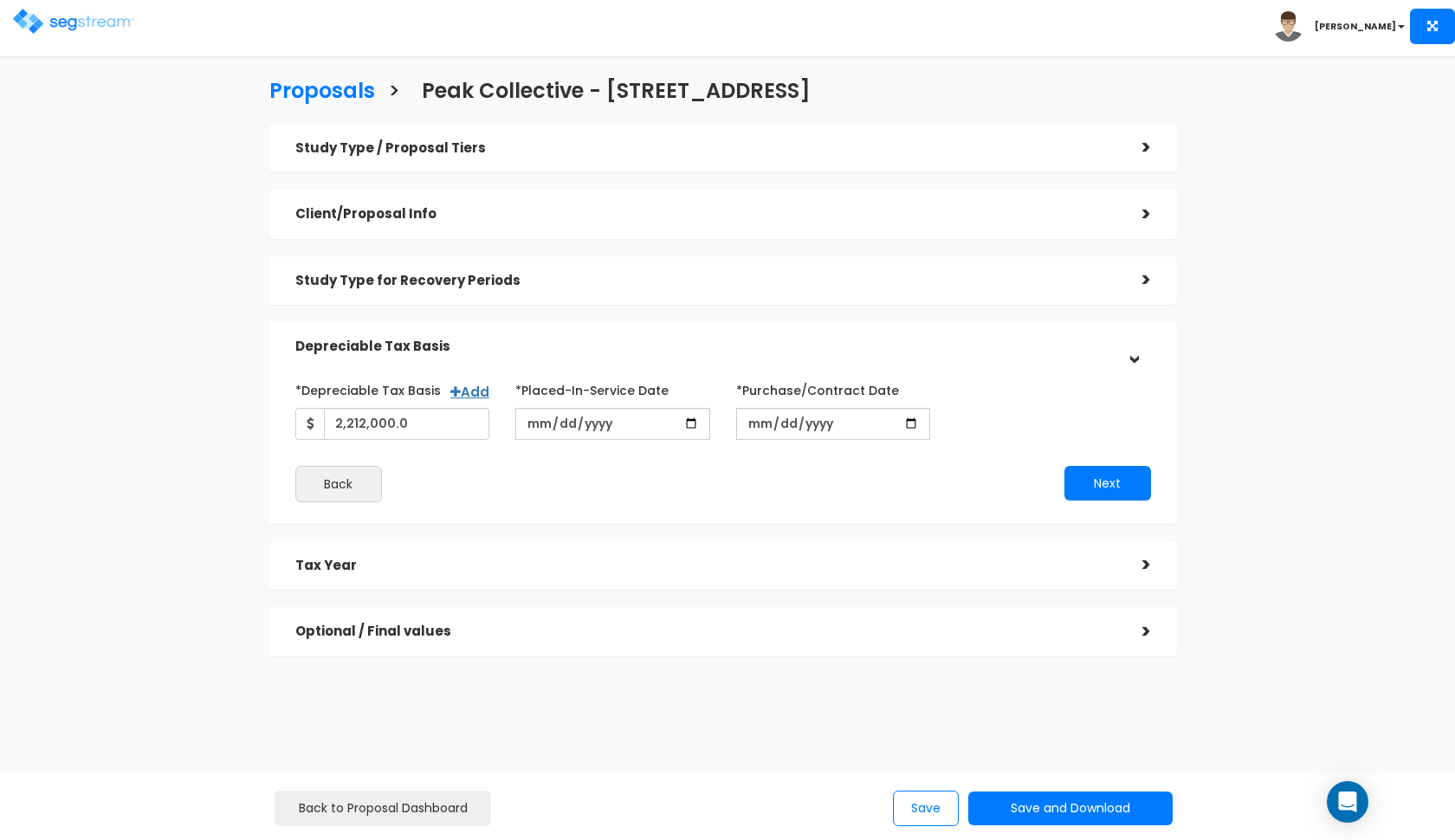
click at [507, 287] on h5 "Study Type for Recovery Periods" at bounding box center [705, 281] width 821 height 15
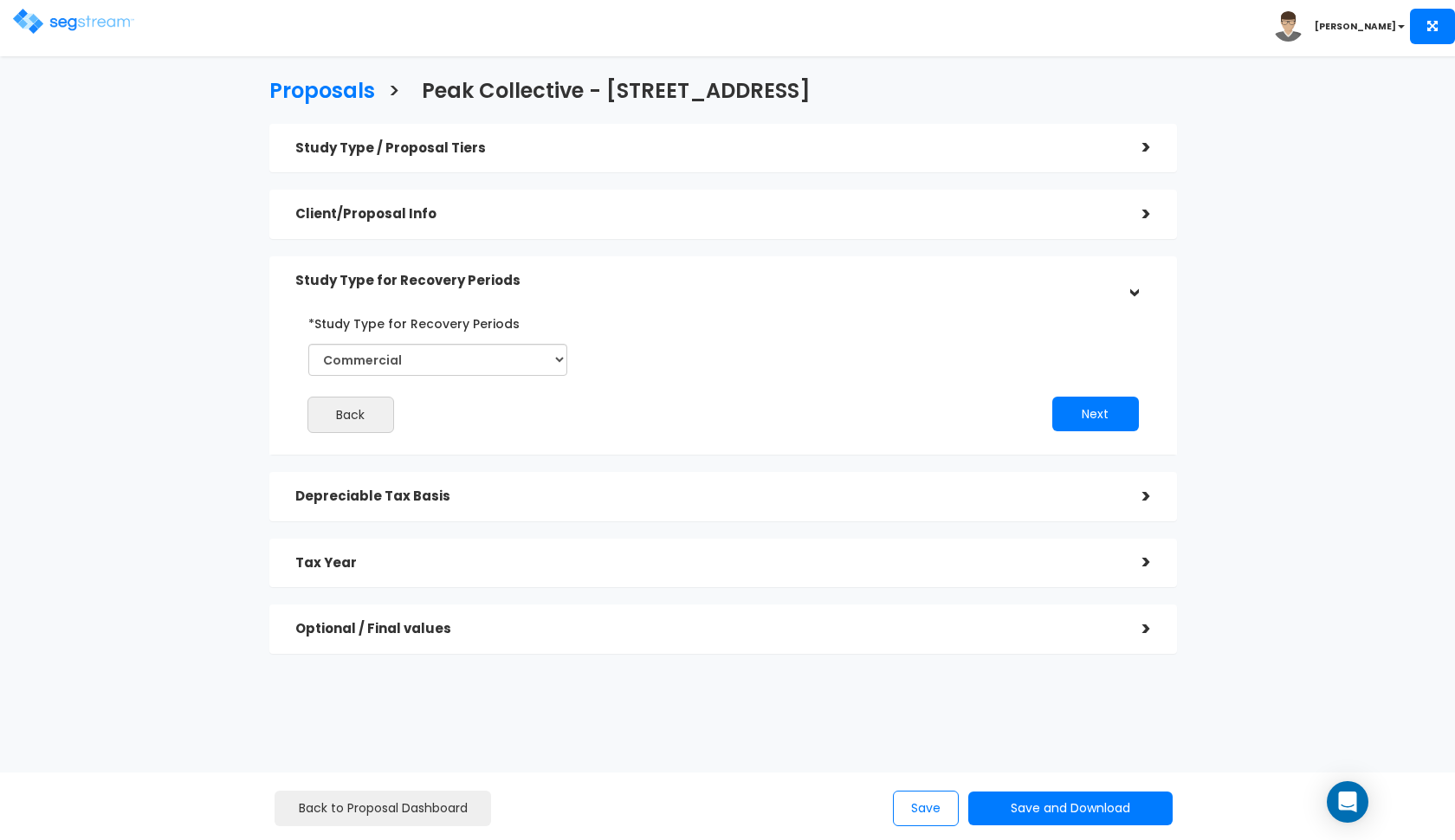
click at [569, 213] on h5 "Client/Proposal Info" at bounding box center [705, 214] width 821 height 15
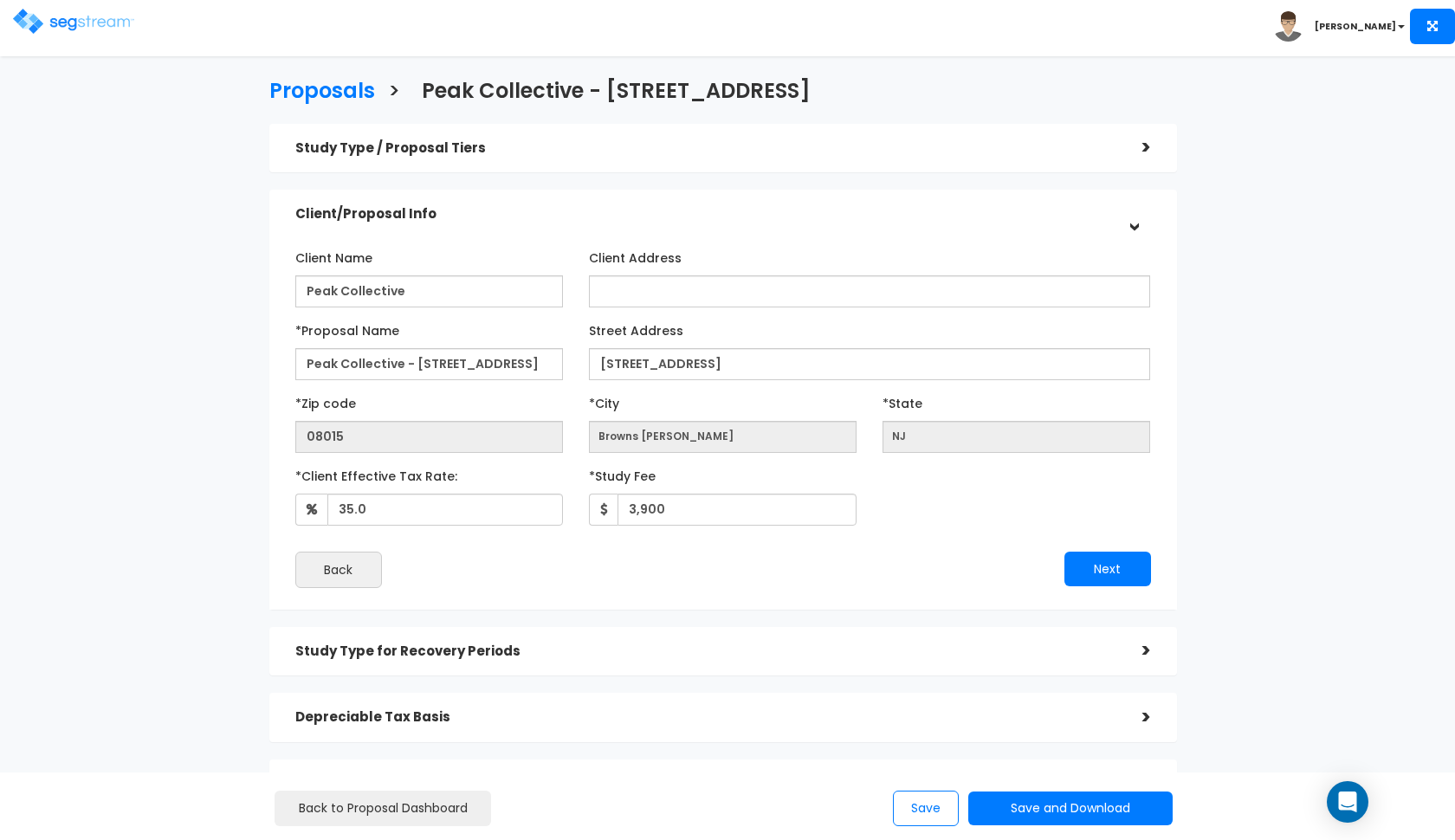
click at [485, 148] on h5 "Study Type / Proposal Tiers" at bounding box center [705, 148] width 821 height 15
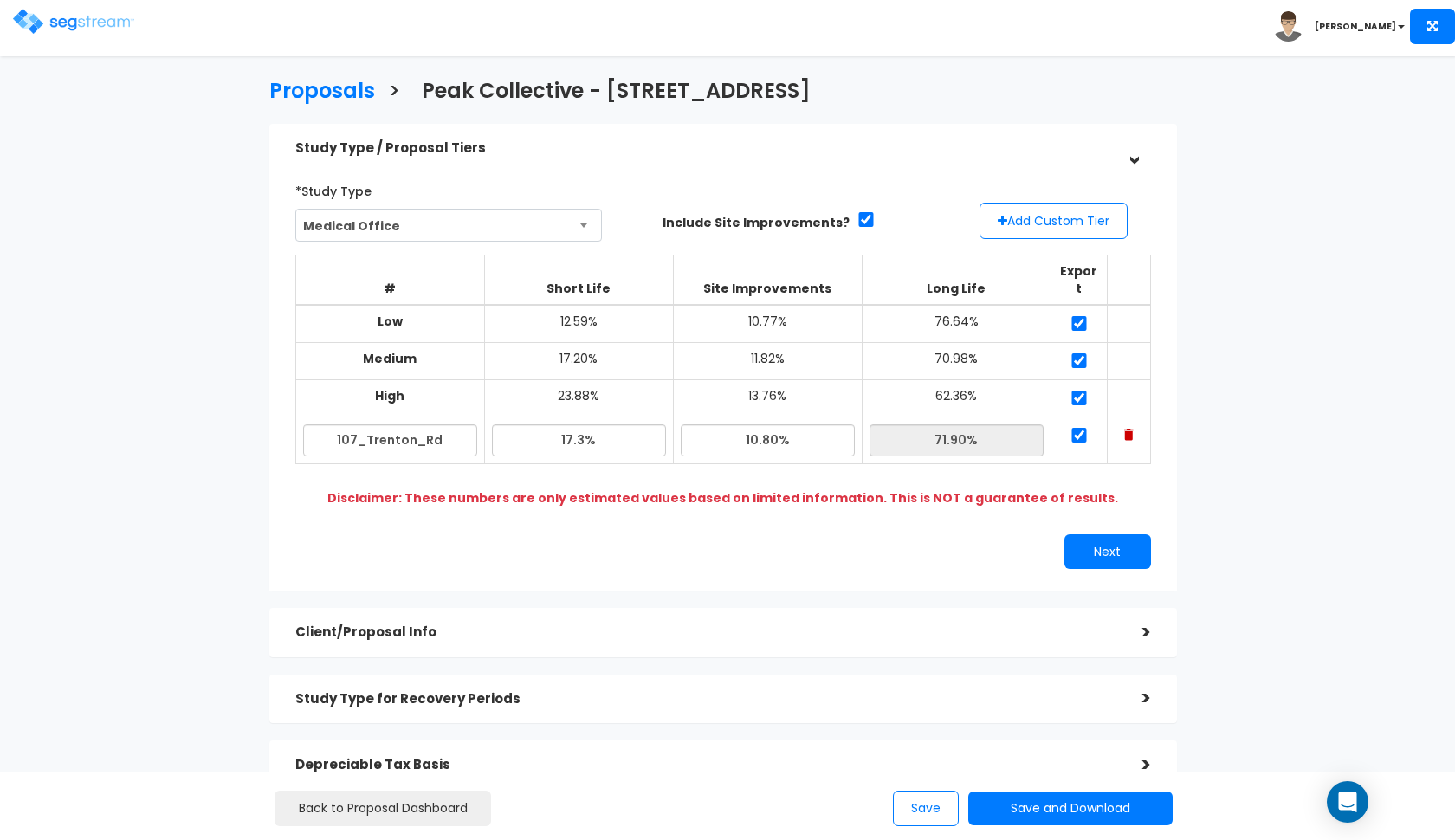
click at [485, 148] on h5 "Study Type / Proposal Tiers" at bounding box center [705, 148] width 821 height 15
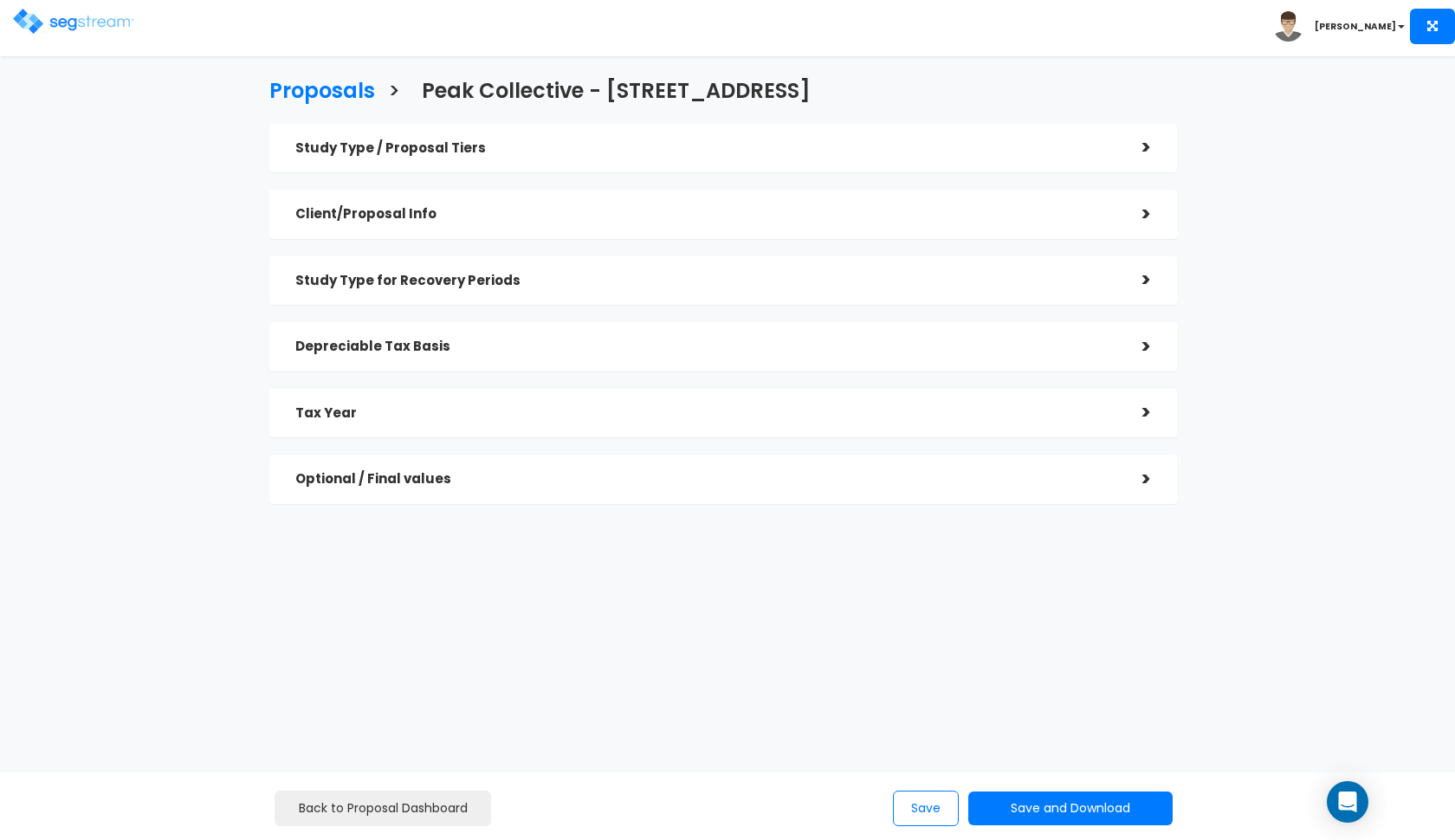
click at [413, 479] on h5 "Optional / Final values" at bounding box center [705, 479] width 821 height 15
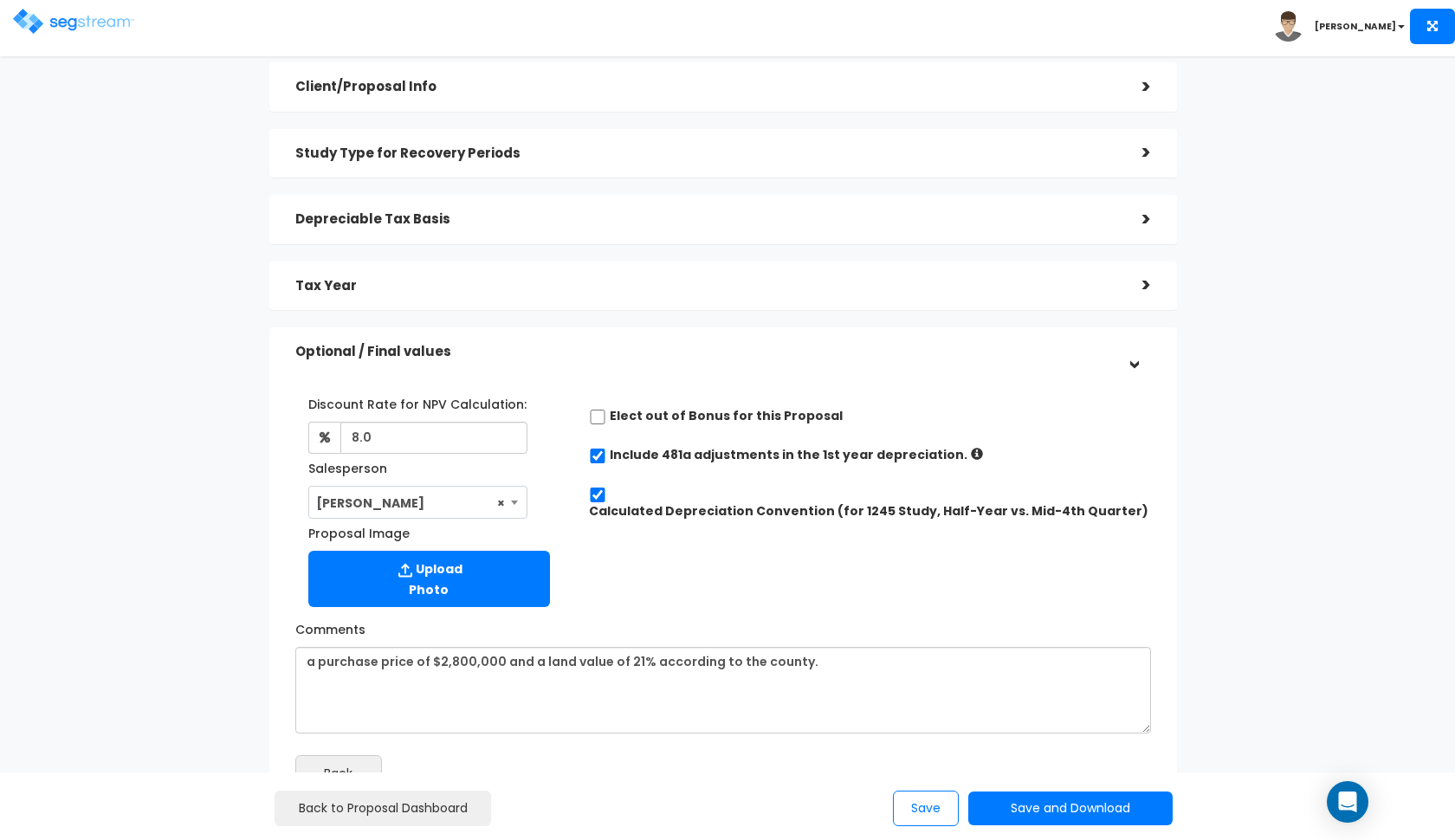
scroll to position [143, 0]
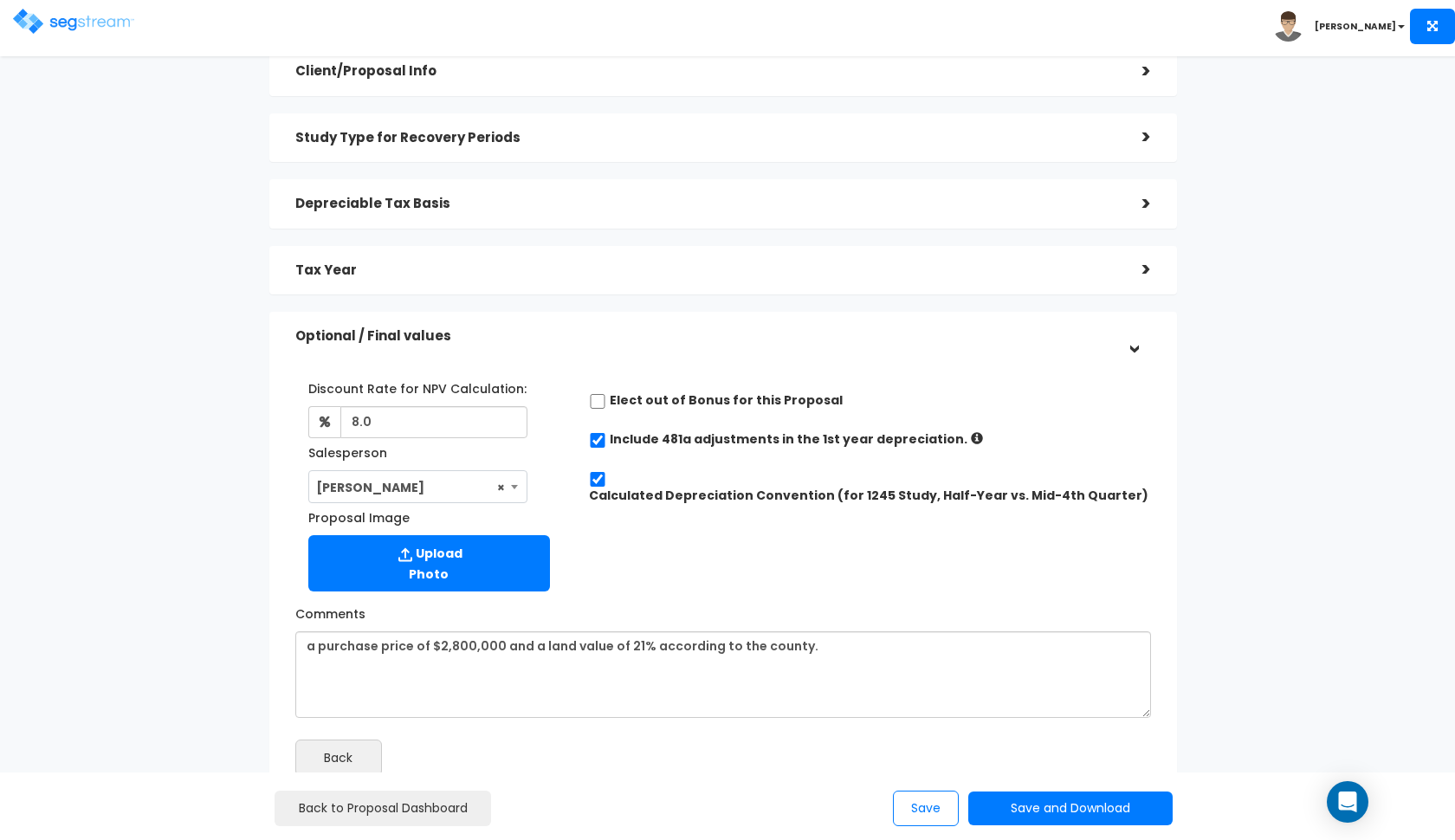
click at [602, 401] on input "checkbox" at bounding box center [598, 401] width 18 height 15
checkbox input "true"
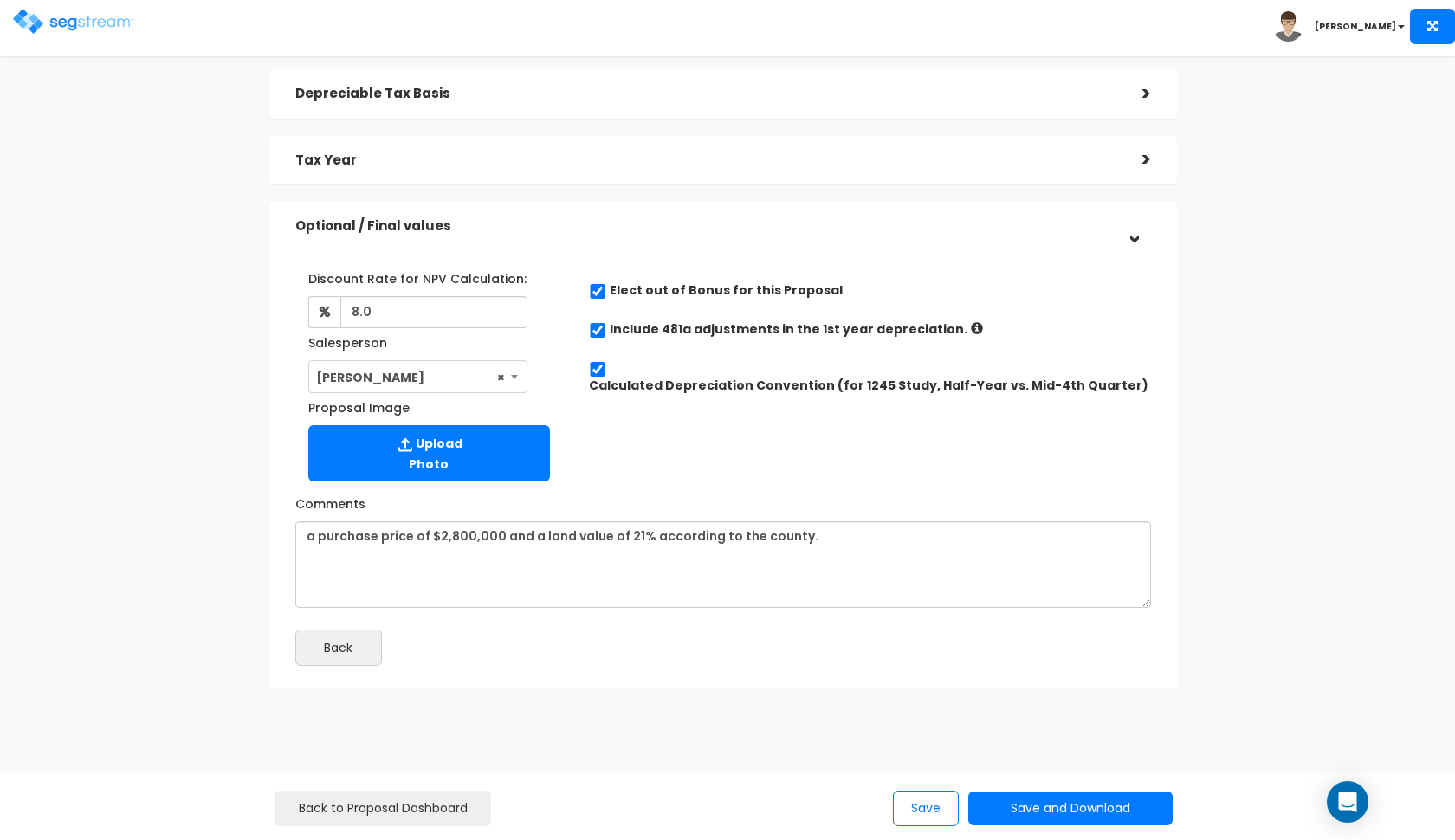
scroll to position [252, 0]
click at [1042, 804] on button "Save and Download" at bounding box center [1070, 808] width 205 height 34
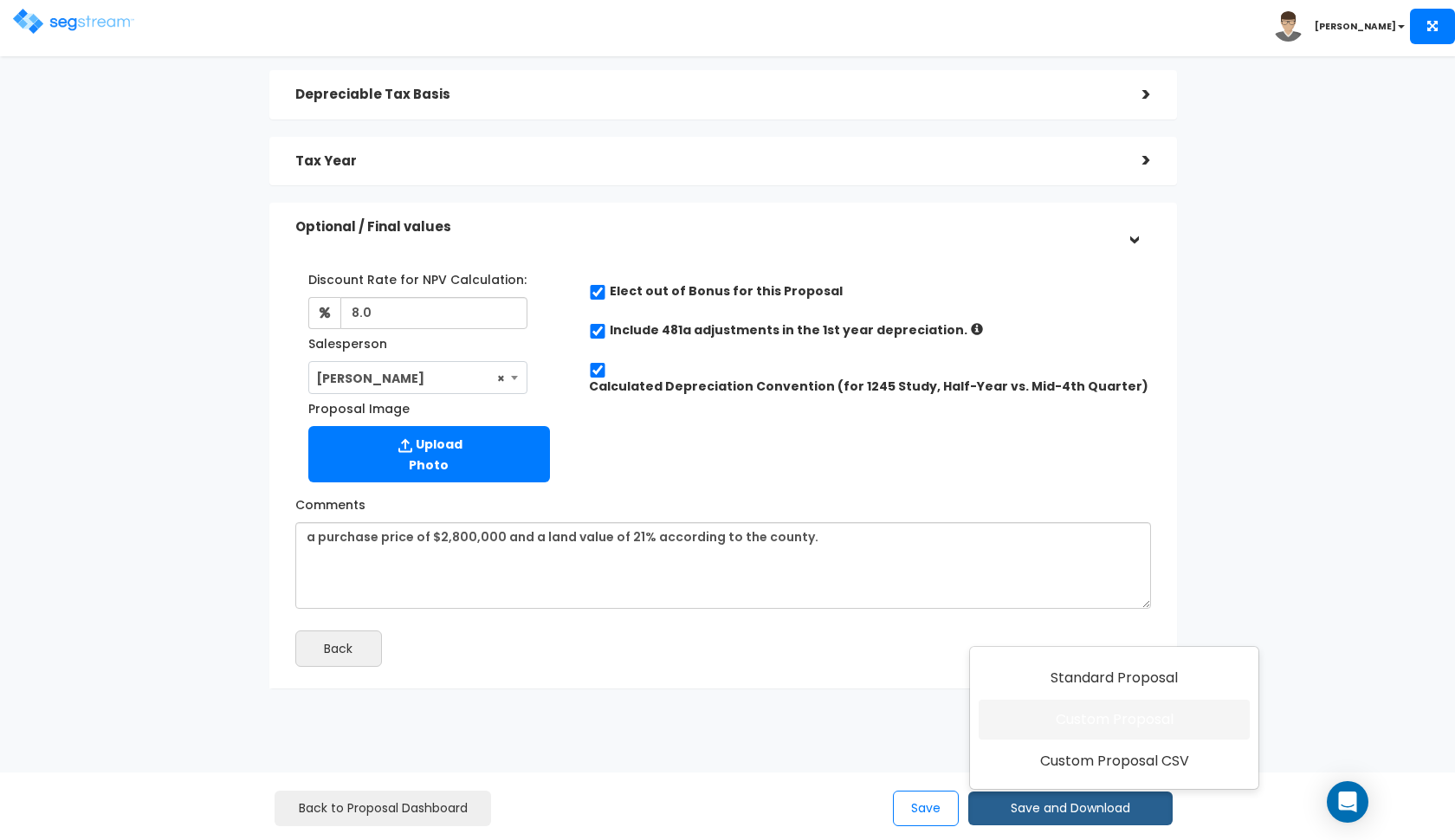
click at [1111, 727] on link "Custom Proposal" at bounding box center [1114, 719] width 271 height 40
